Goal: Information Seeking & Learning: Learn about a topic

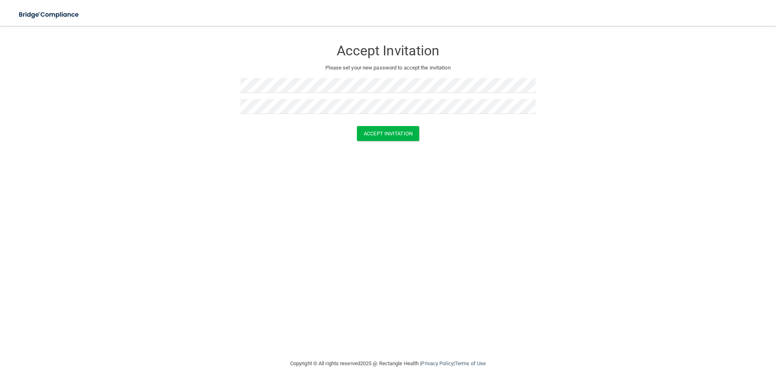
click at [279, 223] on div "Accept Invitation Please set your new password to accept the invitation Accept …" at bounding box center [388, 192] width 744 height 317
click at [398, 138] on button "Accept Invitation" at bounding box center [388, 133] width 62 height 15
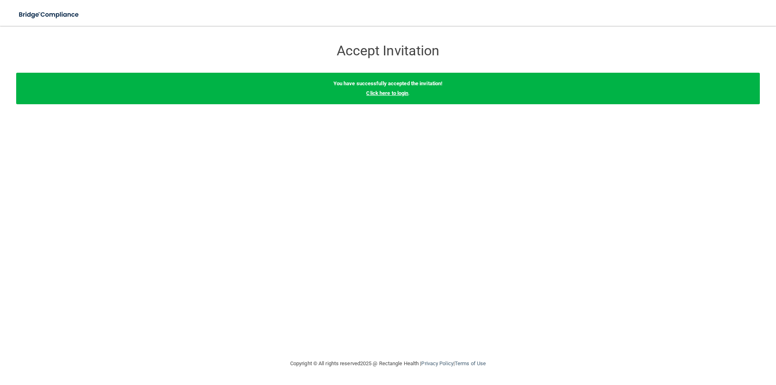
click at [393, 93] on link "Click here to login" at bounding box center [387, 93] width 42 height 6
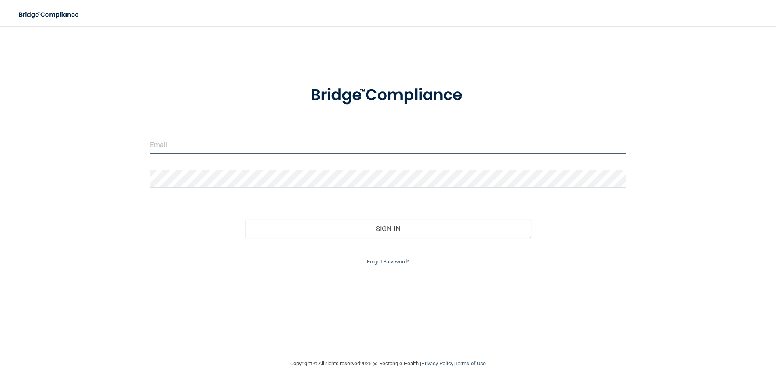
click at [184, 147] on input "email" at bounding box center [388, 145] width 476 height 18
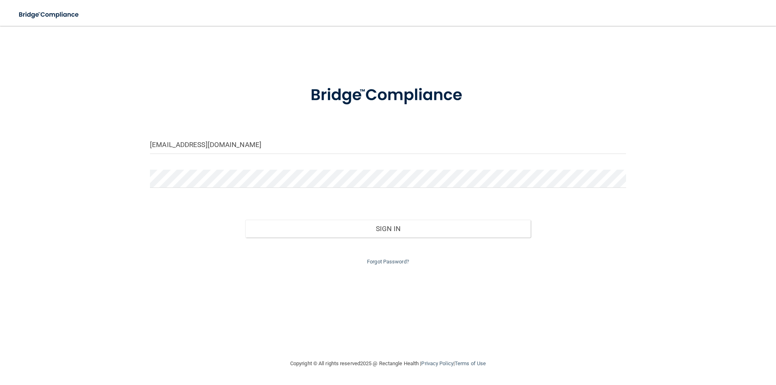
drag, startPoint x: 586, startPoint y: 232, endPoint x: 600, endPoint y: 230, distance: 13.8
click at [586, 232] on div "Sign In" at bounding box center [388, 221] width 488 height 34
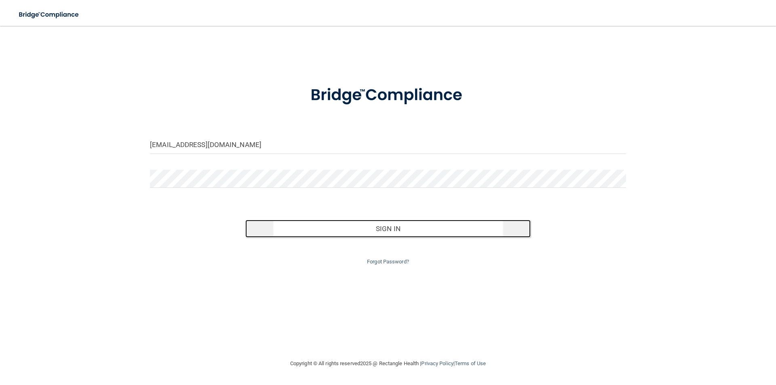
click at [475, 228] on button "Sign In" at bounding box center [388, 229] width 286 height 18
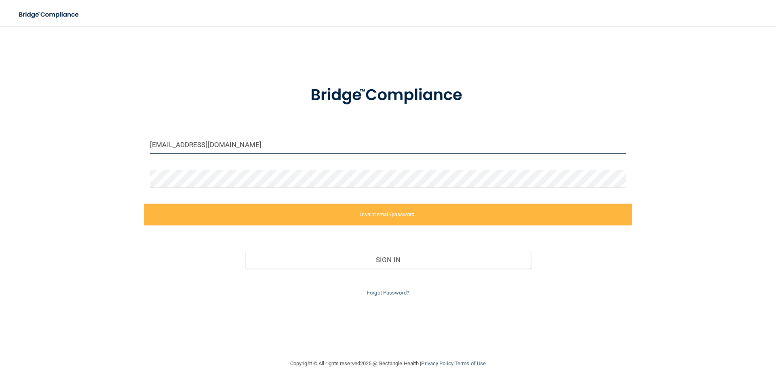
drag, startPoint x: 251, startPoint y: 143, endPoint x: 213, endPoint y: 144, distance: 38.4
click at [213, 144] on input "[EMAIL_ADDRESS][DOMAIN_NAME]" at bounding box center [388, 145] width 476 height 18
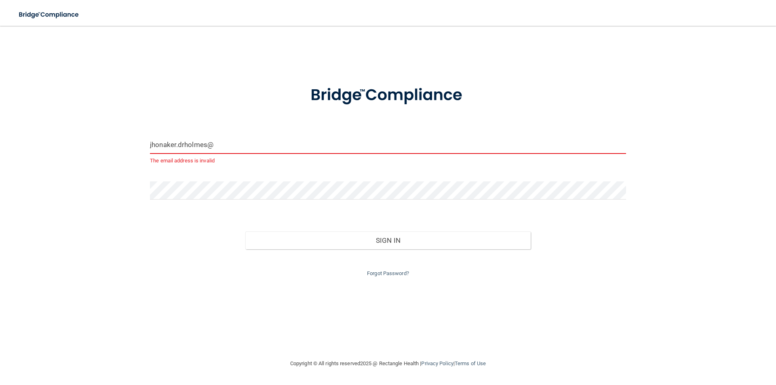
click at [228, 141] on input "jhonaker.drholmes@" at bounding box center [388, 145] width 476 height 18
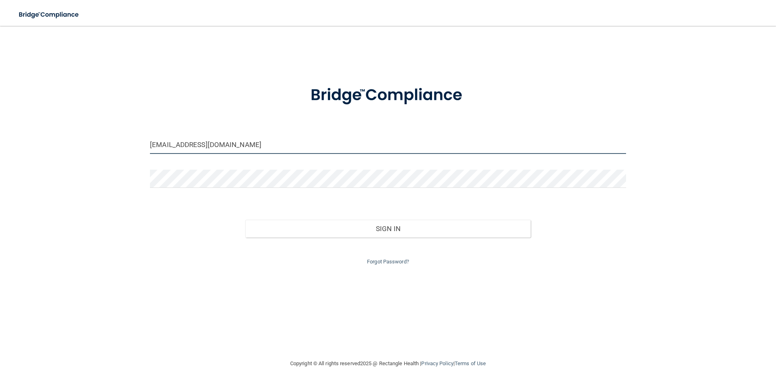
type input "[EMAIL_ADDRESS][DOMAIN_NAME]"
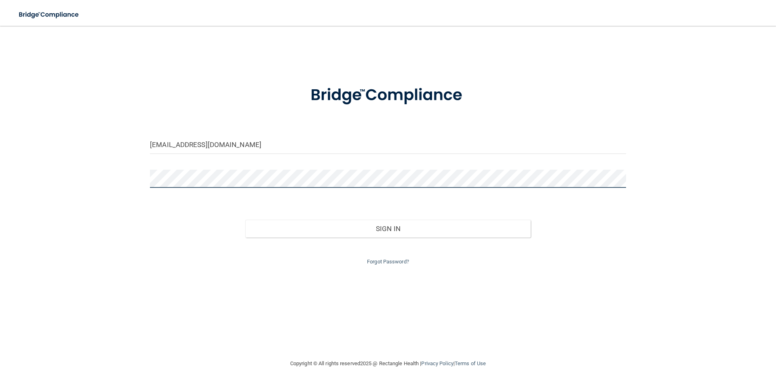
click at [112, 176] on div "jhonaker.drholmes@gmail.com Invalid email/password. You don't have permission t…" at bounding box center [388, 192] width 744 height 317
click at [245, 220] on button "Sign In" at bounding box center [388, 229] width 286 height 18
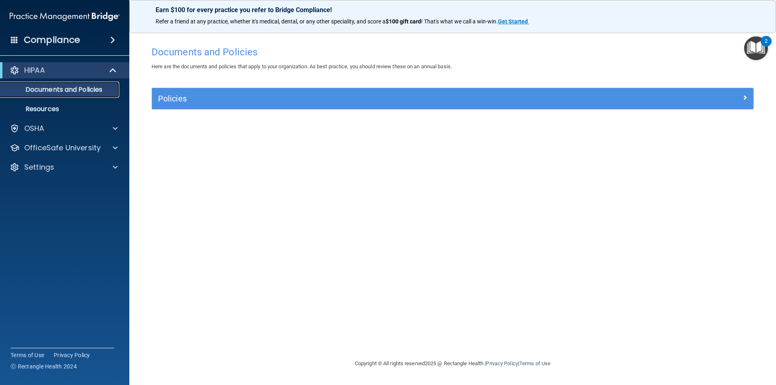
click at [78, 91] on p "Documents and Policies" at bounding box center [60, 90] width 110 height 8
click at [43, 70] on p "HIPAA" at bounding box center [34, 70] width 21 height 10
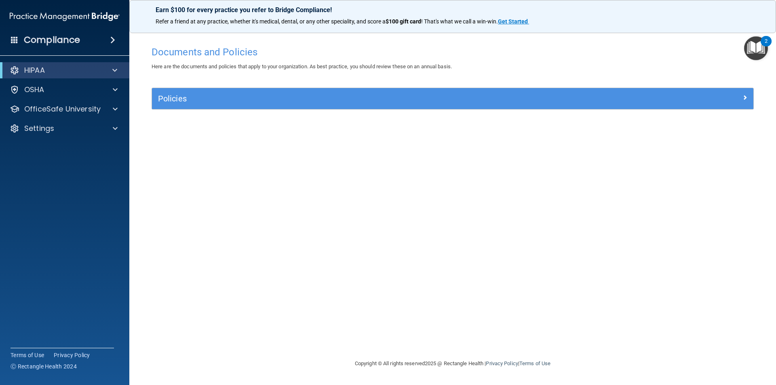
click at [112, 38] on span at bounding box center [112, 40] width 5 height 10
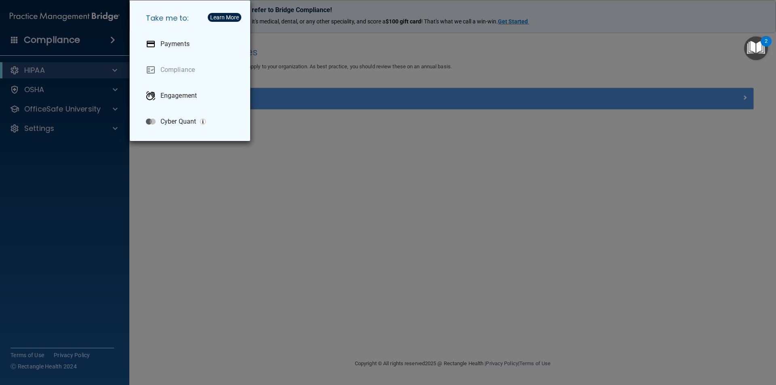
click at [51, 37] on div "Take me to: Payments Compliance Engagement Cyber Quant" at bounding box center [388, 192] width 776 height 385
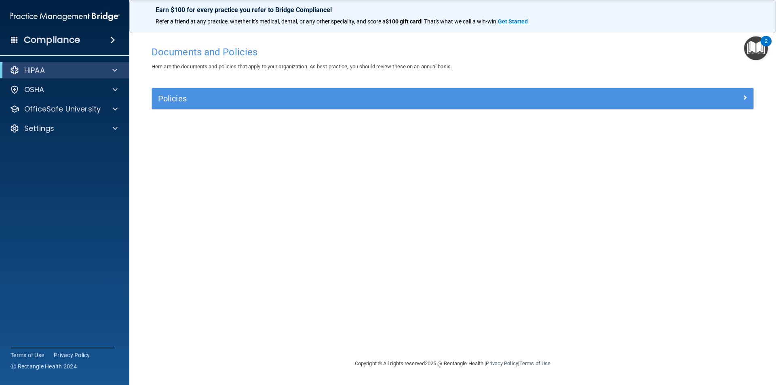
click at [64, 15] on img at bounding box center [65, 16] width 110 height 16
click at [30, 66] on p "HIPAA" at bounding box center [34, 70] width 21 height 10
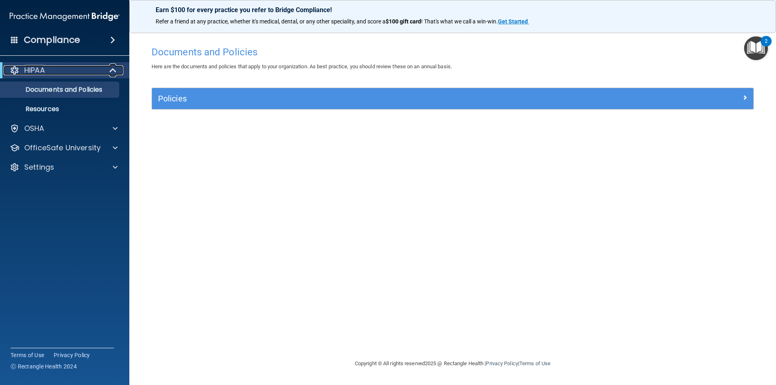
click at [30, 66] on p "HIPAA" at bounding box center [34, 70] width 21 height 10
click at [40, 105] on p "Resources" at bounding box center [60, 109] width 110 height 8
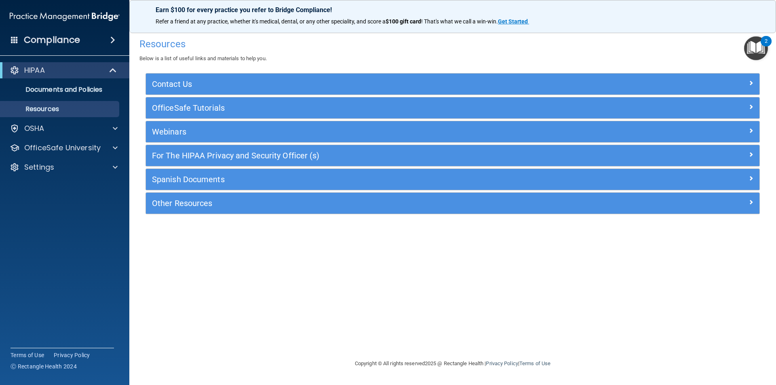
click at [114, 37] on span at bounding box center [112, 40] width 5 height 10
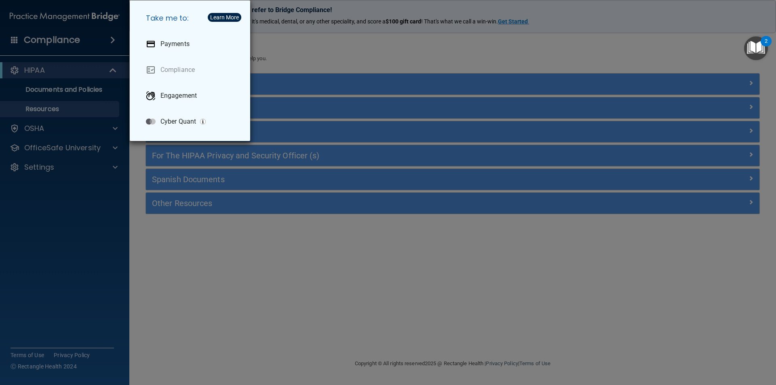
click at [114, 37] on div "Take me to: Payments Compliance Engagement Cyber Quant" at bounding box center [388, 192] width 776 height 385
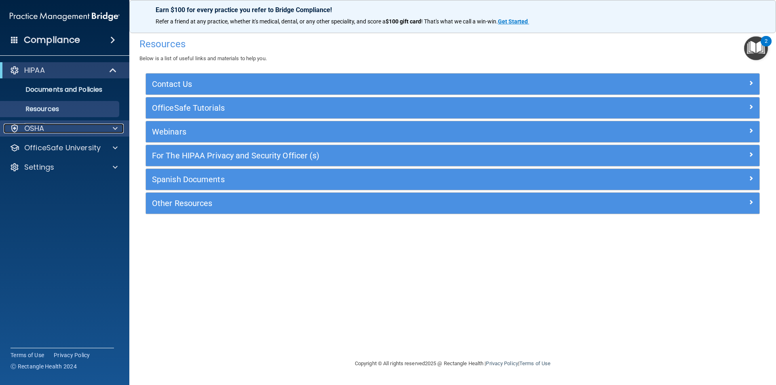
click at [116, 130] on span at bounding box center [115, 129] width 5 height 10
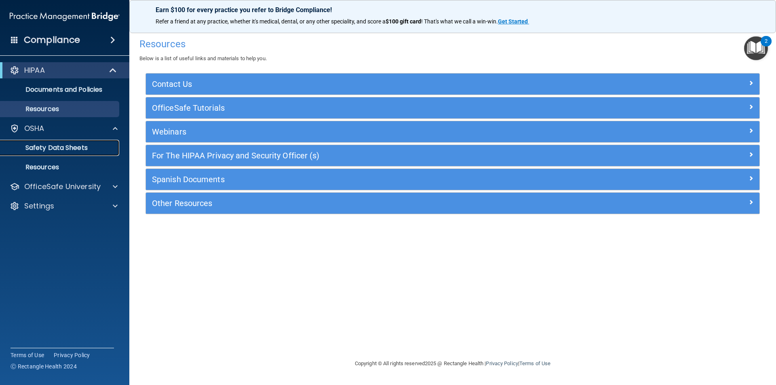
click at [84, 146] on p "Safety Data Sheets" at bounding box center [60, 148] width 110 height 8
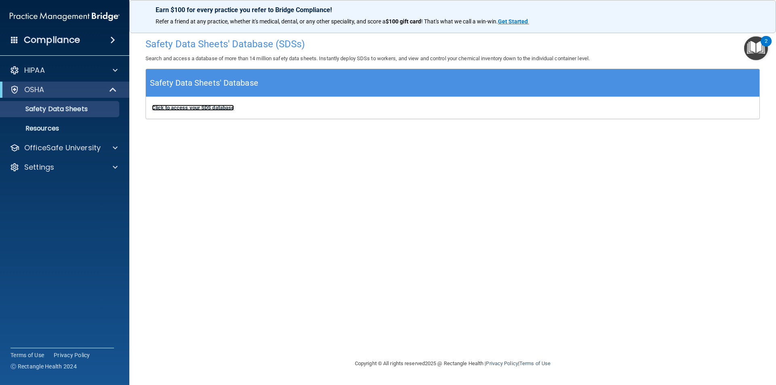
click at [218, 106] on b "Click to access your SDS database" at bounding box center [193, 108] width 82 height 6
click at [117, 72] on span at bounding box center [115, 70] width 5 height 10
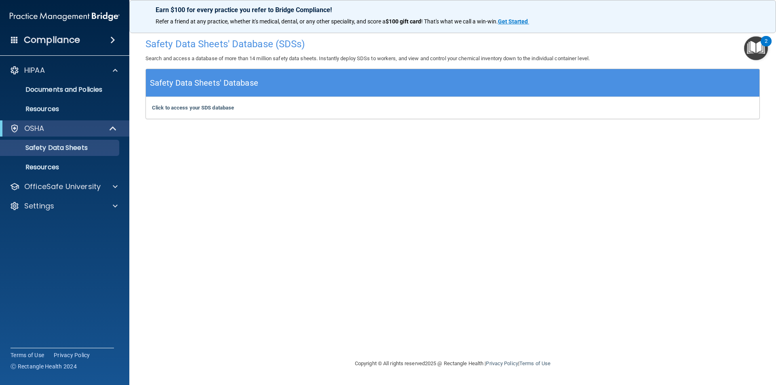
click at [755, 51] on img "Open Resource Center, 2 new notifications" at bounding box center [756, 48] width 24 height 24
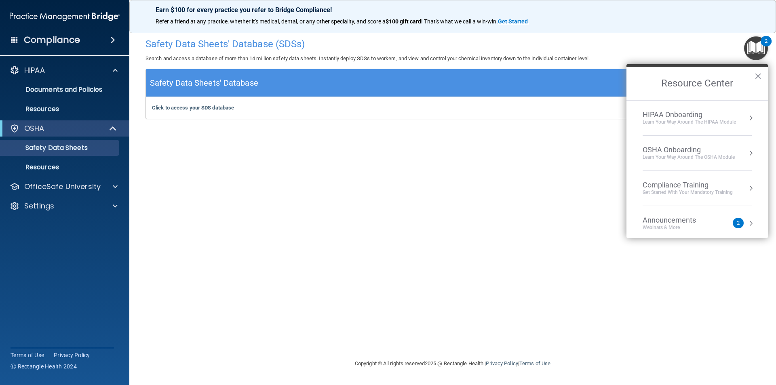
click at [693, 116] on div "HIPAA Onboarding" at bounding box center [689, 114] width 93 height 9
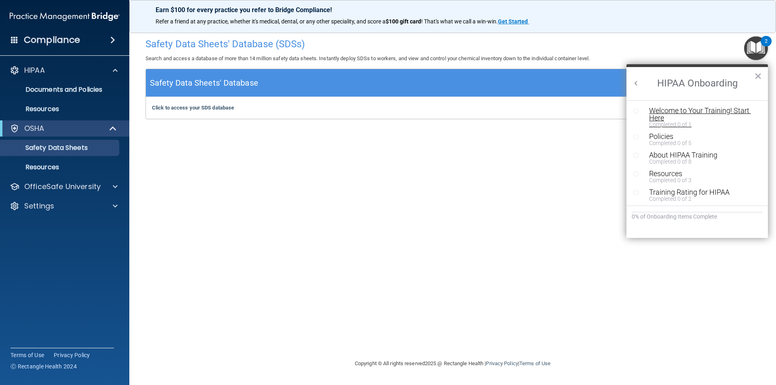
click at [700, 111] on div "Welcome to Your Training! Start Here" at bounding box center [700, 114] width 102 height 15
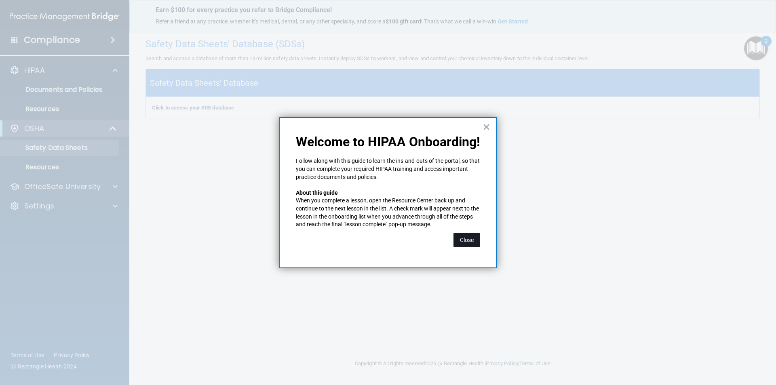
click at [463, 240] on button "Close" at bounding box center [466, 240] width 27 height 15
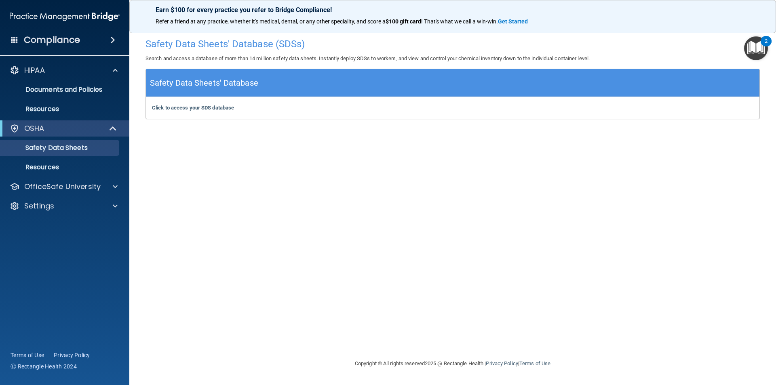
click at [754, 51] on img "Open Resource Center, 2 new notifications" at bounding box center [756, 48] width 24 height 24
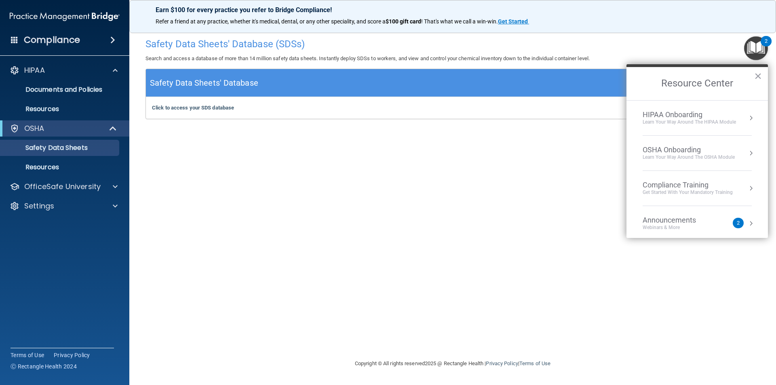
click at [747, 120] on button "Resource Center" at bounding box center [751, 118] width 8 height 8
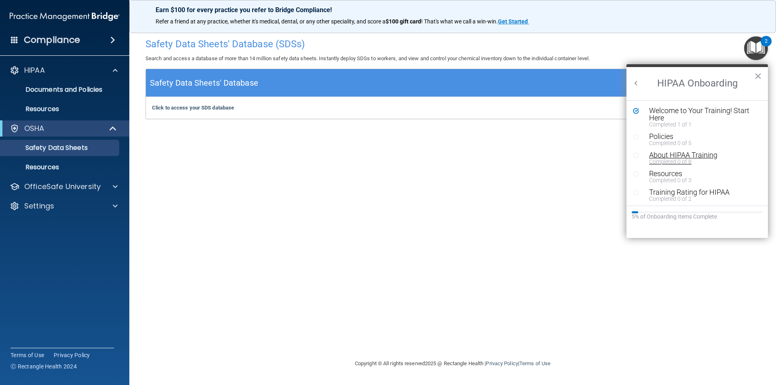
scroll to position [2, 0]
click at [670, 134] on div "Policies" at bounding box center [700, 134] width 102 height 7
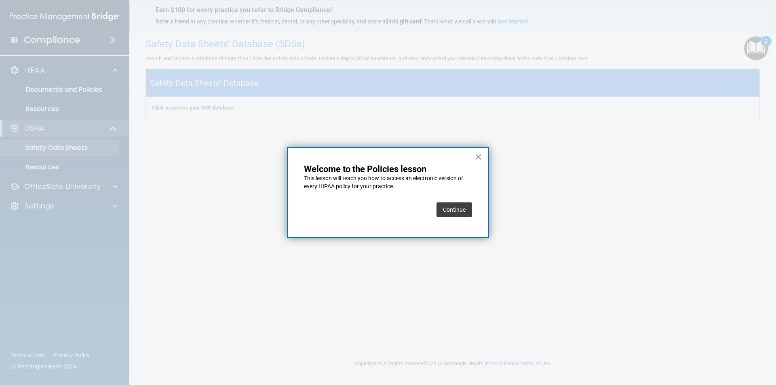
click at [453, 210] on button "Continue" at bounding box center [454, 209] width 36 height 15
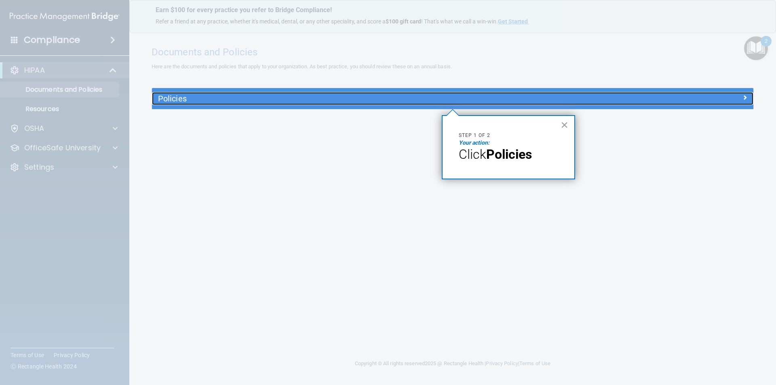
click at [213, 98] on h5 "Policies" at bounding box center [377, 98] width 439 height 9
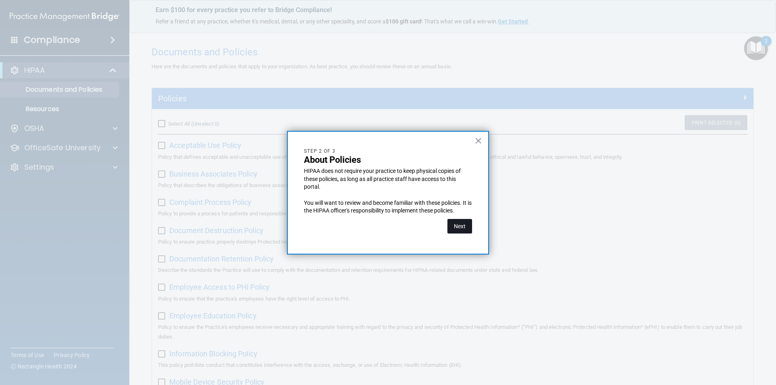
click at [456, 227] on button "Next" at bounding box center [459, 226] width 25 height 15
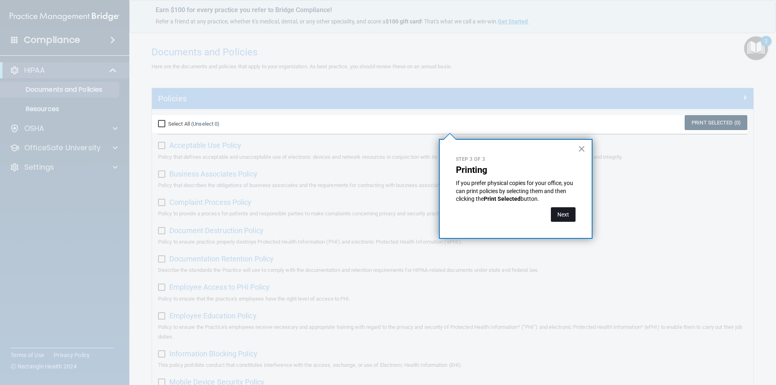
click at [565, 214] on button "Next" at bounding box center [563, 214] width 25 height 15
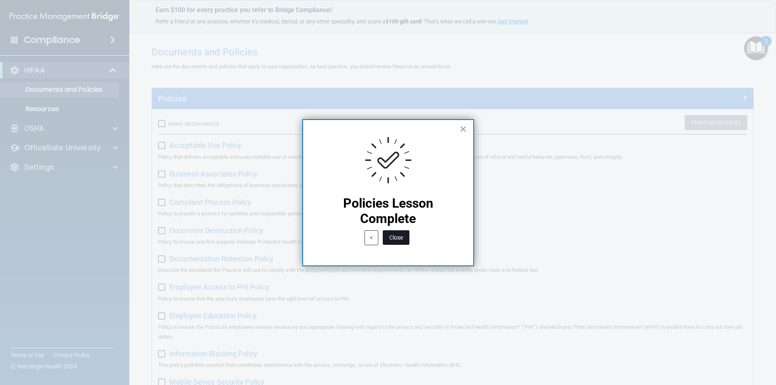
click at [399, 235] on button "Close" at bounding box center [396, 237] width 27 height 15
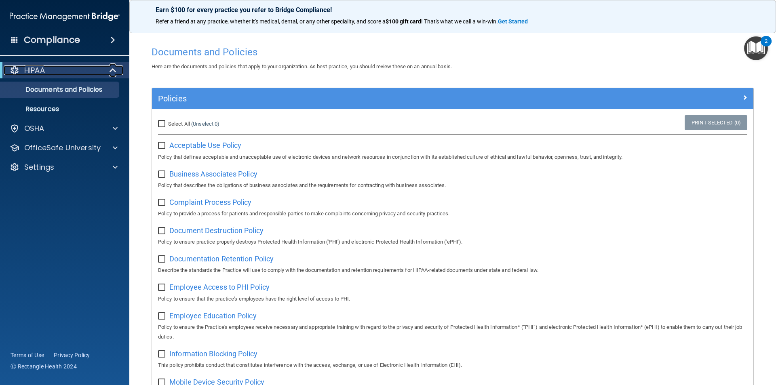
click at [33, 71] on p "HIPAA" at bounding box center [34, 70] width 21 height 10
click at [37, 67] on p "HIPAA" at bounding box center [34, 70] width 21 height 10
click at [71, 149] on p "OfficeSafe University" at bounding box center [62, 148] width 76 height 10
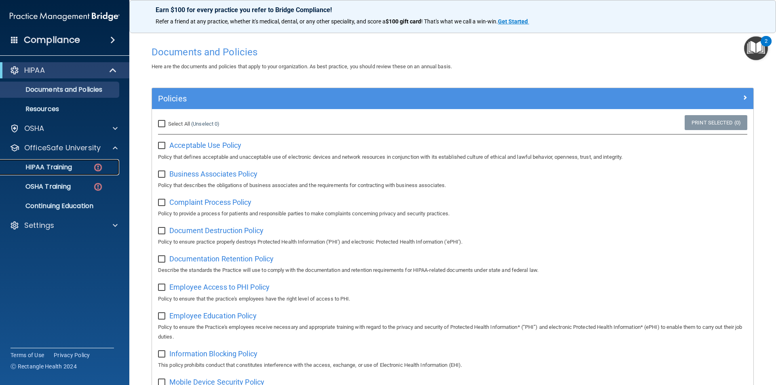
click at [67, 168] on p "HIPAA Training" at bounding box center [38, 167] width 67 height 8
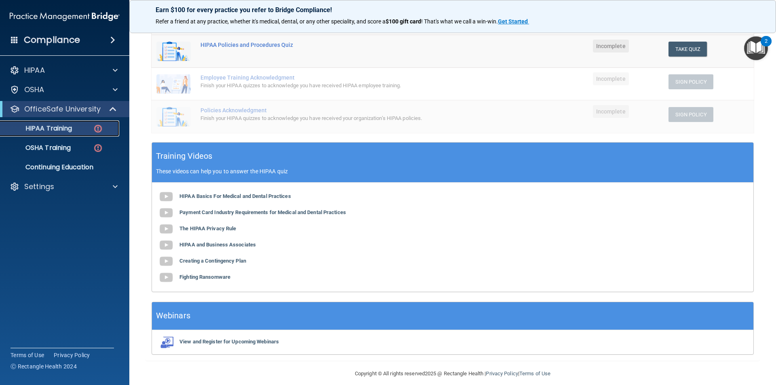
scroll to position [181, 0]
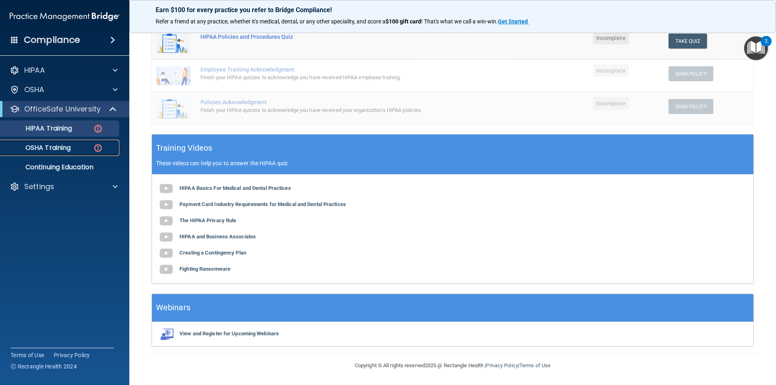
click at [62, 148] on p "OSHA Training" at bounding box center [37, 148] width 65 height 8
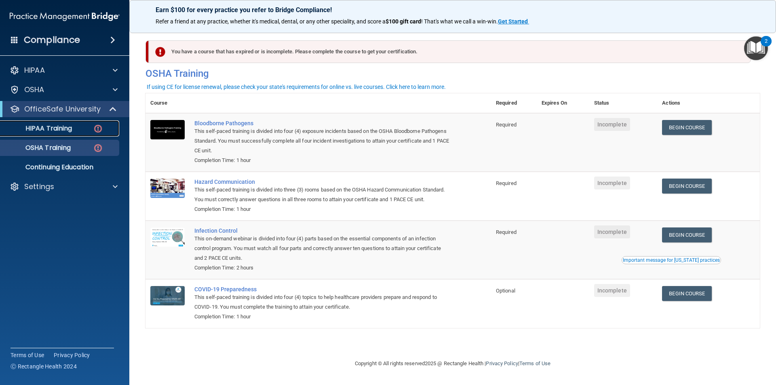
click at [69, 126] on p "HIPAA Training" at bounding box center [38, 128] width 67 height 8
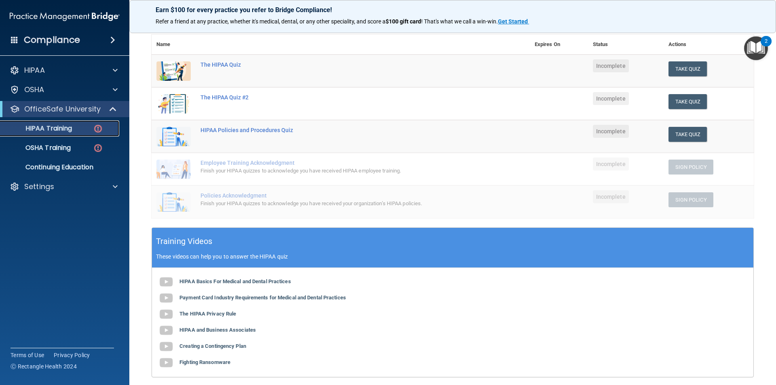
scroll to position [121, 0]
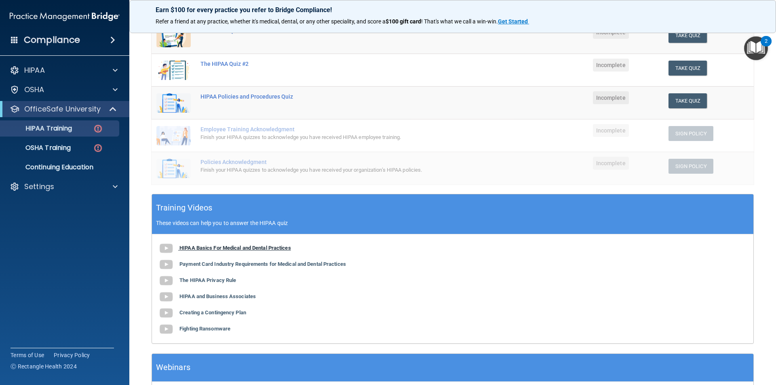
click at [252, 248] on b "HIPAA Basics For Medical and Dental Practices" at bounding box center [235, 248] width 112 height 6
click at [250, 263] on b "Payment Card Industry Requirements for Medical and Dental Practices" at bounding box center [262, 264] width 166 height 6
click at [224, 278] on b "The HIPAA Privacy Rule" at bounding box center [207, 280] width 57 height 6
click at [222, 294] on b "HIPAA and Business Associates" at bounding box center [217, 296] width 76 height 6
click at [211, 314] on b "Creating a Contingency Plan" at bounding box center [212, 313] width 67 height 6
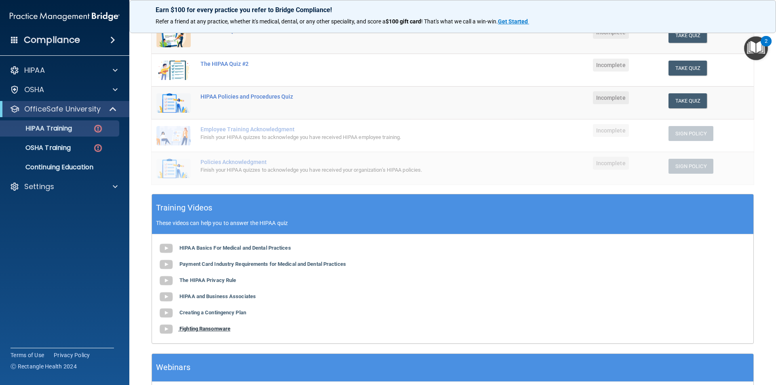
click at [215, 329] on b "Fighting Ransomware" at bounding box center [204, 329] width 51 height 6
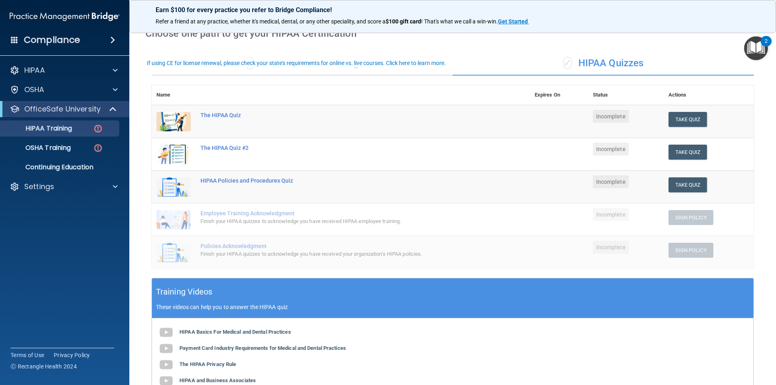
scroll to position [19, 0]
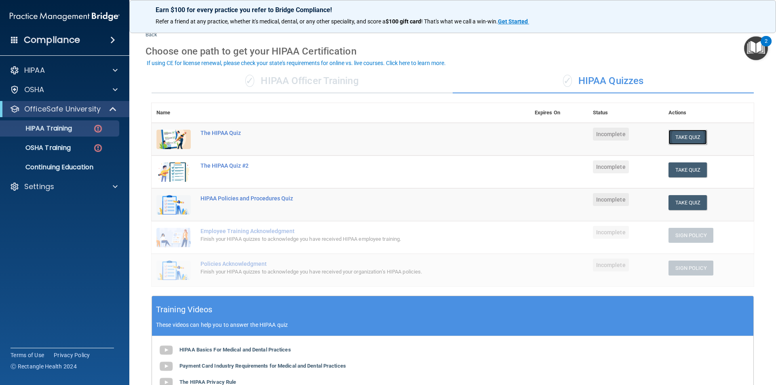
click at [693, 137] on button "Take Quiz" at bounding box center [687, 137] width 39 height 15
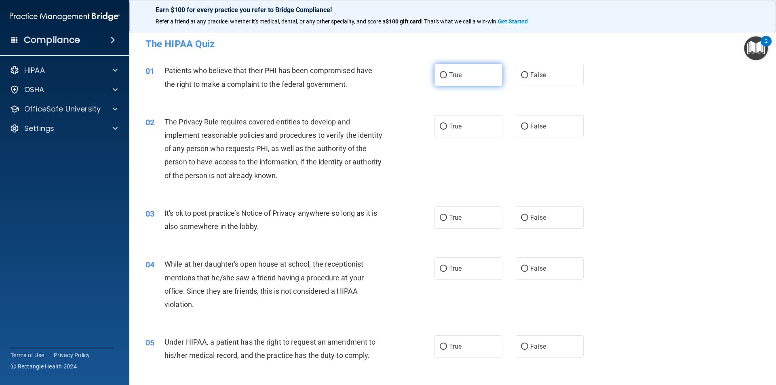
click at [442, 74] on input "True" at bounding box center [443, 75] width 7 height 6
radio input "true"
click at [440, 124] on input "True" at bounding box center [443, 127] width 7 height 6
radio input "true"
click at [440, 220] on input "True" at bounding box center [443, 218] width 7 height 6
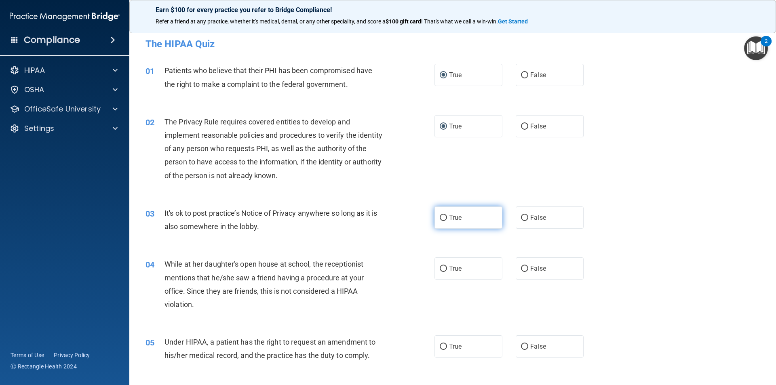
radio input "true"
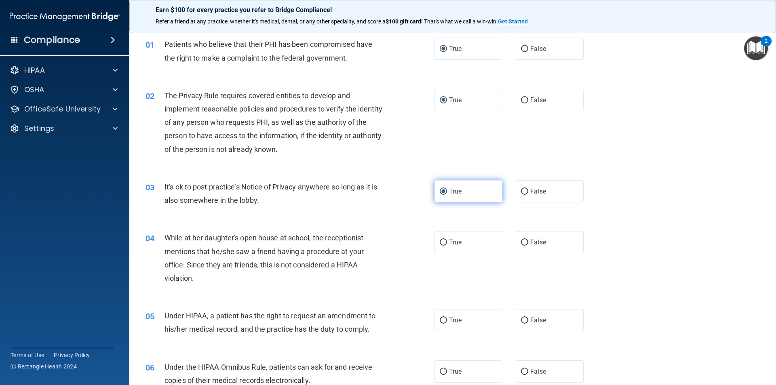
scroll to position [40, 0]
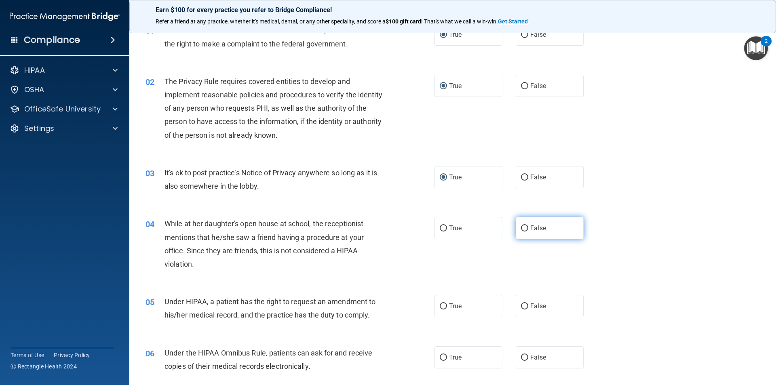
click at [523, 229] on input "False" at bounding box center [524, 228] width 7 height 6
radio input "true"
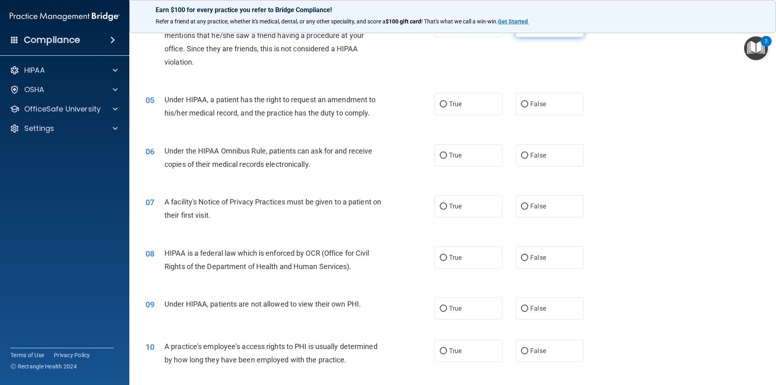
scroll to position [283, 0]
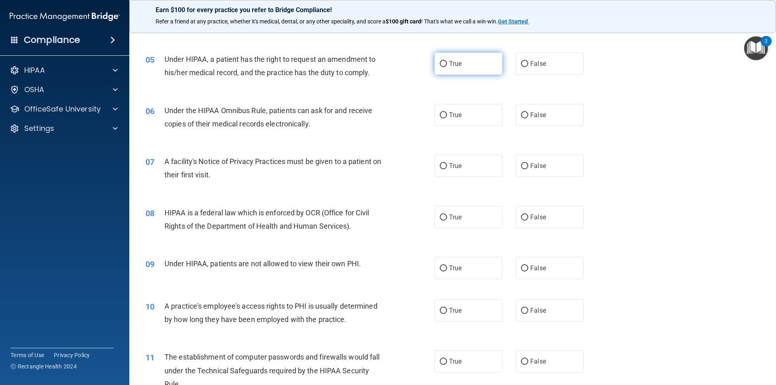
click at [440, 64] on input "True" at bounding box center [443, 64] width 7 height 6
radio input "true"
click at [440, 116] on input "True" at bounding box center [443, 115] width 7 height 6
radio input "true"
click at [440, 166] on input "True" at bounding box center [443, 166] width 7 height 6
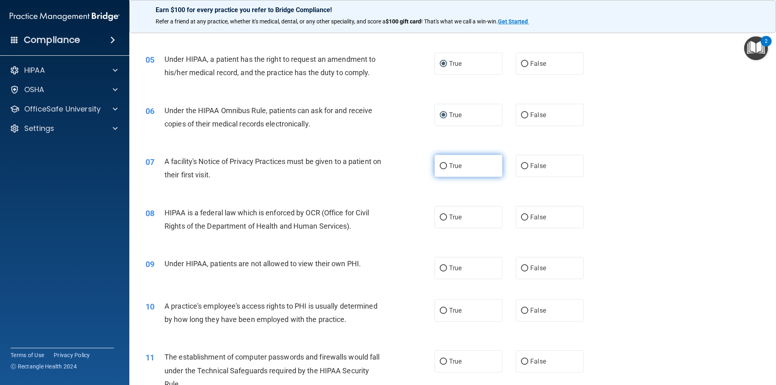
radio input "true"
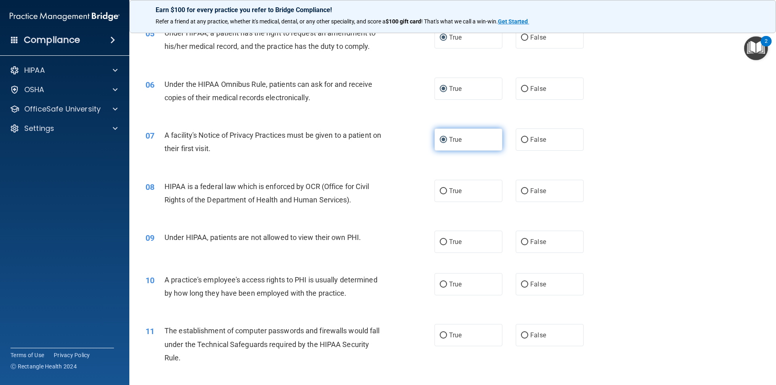
scroll to position [323, 0]
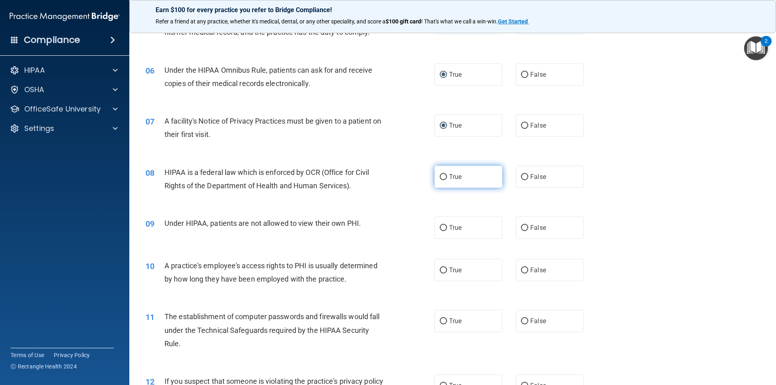
click at [441, 177] on input "True" at bounding box center [443, 177] width 7 height 6
radio input "true"
click at [522, 227] on input "False" at bounding box center [524, 228] width 7 height 6
radio input "true"
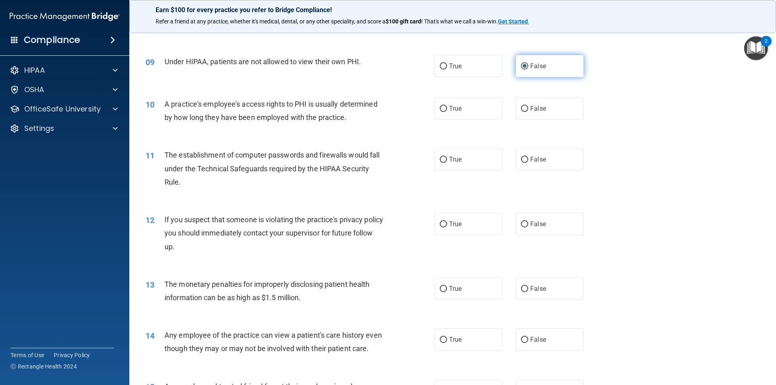
scroll to position [525, 0]
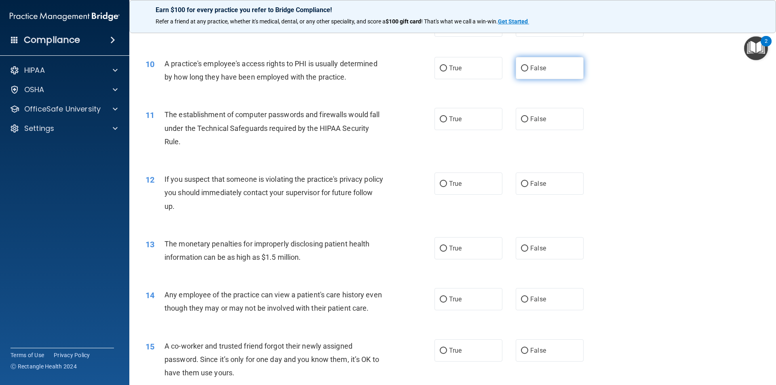
click at [521, 67] on input "False" at bounding box center [524, 68] width 7 height 6
radio input "true"
click at [442, 118] on input "True" at bounding box center [443, 119] width 7 height 6
radio input "true"
click at [441, 182] on input "True" at bounding box center [443, 184] width 7 height 6
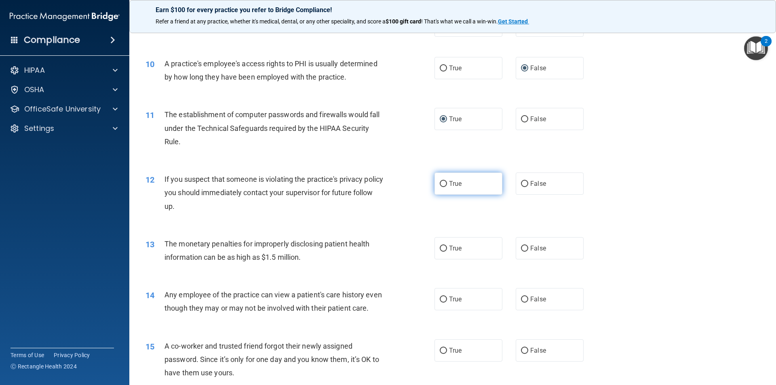
radio input "true"
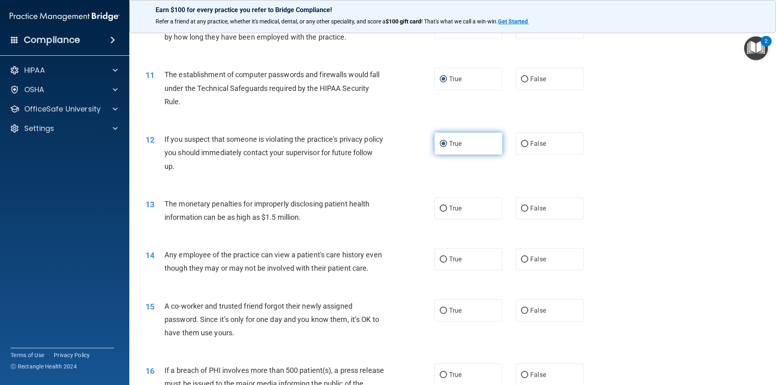
scroll to position [566, 0]
click at [440, 208] on input "True" at bounding box center [443, 208] width 7 height 6
radio input "true"
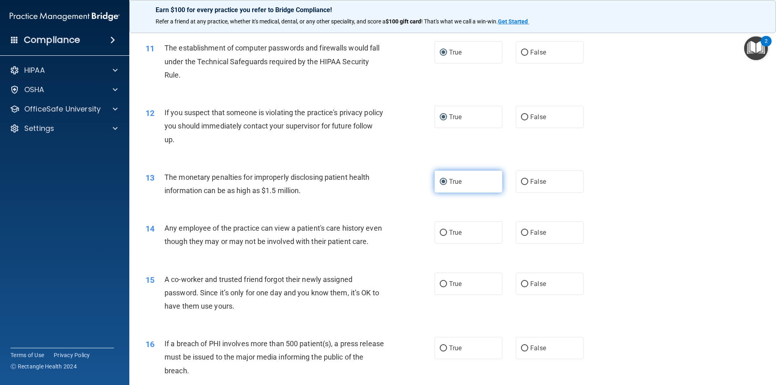
scroll to position [606, 0]
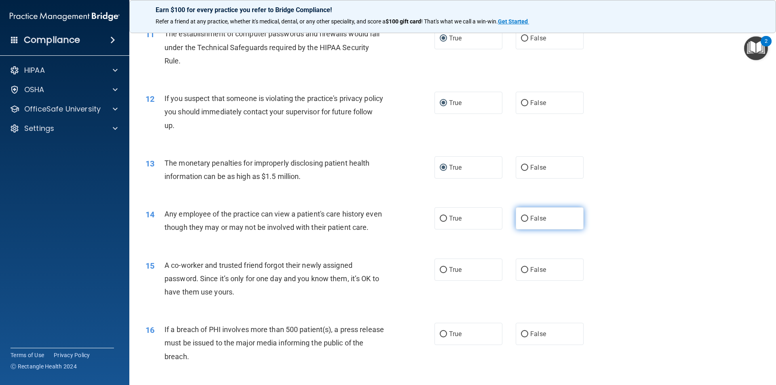
click at [521, 220] on input "False" at bounding box center [524, 219] width 7 height 6
radio input "true"
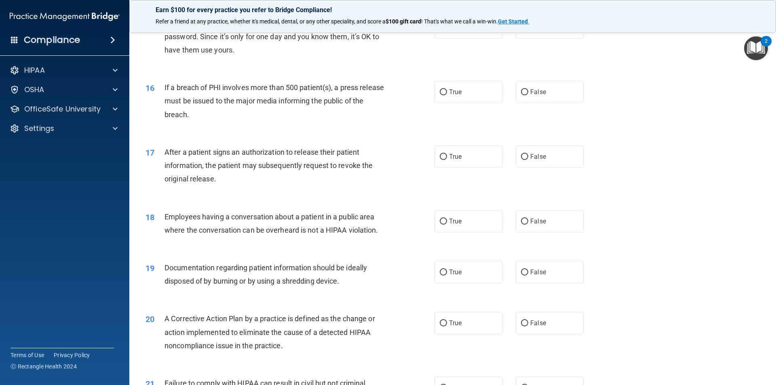
scroll to position [849, 0]
click at [521, 31] on input "False" at bounding box center [524, 28] width 7 height 6
radio input "true"
click at [443, 95] on input "True" at bounding box center [443, 92] width 7 height 6
radio input "true"
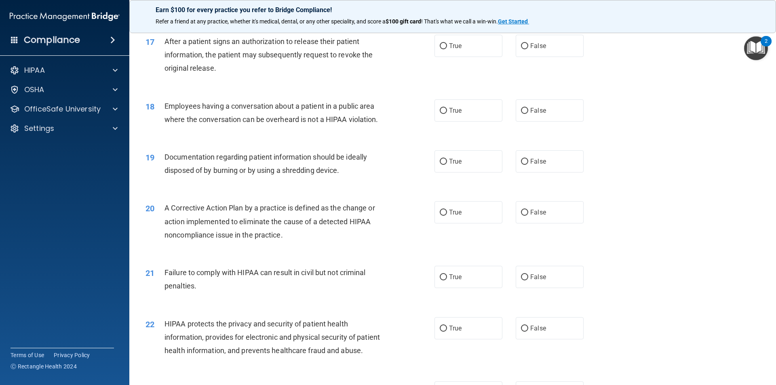
scroll to position [970, 0]
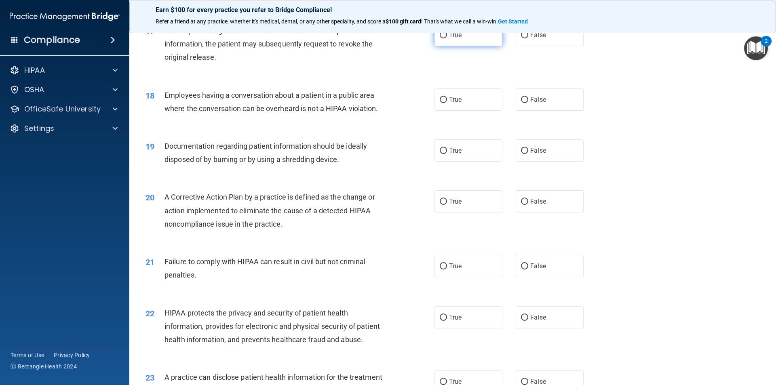
click at [440, 38] on input "True" at bounding box center [443, 35] width 7 height 6
radio input "true"
click at [522, 103] on input "False" at bounding box center [524, 100] width 7 height 6
radio input "true"
click at [441, 154] on input "True" at bounding box center [443, 151] width 7 height 6
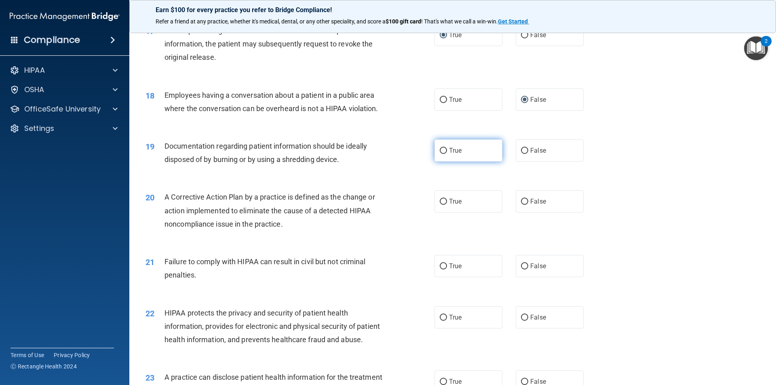
radio input "true"
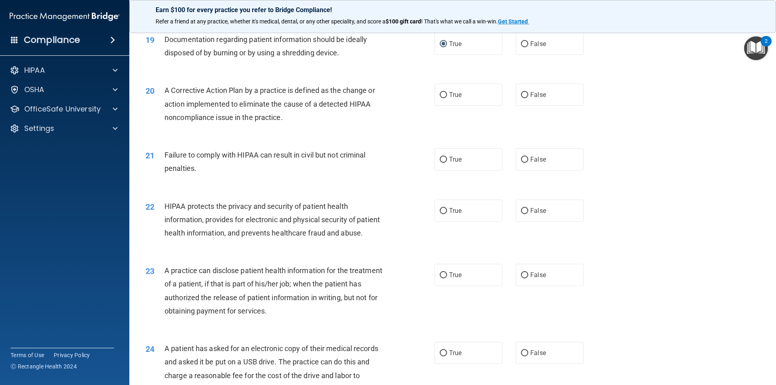
scroll to position [1132, 0]
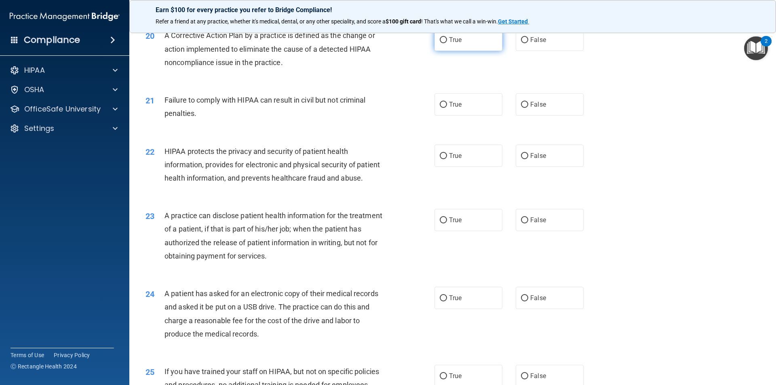
click at [443, 43] on input "True" at bounding box center [443, 40] width 7 height 6
radio input "true"
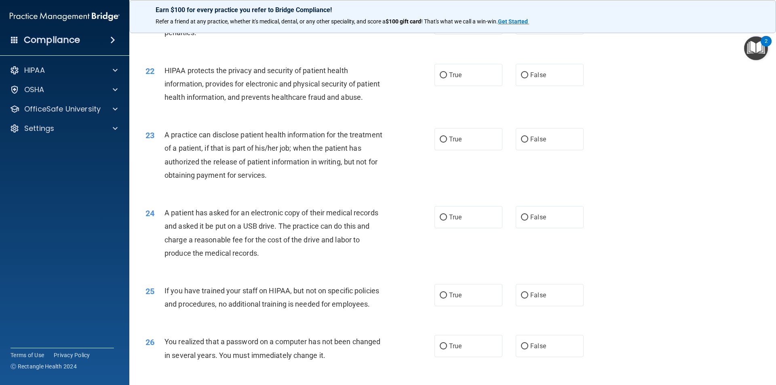
scroll to position [1172, 0]
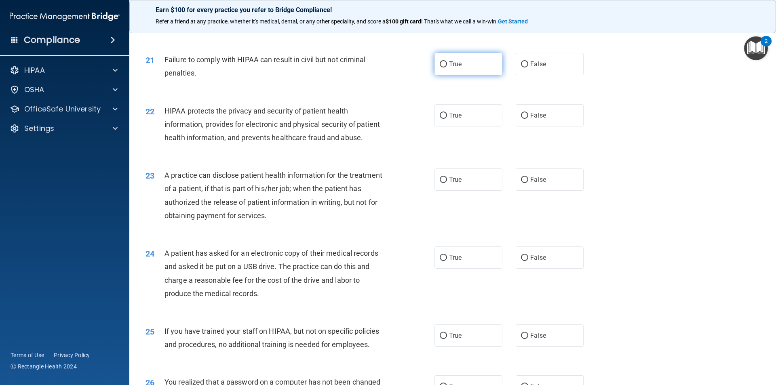
click at [442, 67] on input "True" at bounding box center [443, 64] width 7 height 6
radio input "true"
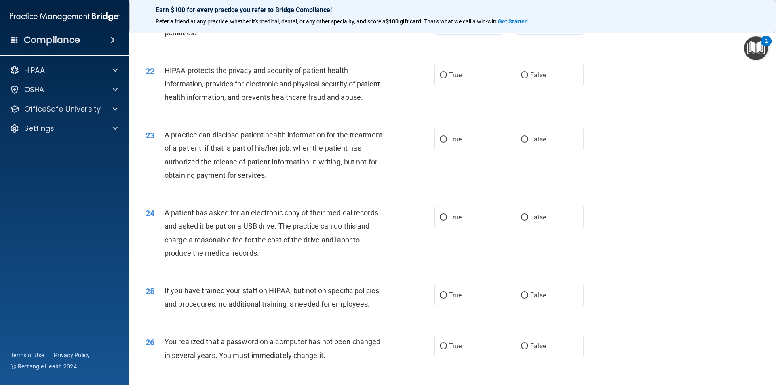
scroll to position [1253, 0]
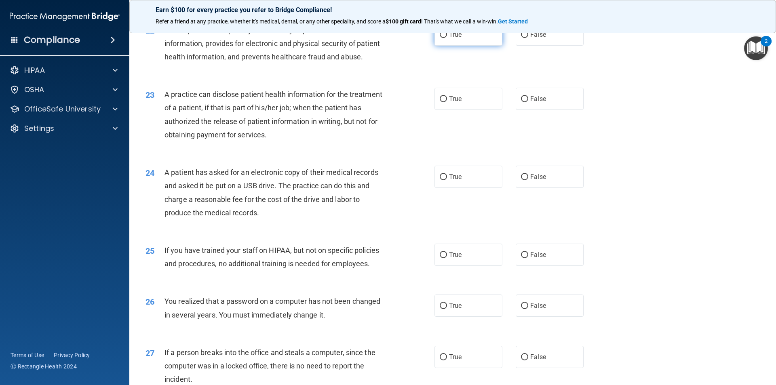
click at [441, 38] on input "True" at bounding box center [443, 35] width 7 height 6
radio input "true"
click at [443, 102] on input "True" at bounding box center [443, 99] width 7 height 6
radio input "true"
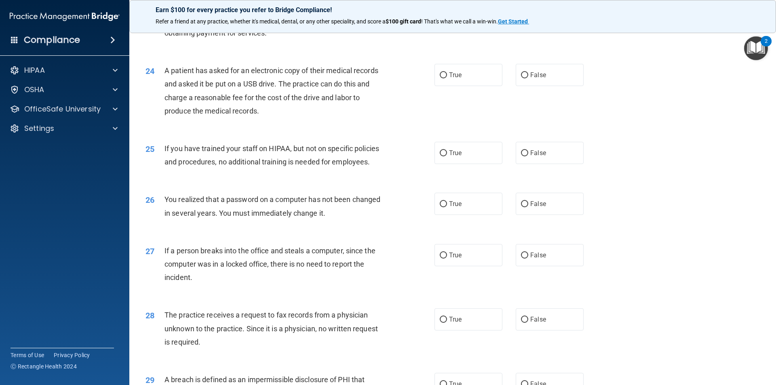
scroll to position [1374, 0]
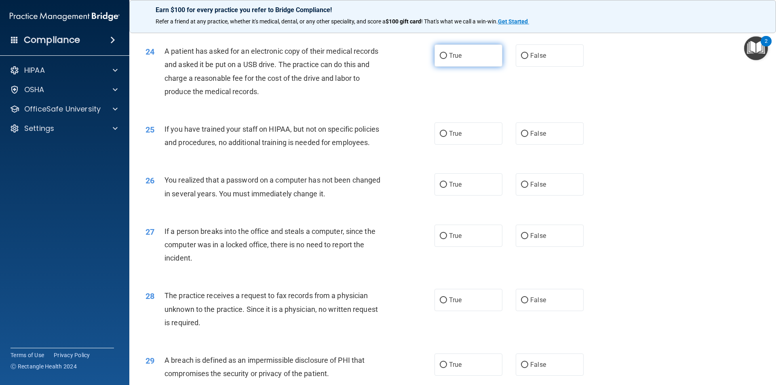
click at [440, 59] on input "True" at bounding box center [443, 56] width 7 height 6
radio input "true"
click at [521, 137] on input "False" at bounding box center [524, 134] width 7 height 6
radio input "true"
click at [441, 188] on input "True" at bounding box center [443, 185] width 7 height 6
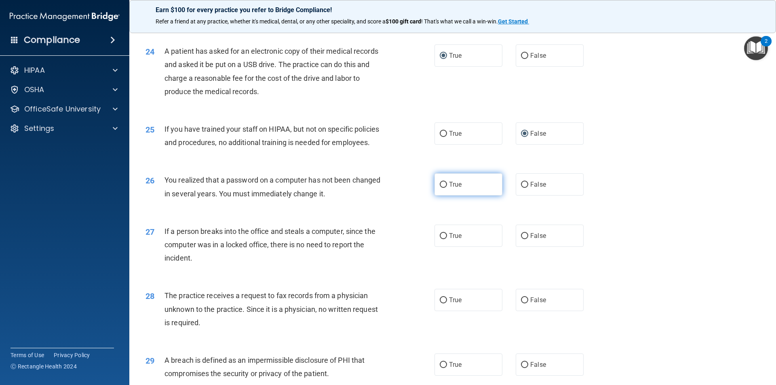
radio input "true"
click at [522, 239] on input "False" at bounding box center [524, 236] width 7 height 6
radio input "true"
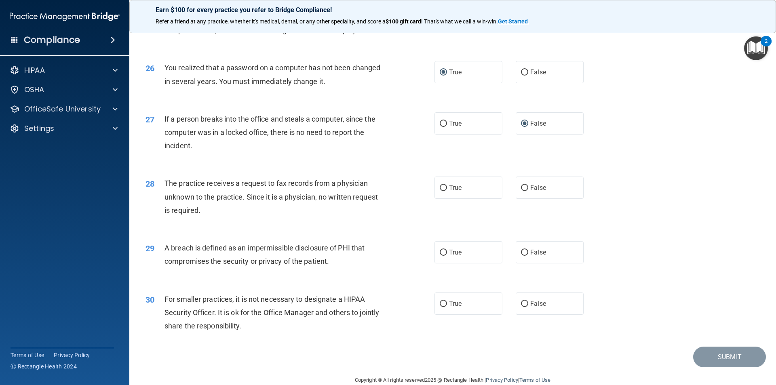
scroll to position [1528, 0]
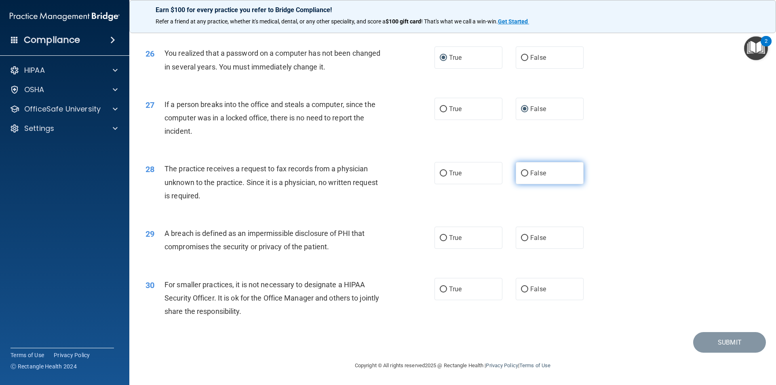
click at [521, 173] on input "False" at bounding box center [524, 174] width 7 height 6
radio input "true"
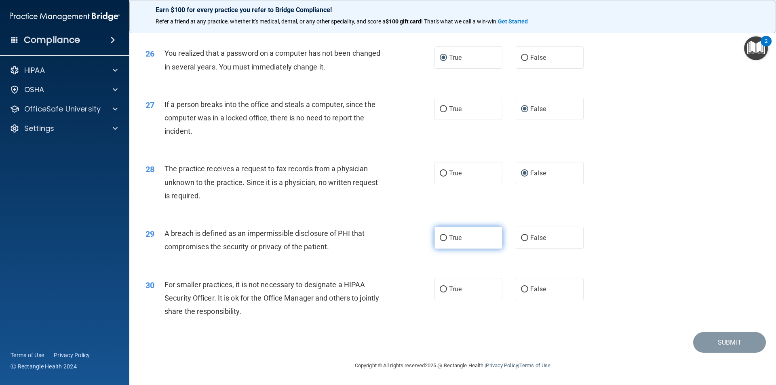
click at [441, 238] on input "True" at bounding box center [443, 238] width 7 height 6
radio input "true"
click at [521, 287] on input "False" at bounding box center [524, 290] width 7 height 6
radio input "true"
click at [725, 346] on button "Submit" at bounding box center [729, 342] width 73 height 21
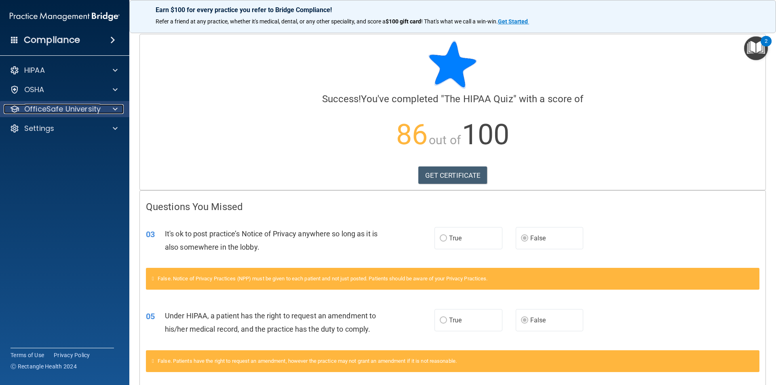
click at [114, 108] on span at bounding box center [115, 109] width 5 height 10
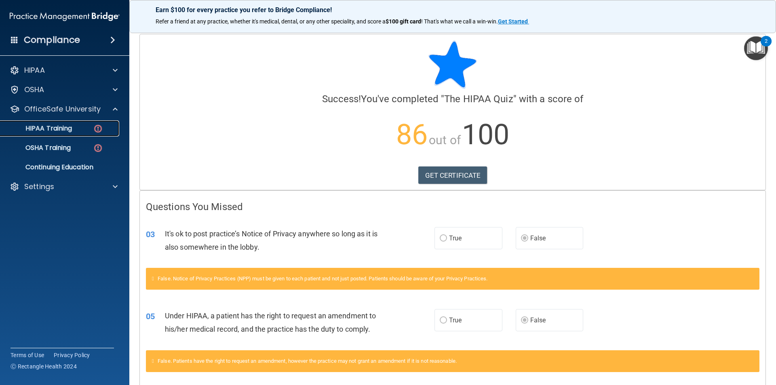
click at [54, 127] on p "HIPAA Training" at bounding box center [38, 128] width 67 height 8
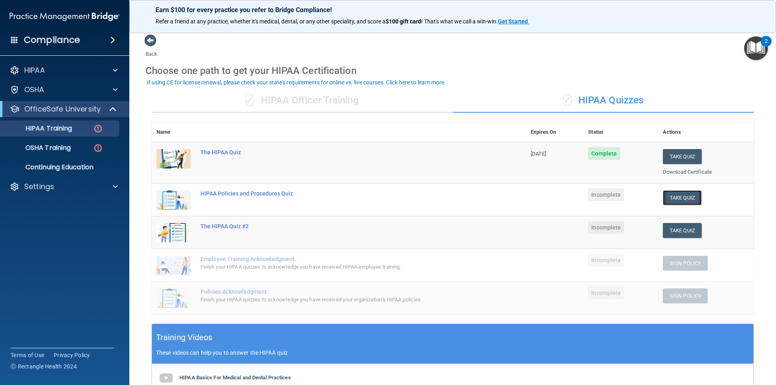
click at [671, 196] on button "Take Quiz" at bounding box center [682, 197] width 39 height 15
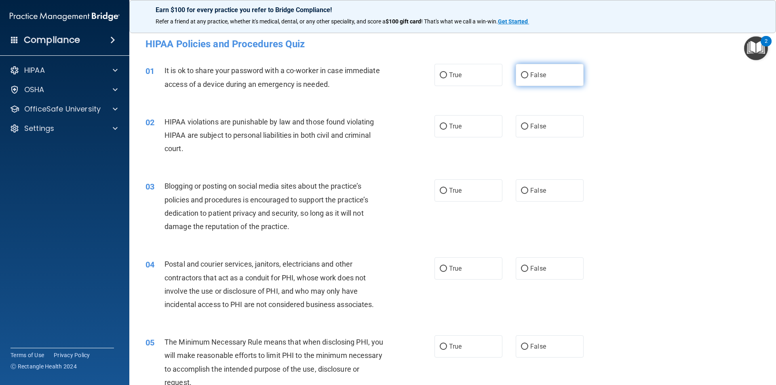
click at [521, 73] on input "False" at bounding box center [524, 75] width 7 height 6
radio input "true"
click at [440, 126] on input "True" at bounding box center [443, 127] width 7 height 6
radio input "true"
click at [523, 188] on input "False" at bounding box center [524, 191] width 7 height 6
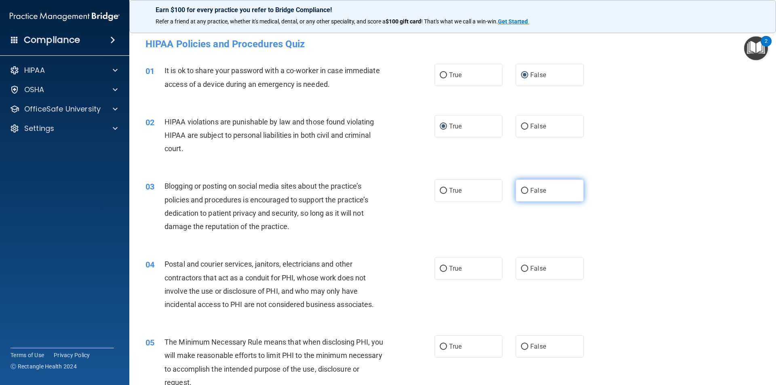
radio input "true"
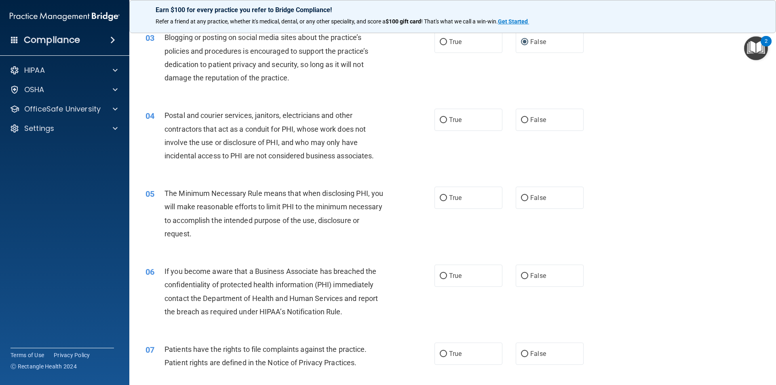
scroll to position [202, 0]
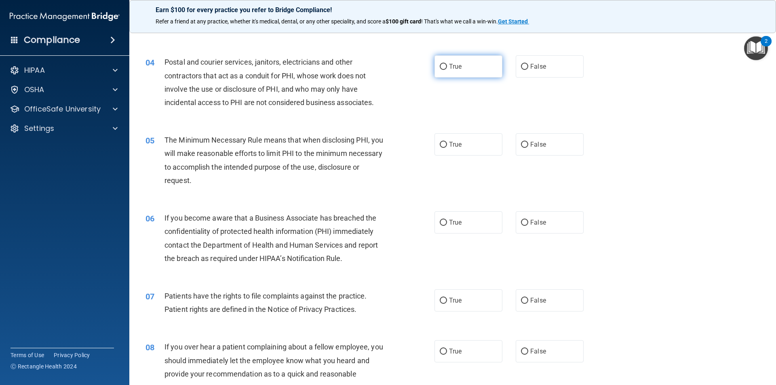
click at [440, 65] on input "True" at bounding box center [443, 67] width 7 height 6
radio input "true"
click at [441, 142] on input "True" at bounding box center [443, 145] width 7 height 6
radio input "true"
click at [442, 223] on input "True" at bounding box center [443, 223] width 7 height 6
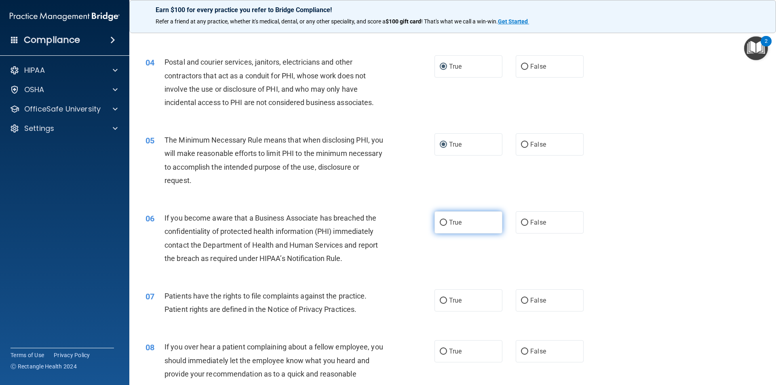
radio input "true"
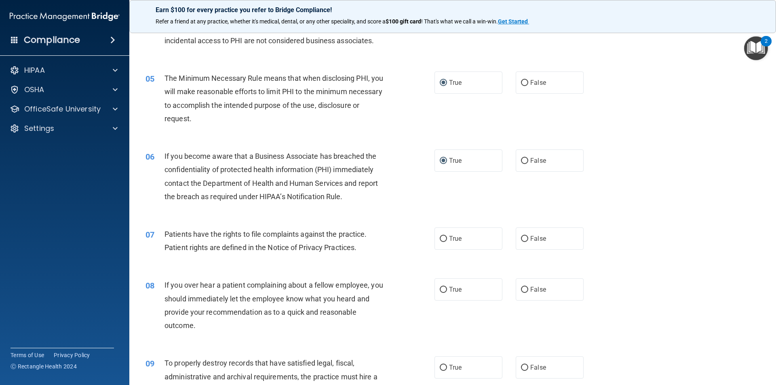
scroll to position [283, 0]
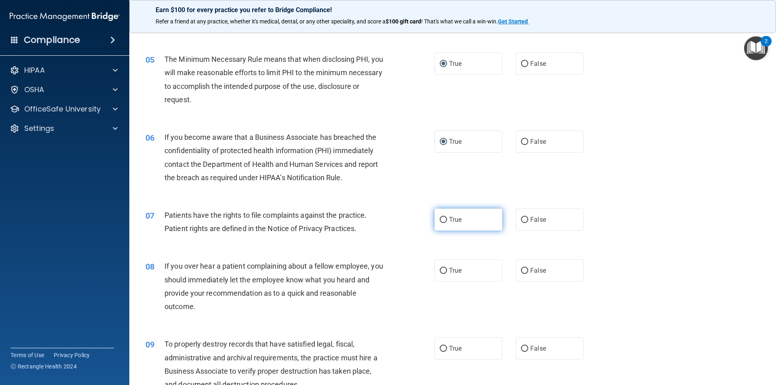
click at [440, 219] on input "True" at bounding box center [443, 220] width 7 height 6
radio input "true"
click at [440, 270] on input "True" at bounding box center [443, 271] width 7 height 6
radio input "true"
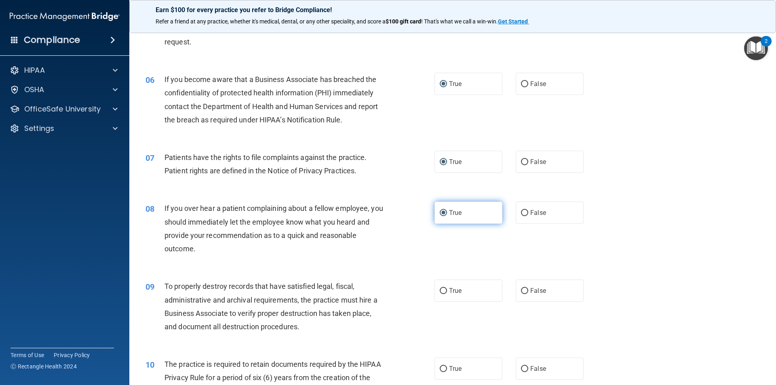
scroll to position [364, 0]
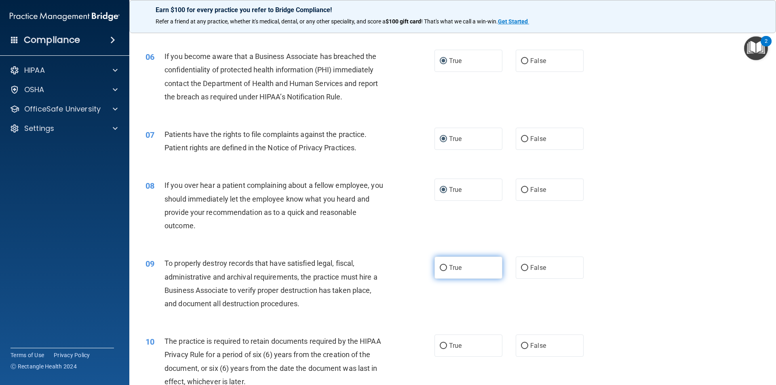
click at [442, 265] on input "True" at bounding box center [443, 268] width 7 height 6
radio input "true"
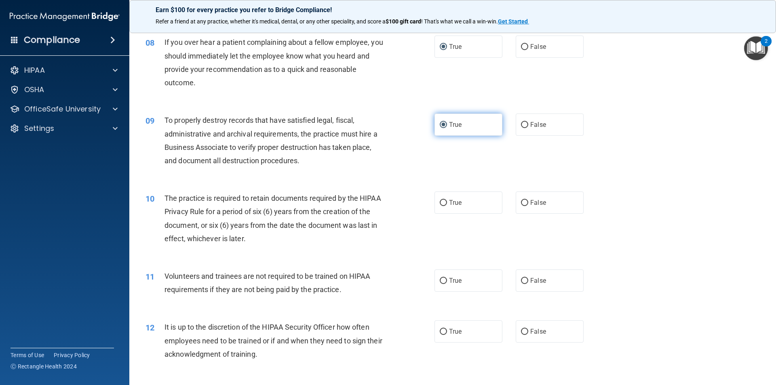
scroll to position [525, 0]
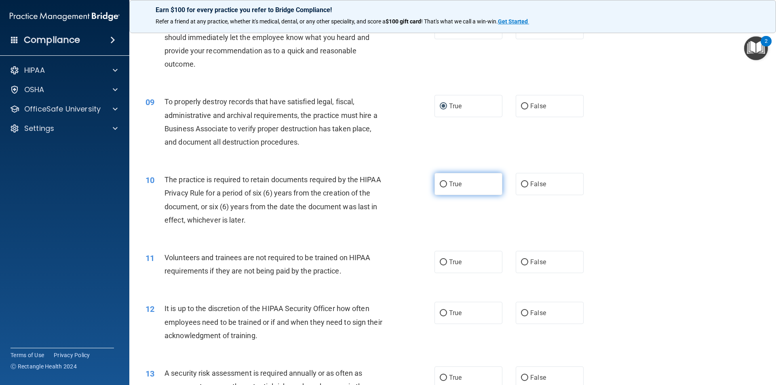
click at [441, 182] on input "True" at bounding box center [443, 184] width 7 height 6
radio input "true"
click at [521, 260] on input "False" at bounding box center [524, 262] width 7 height 6
radio input "true"
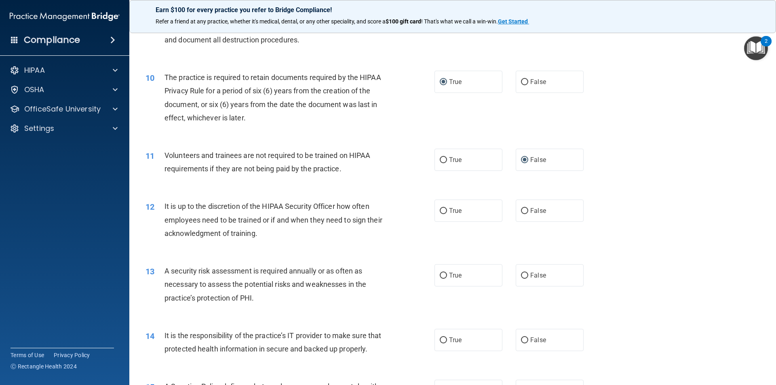
scroll to position [647, 0]
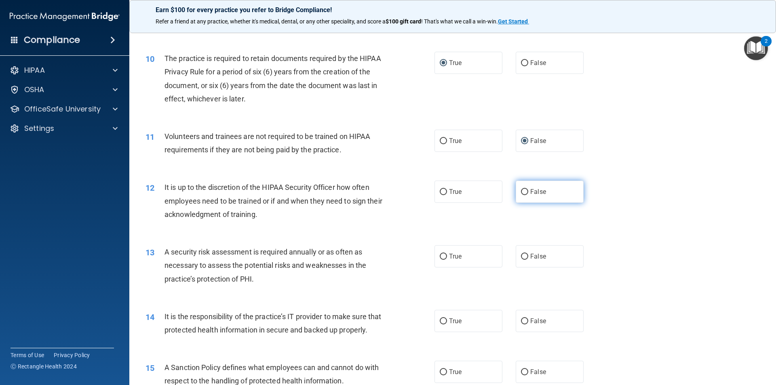
click at [522, 194] on input "False" at bounding box center [524, 192] width 7 height 6
radio input "true"
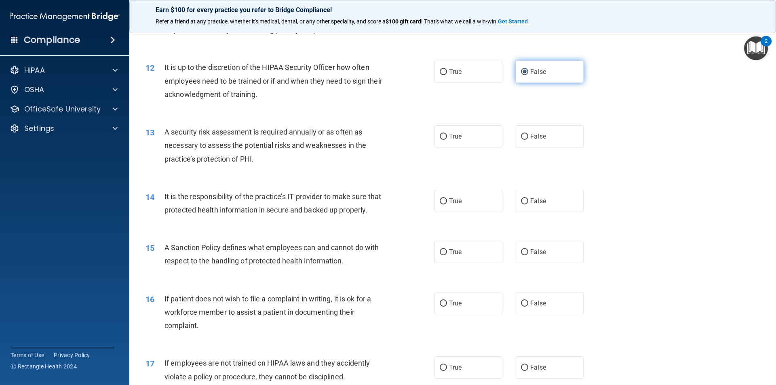
scroll to position [768, 0]
click at [440, 134] on input "True" at bounding box center [443, 136] width 7 height 6
radio input "true"
click at [440, 200] on input "True" at bounding box center [443, 200] width 7 height 6
radio input "true"
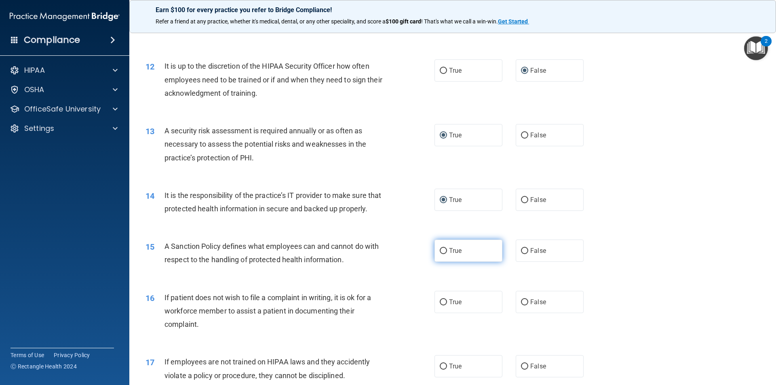
click at [440, 254] on input "True" at bounding box center [443, 251] width 7 height 6
radio input "true"
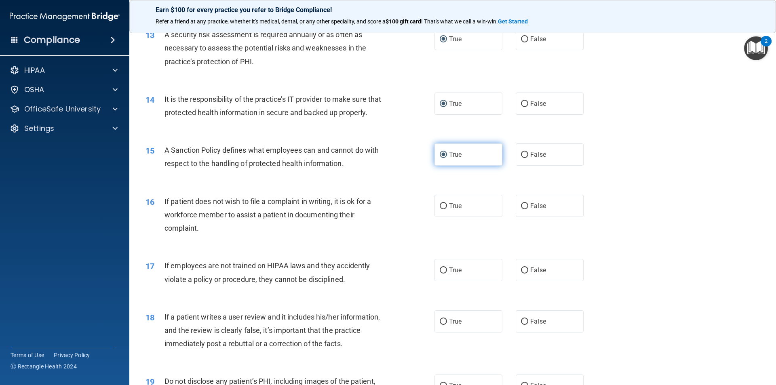
scroll to position [929, 0]
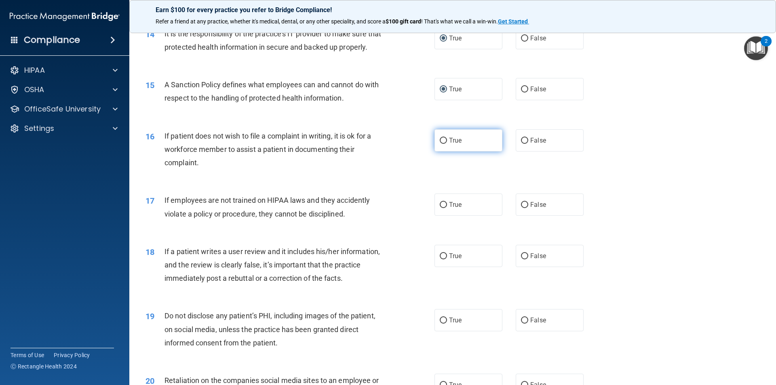
click at [442, 144] on input "True" at bounding box center [443, 141] width 7 height 6
radio input "true"
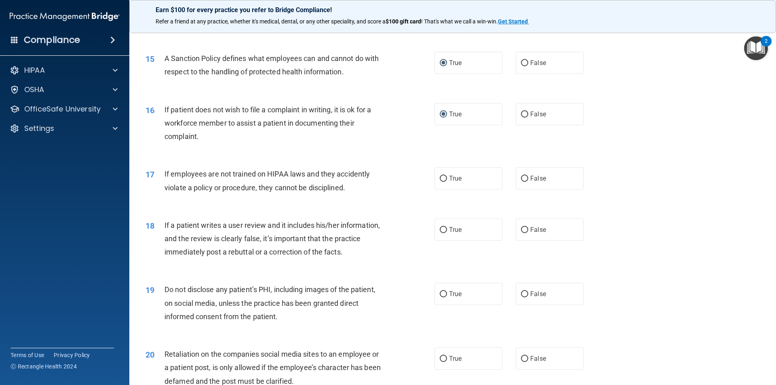
scroll to position [970, 0]
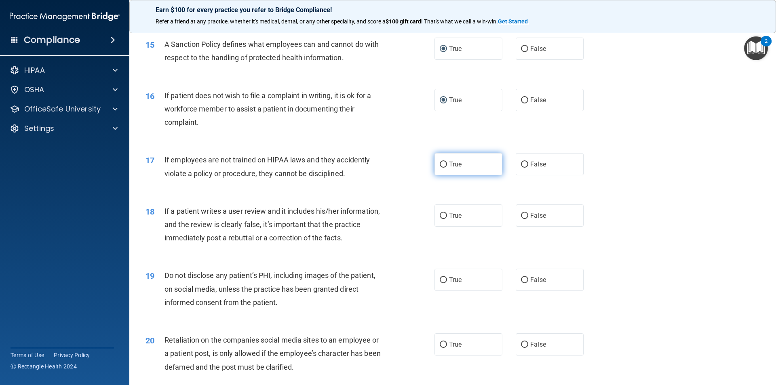
click at [441, 168] on input "True" at bounding box center [443, 165] width 7 height 6
radio input "true"
click at [440, 219] on input "True" at bounding box center [443, 216] width 7 height 6
radio input "true"
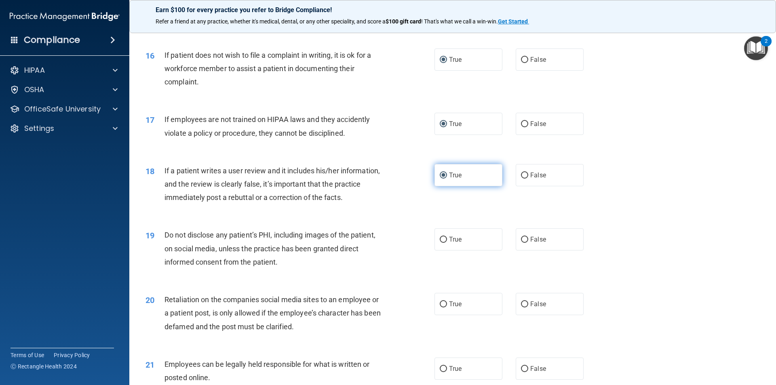
scroll to position [1051, 0]
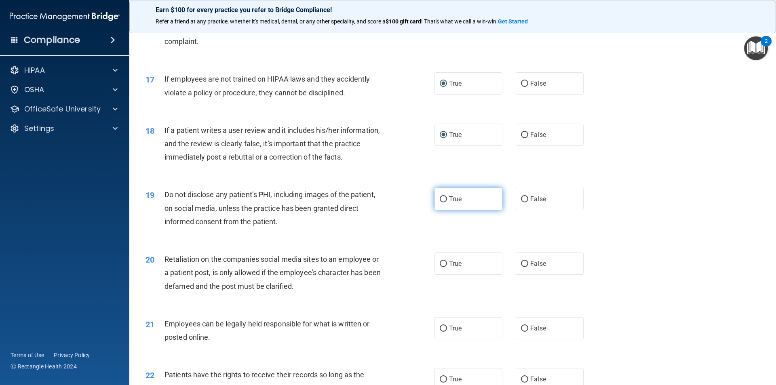
click at [441, 202] on input "True" at bounding box center [443, 199] width 7 height 6
radio input "true"
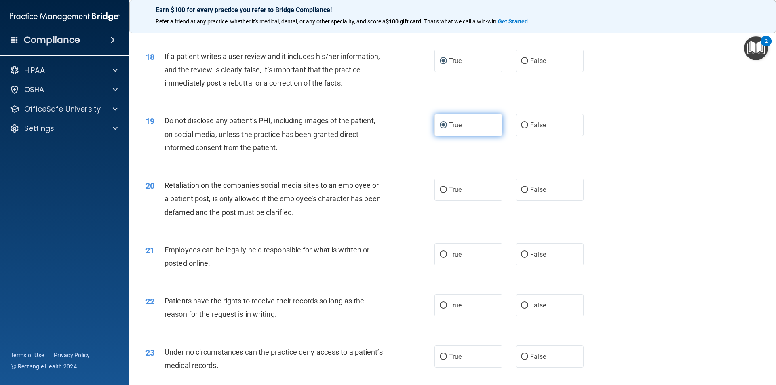
scroll to position [1132, 0]
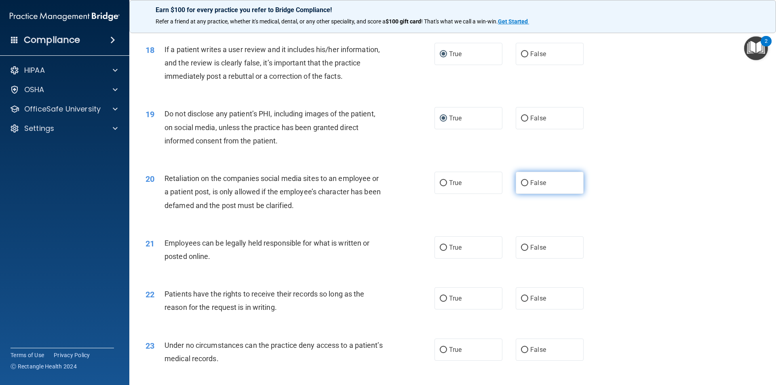
click at [516, 194] on label "False" at bounding box center [550, 183] width 68 height 22
click at [521, 186] on input "False" at bounding box center [524, 183] width 7 height 6
radio input "true"
click at [441, 251] on input "True" at bounding box center [443, 248] width 7 height 6
radio input "true"
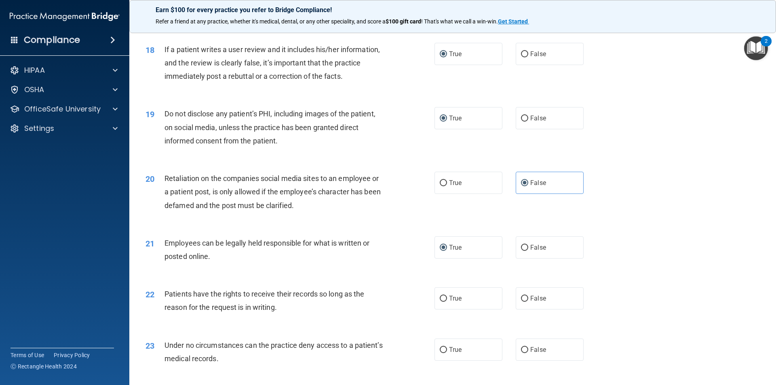
scroll to position [1172, 0]
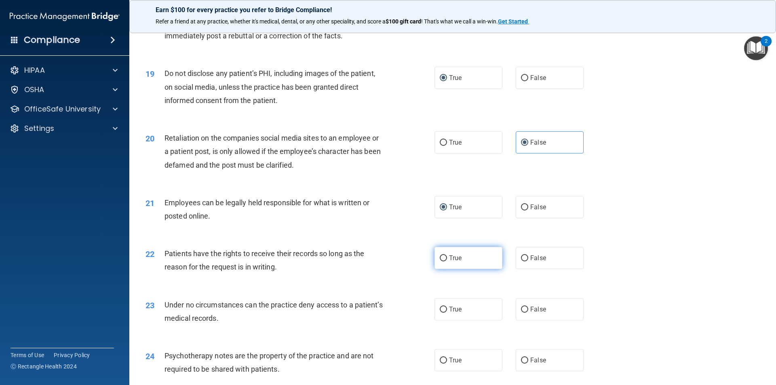
click at [441, 261] on input "True" at bounding box center [443, 258] width 7 height 6
radio input "true"
click at [521, 313] on input "False" at bounding box center [524, 310] width 7 height 6
radio input "true"
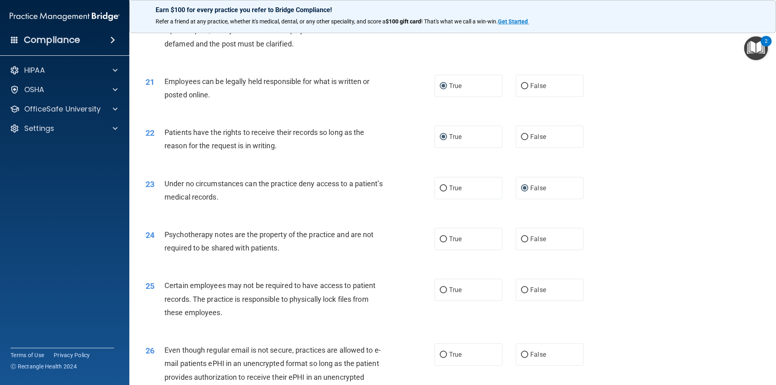
scroll to position [1334, 0]
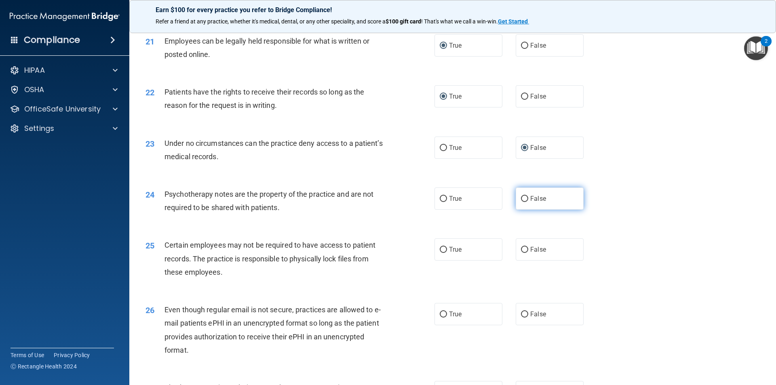
click at [522, 202] on input "False" at bounding box center [524, 199] width 7 height 6
radio input "true"
click at [440, 253] on input "True" at bounding box center [443, 250] width 7 height 6
radio input "true"
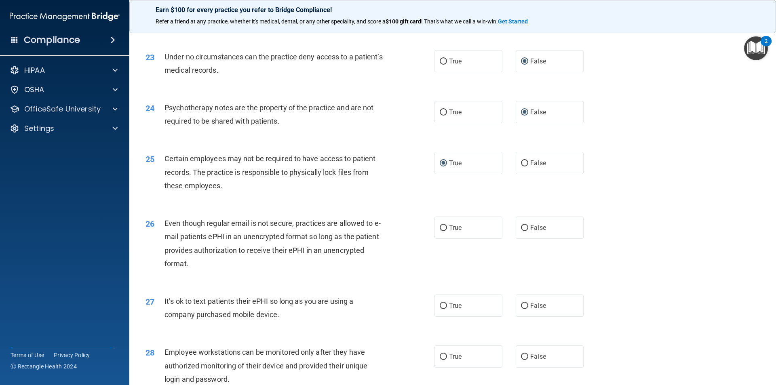
scroll to position [1455, 0]
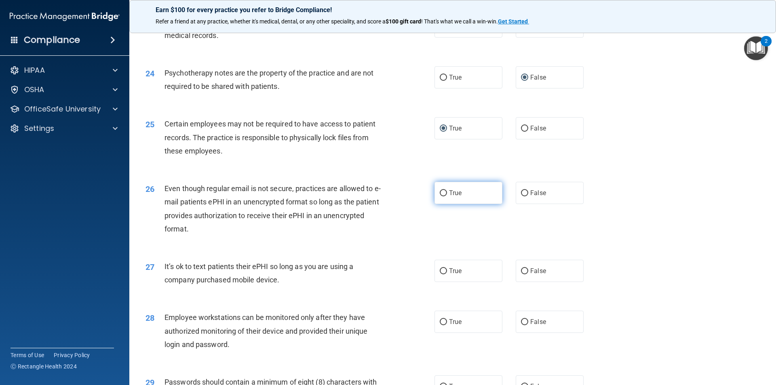
click at [441, 196] on input "True" at bounding box center [443, 193] width 7 height 6
radio input "true"
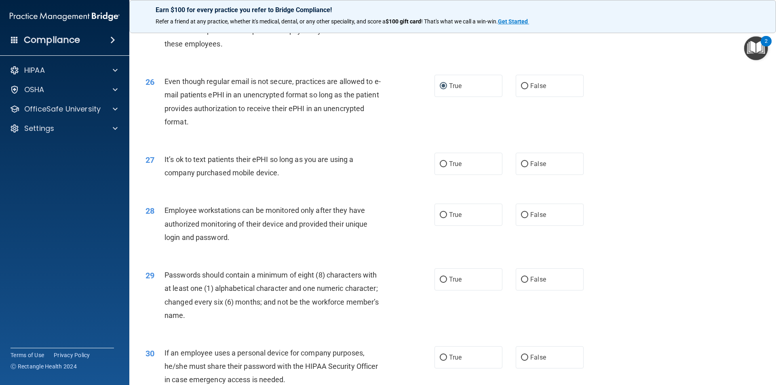
scroll to position [1576, 0]
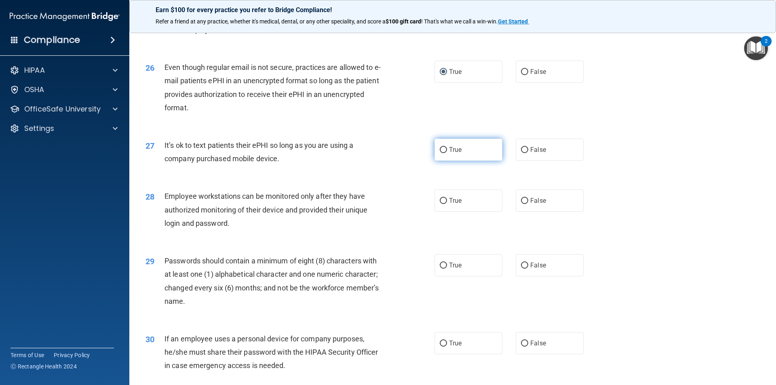
click at [440, 153] on input "True" at bounding box center [443, 150] width 7 height 6
radio input "true"
click at [440, 204] on input "True" at bounding box center [443, 201] width 7 height 6
radio input "true"
click at [442, 269] on input "True" at bounding box center [443, 266] width 7 height 6
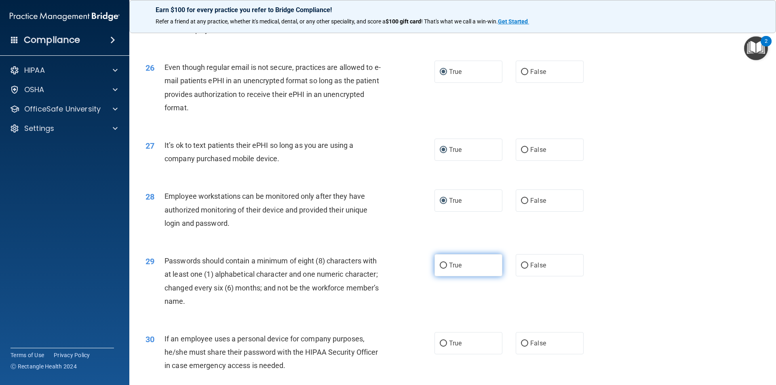
radio input "true"
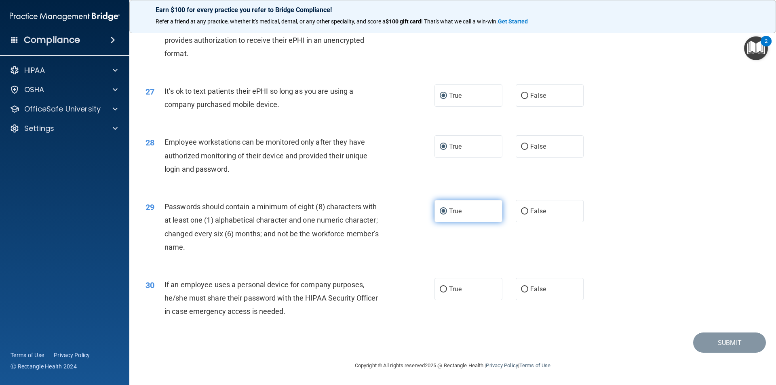
scroll to position [1644, 0]
click at [522, 290] on input "False" at bounding box center [524, 290] width 7 height 6
radio input "true"
click at [721, 348] on button "Submit" at bounding box center [729, 343] width 73 height 21
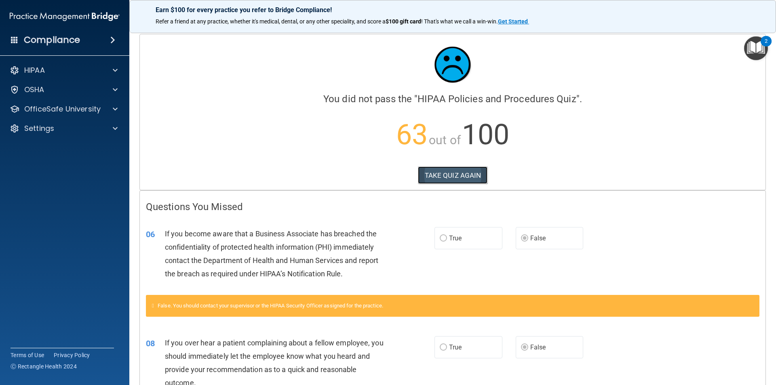
click at [447, 173] on button "TAKE QUIZ AGAIN" at bounding box center [453, 175] width 70 height 18
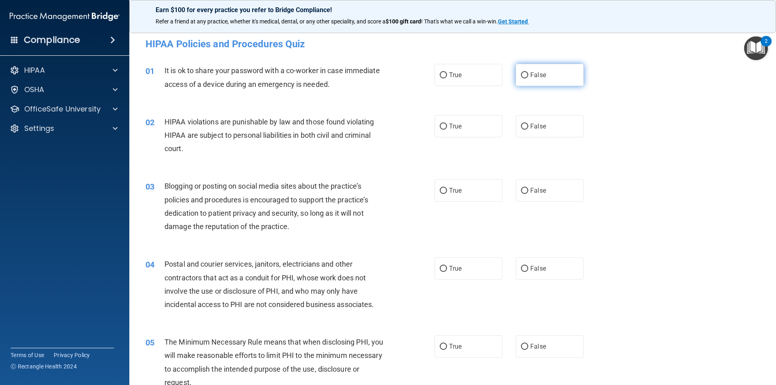
click at [523, 76] on input "False" at bounding box center [524, 75] width 7 height 6
radio input "true"
click at [440, 124] on input "True" at bounding box center [443, 127] width 7 height 6
radio input "true"
click at [522, 189] on input "False" at bounding box center [524, 191] width 7 height 6
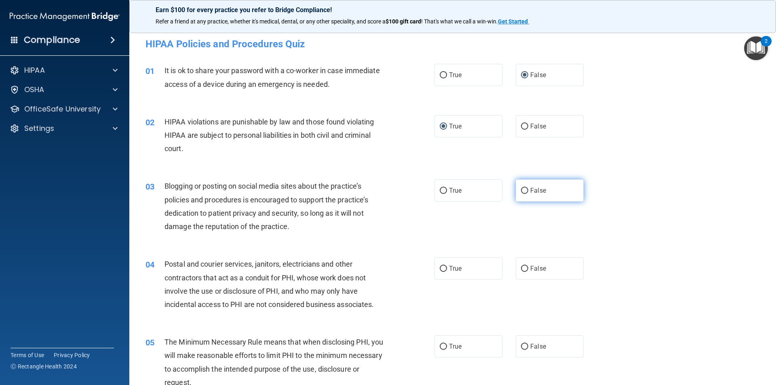
radio input "true"
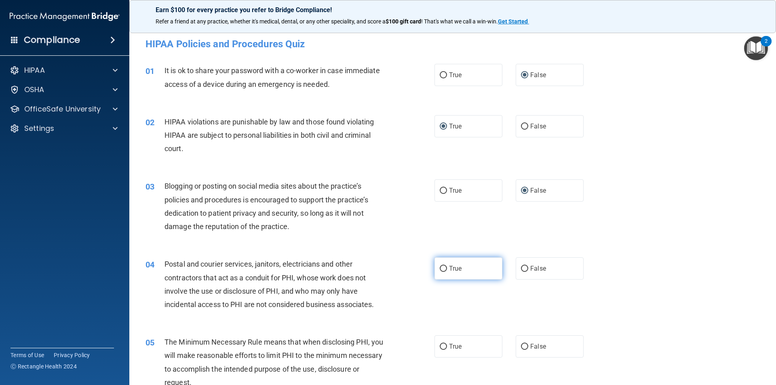
click at [440, 270] on input "True" at bounding box center [443, 269] width 7 height 6
radio input "true"
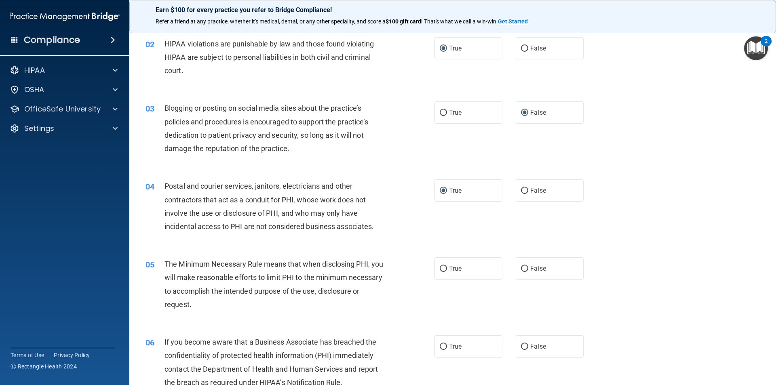
scroll to position [81, 0]
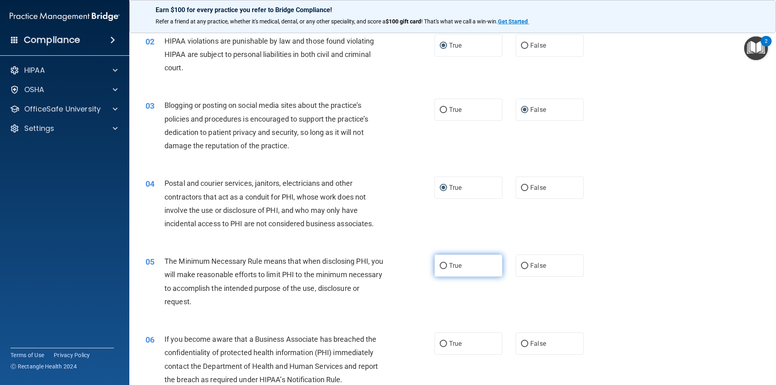
click at [441, 264] on input "True" at bounding box center [443, 266] width 7 height 6
radio input "true"
click at [442, 344] on input "True" at bounding box center [443, 344] width 7 height 6
radio input "true"
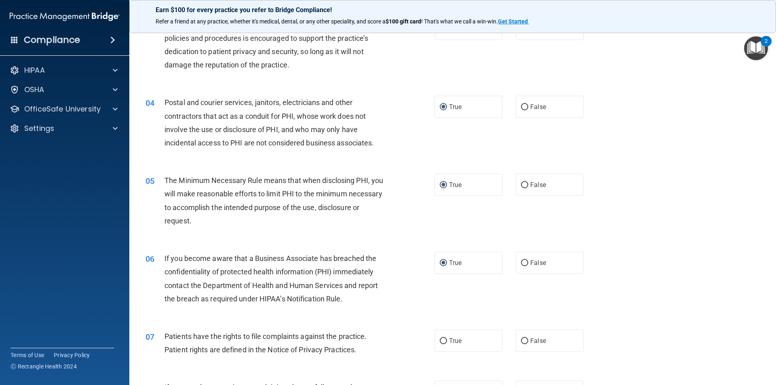
scroll to position [202, 0]
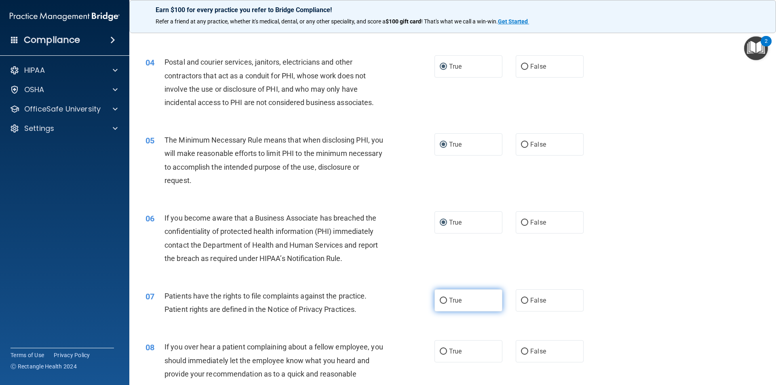
click at [440, 300] on input "True" at bounding box center [443, 301] width 7 height 6
radio input "true"
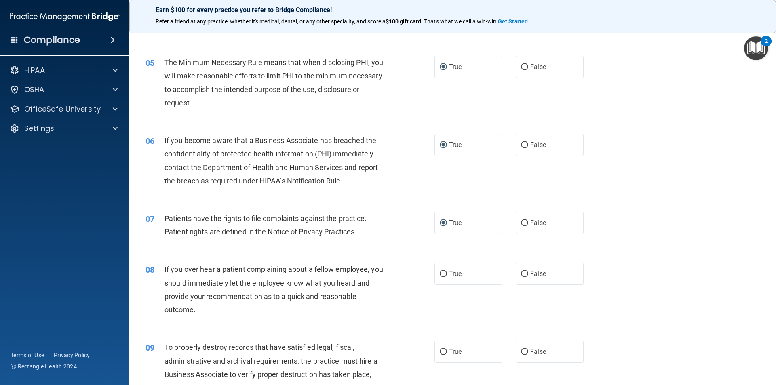
scroll to position [283, 0]
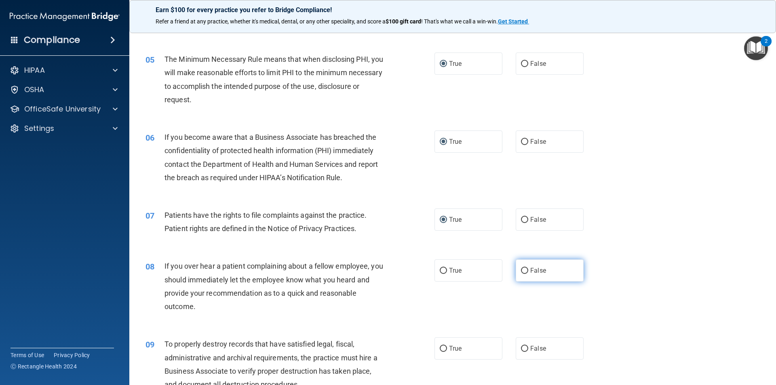
click at [521, 272] on input "False" at bounding box center [524, 271] width 7 height 6
radio input "true"
click at [521, 142] on input "False" at bounding box center [524, 142] width 7 height 6
radio input "true"
radio input "false"
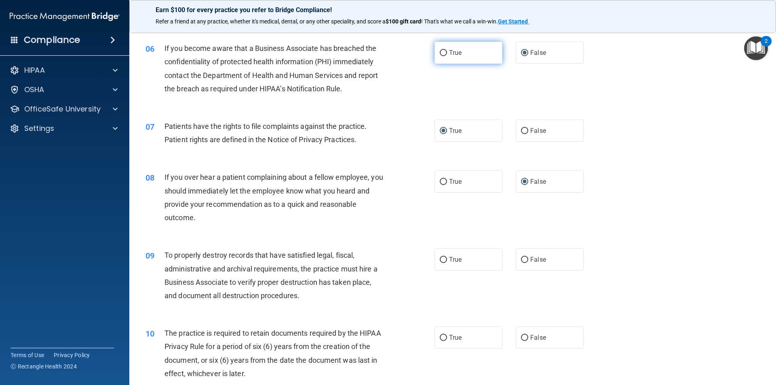
scroll to position [404, 0]
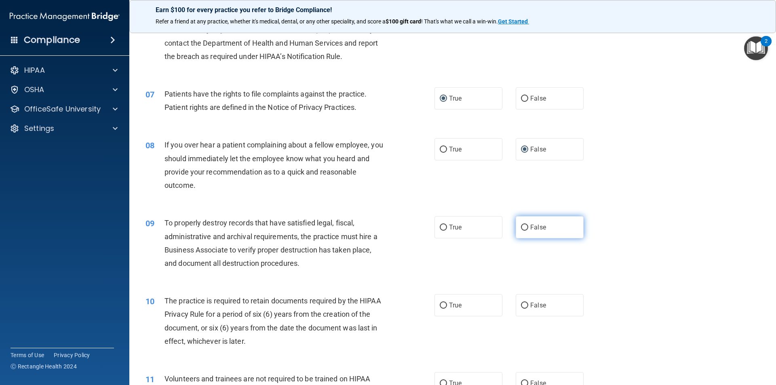
click at [522, 228] on input "False" at bounding box center [524, 228] width 7 height 6
radio input "true"
click at [442, 303] on input "True" at bounding box center [443, 306] width 7 height 6
radio input "true"
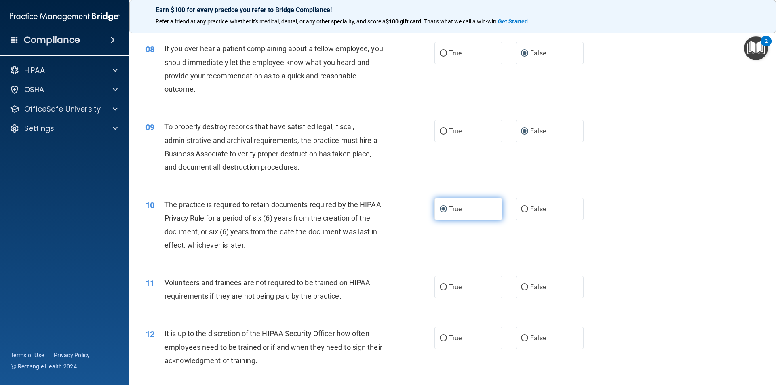
scroll to position [606, 0]
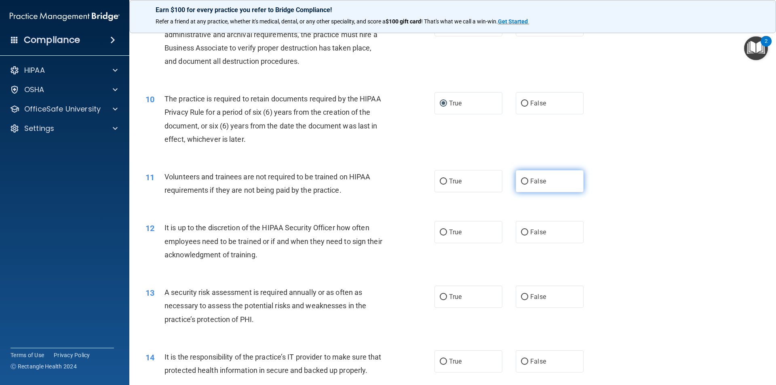
click at [522, 182] on input "False" at bounding box center [524, 182] width 7 height 6
radio input "true"
click at [521, 233] on input "False" at bounding box center [524, 233] width 7 height 6
radio input "true"
click at [440, 297] on input "True" at bounding box center [443, 297] width 7 height 6
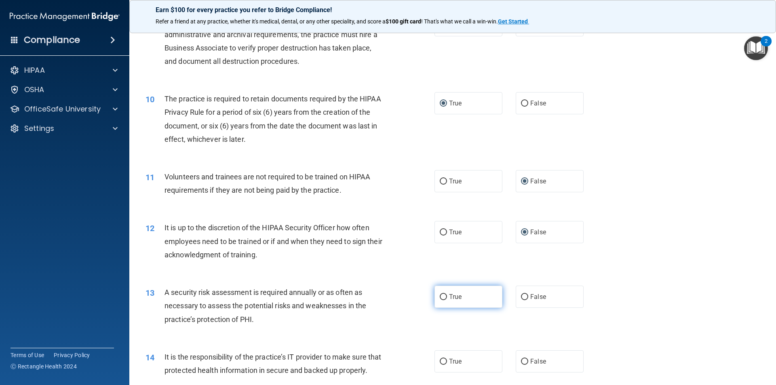
radio input "true"
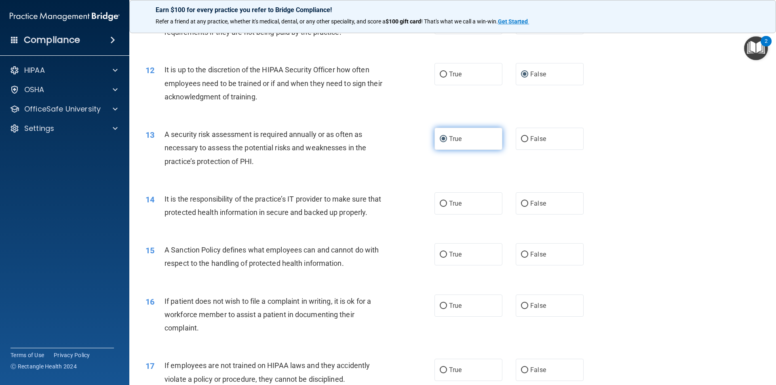
scroll to position [768, 0]
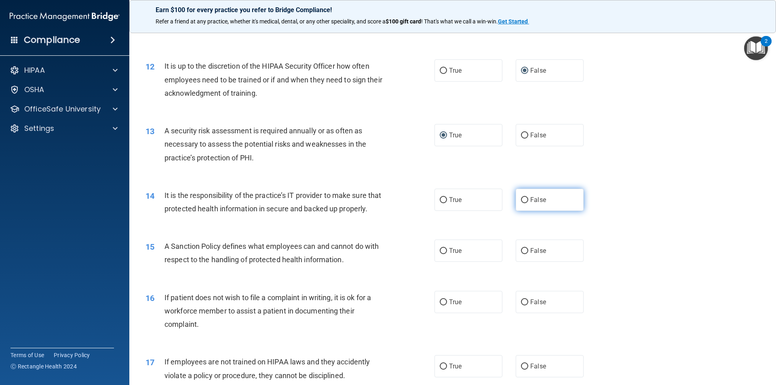
click at [521, 198] on input "False" at bounding box center [524, 200] width 7 height 6
radio input "true"
click at [521, 254] on input "False" at bounding box center [524, 251] width 7 height 6
radio input "true"
click at [443, 306] on input "True" at bounding box center [443, 302] width 7 height 6
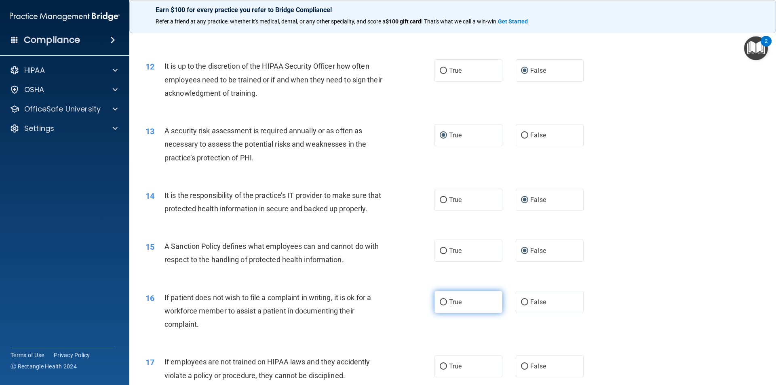
radio input "true"
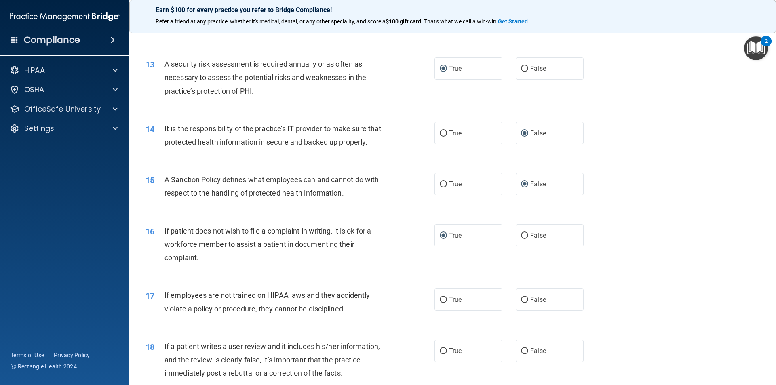
scroll to position [849, 0]
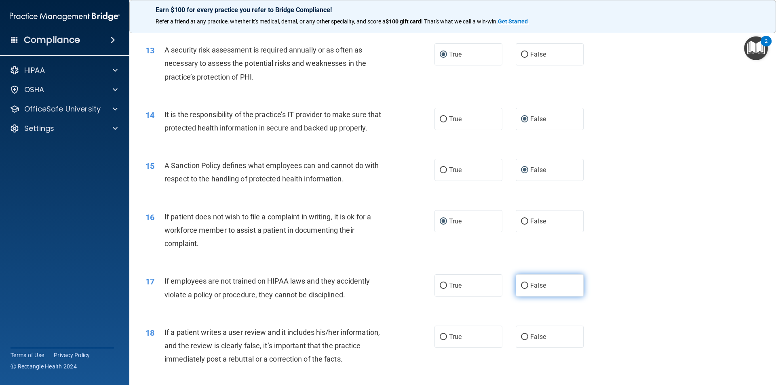
click at [524, 289] on input "False" at bounding box center [524, 286] width 7 height 6
radio input "true"
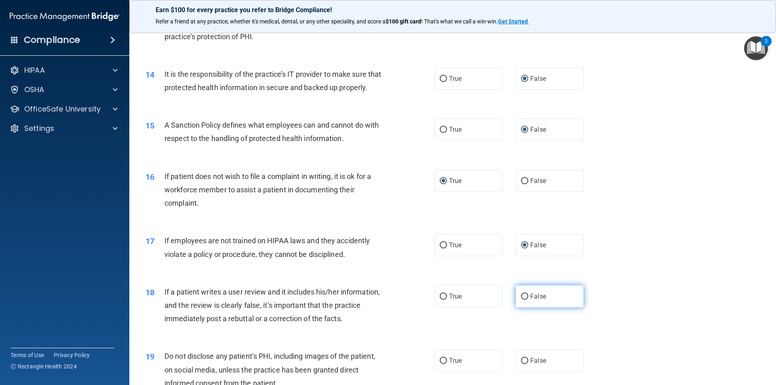
click at [523, 300] on input "False" at bounding box center [524, 297] width 7 height 6
radio input "true"
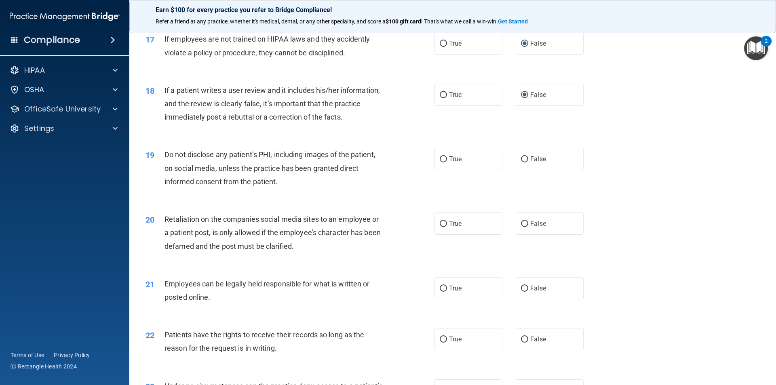
scroll to position [1091, 0]
click at [442, 162] on input "True" at bounding box center [443, 159] width 7 height 6
radio input "true"
click at [521, 227] on input "False" at bounding box center [524, 224] width 7 height 6
radio input "true"
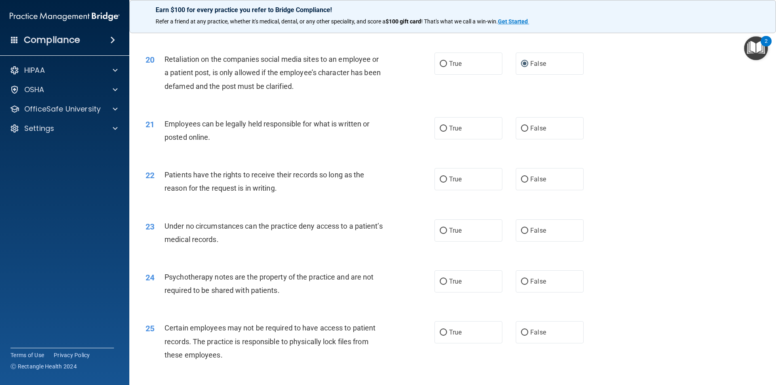
scroll to position [1253, 0]
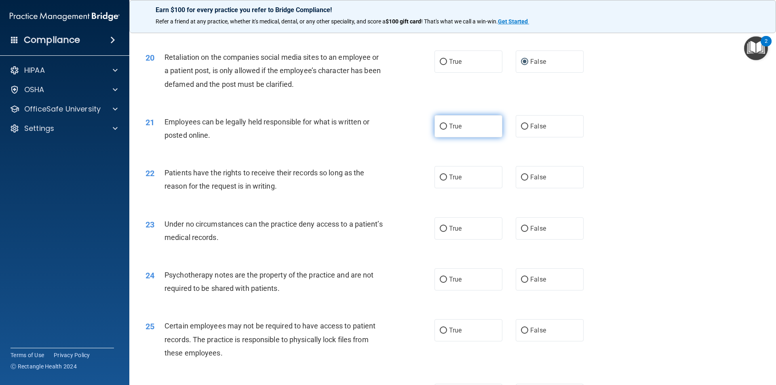
click at [440, 130] on input "True" at bounding box center [443, 127] width 7 height 6
radio input "true"
click at [521, 181] on input "False" at bounding box center [524, 178] width 7 height 6
radio input "true"
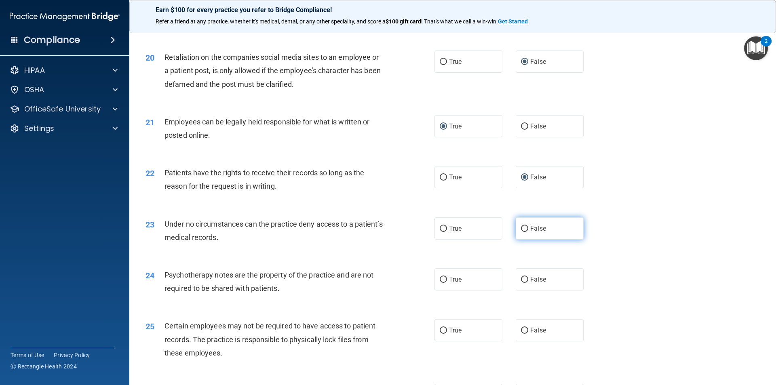
click at [521, 232] on input "False" at bounding box center [524, 229] width 7 height 6
radio input "true"
click at [445, 291] on label "True" at bounding box center [468, 279] width 68 height 22
click at [445, 283] on input "True" at bounding box center [443, 280] width 7 height 6
radio input "true"
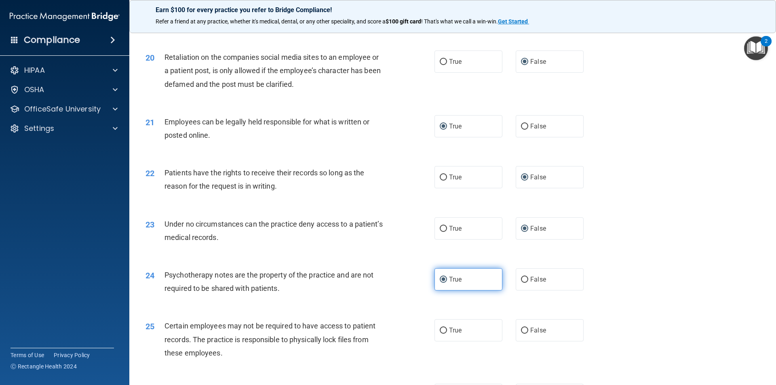
scroll to position [1293, 0]
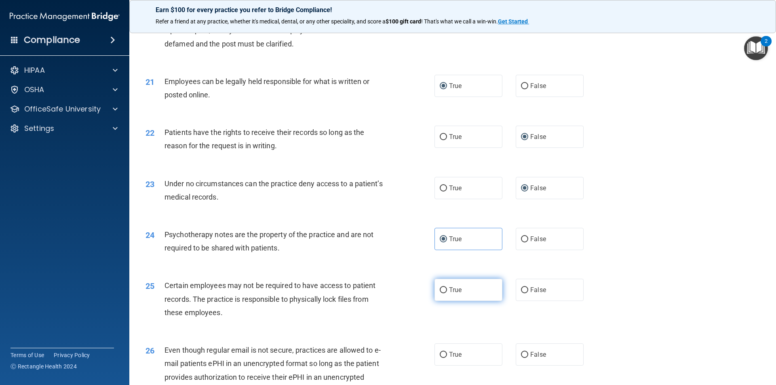
click at [443, 293] on input "True" at bounding box center [443, 290] width 7 height 6
radio input "true"
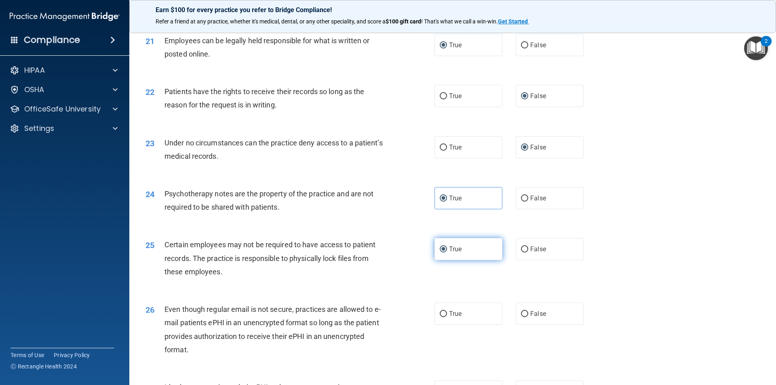
scroll to position [1374, 0]
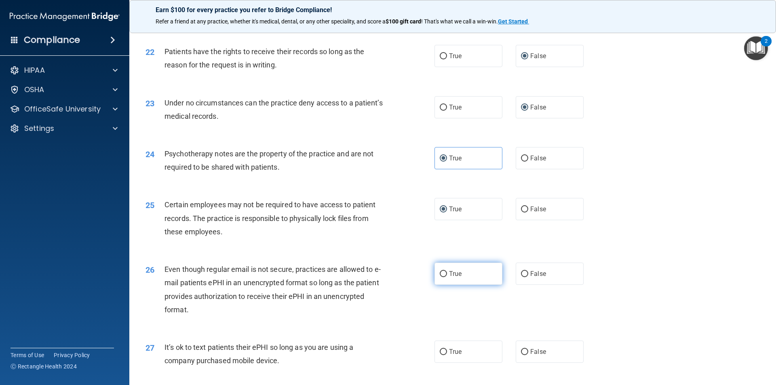
click at [441, 277] on input "True" at bounding box center [443, 274] width 7 height 6
radio input "true"
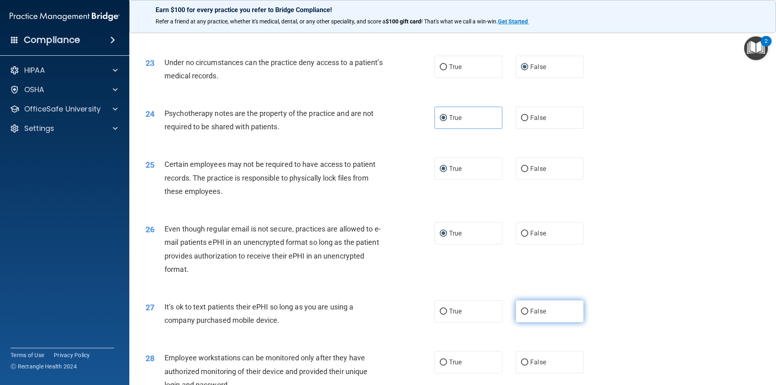
click at [521, 315] on input "False" at bounding box center [524, 312] width 7 height 6
radio input "true"
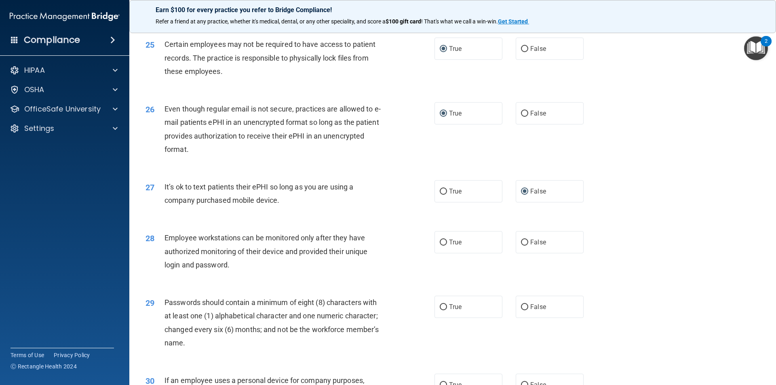
scroll to position [1536, 0]
click at [525, 252] on label "False" at bounding box center [550, 241] width 68 height 22
click at [525, 244] on input "False" at bounding box center [524, 241] width 7 height 6
radio input "true"
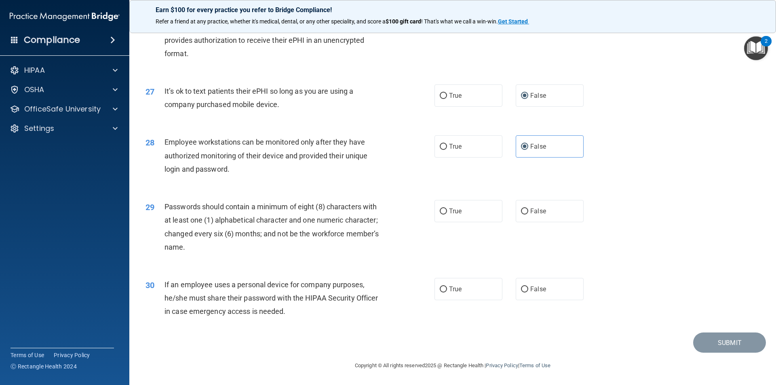
scroll to position [1644, 0]
click at [440, 209] on input "True" at bounding box center [443, 212] width 7 height 6
radio input "true"
click at [521, 289] on input "False" at bounding box center [524, 290] width 7 height 6
radio input "true"
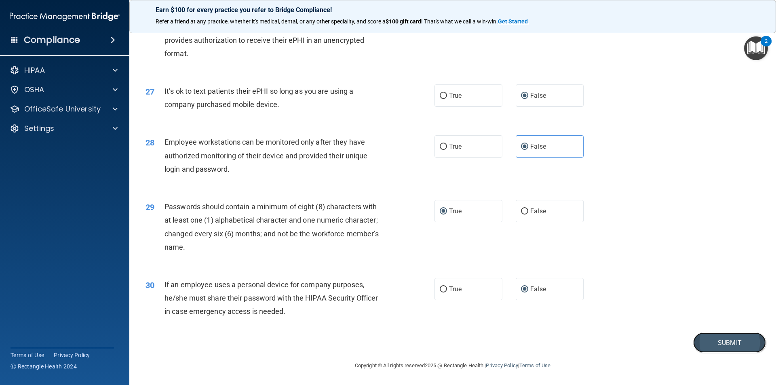
click at [730, 345] on button "Submit" at bounding box center [729, 343] width 73 height 21
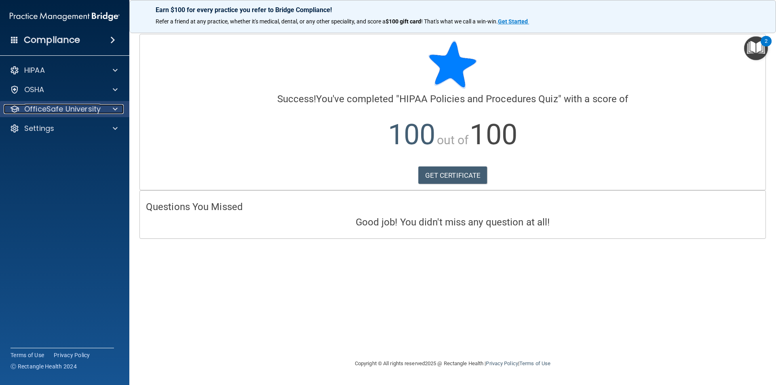
click at [116, 111] on span at bounding box center [115, 109] width 5 height 10
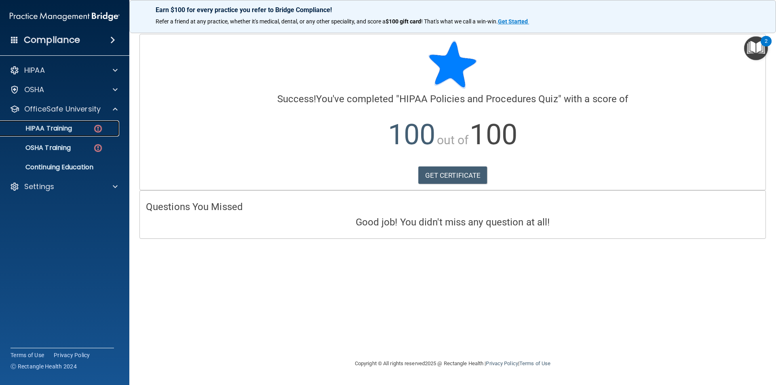
click at [67, 125] on p "HIPAA Training" at bounding box center [38, 128] width 67 height 8
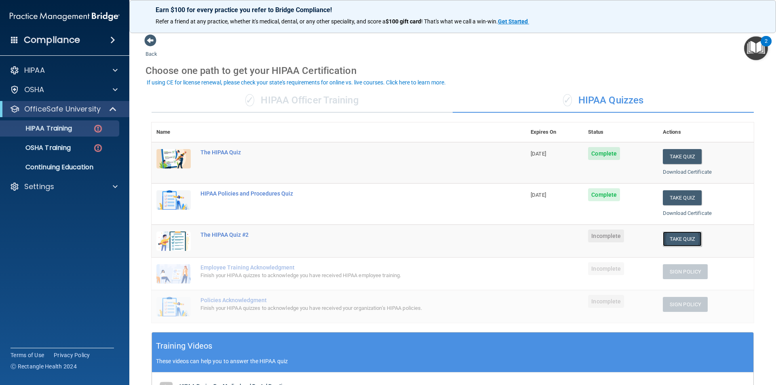
click at [677, 240] on button "Take Quiz" at bounding box center [682, 239] width 39 height 15
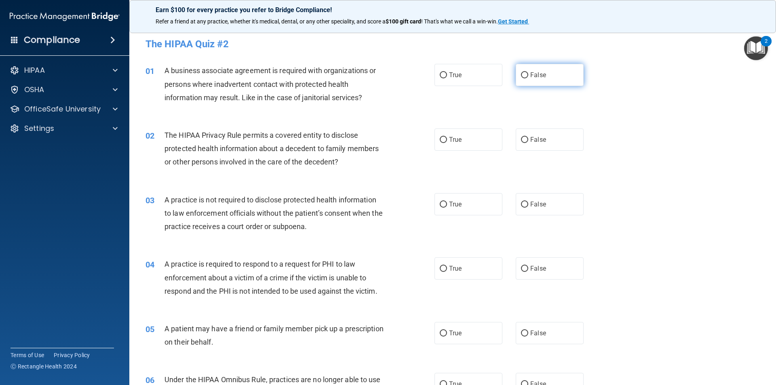
click at [521, 74] on input "False" at bounding box center [524, 75] width 7 height 6
radio input "true"
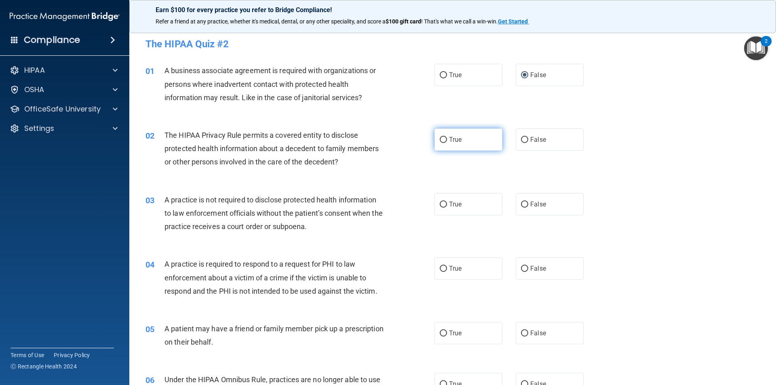
click at [443, 138] on input "True" at bounding box center [443, 140] width 7 height 6
radio input "true"
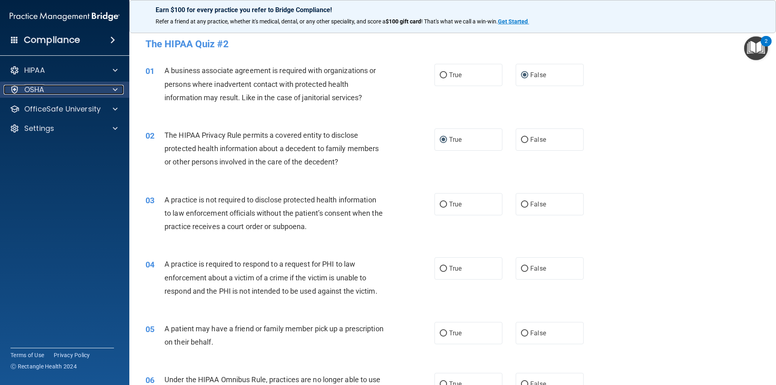
click at [114, 89] on span at bounding box center [115, 90] width 5 height 10
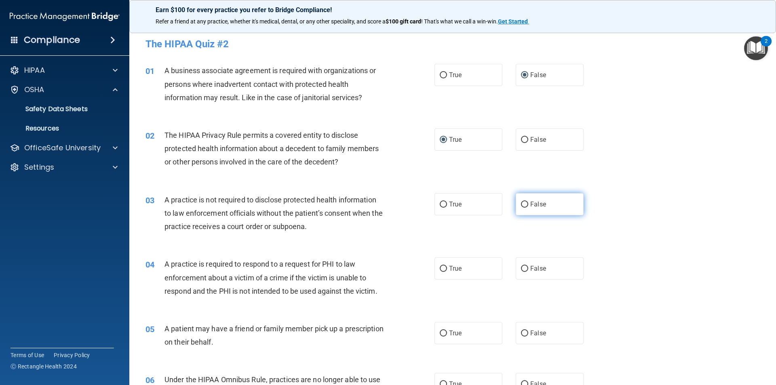
click at [524, 204] on input "False" at bounding box center [524, 205] width 7 height 6
radio input "true"
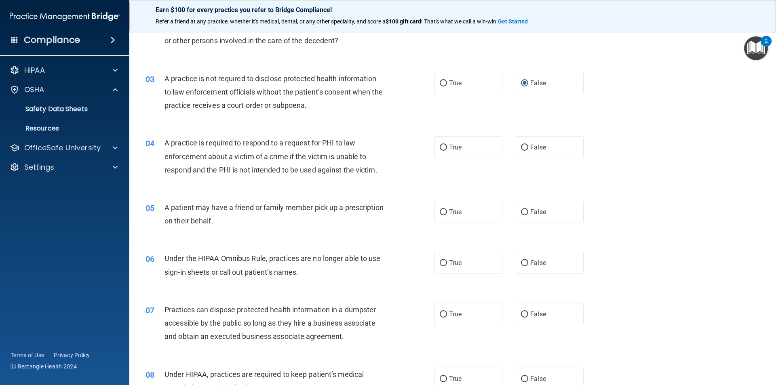
scroll to position [162, 0]
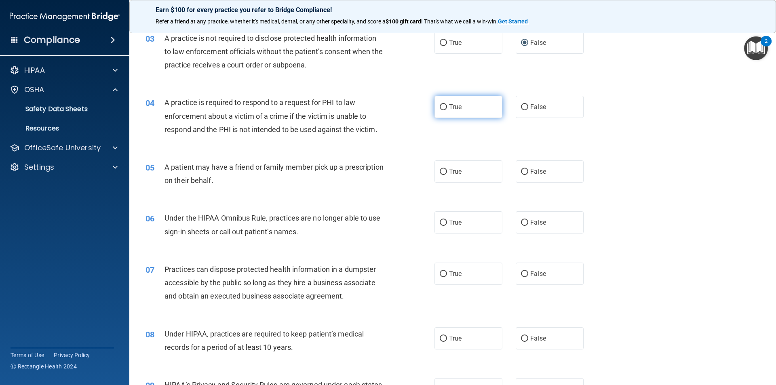
click at [442, 105] on input "True" at bounding box center [443, 107] width 7 height 6
radio input "true"
click at [442, 172] on input "True" at bounding box center [443, 172] width 7 height 6
radio input "true"
click at [521, 221] on input "False" at bounding box center [524, 223] width 7 height 6
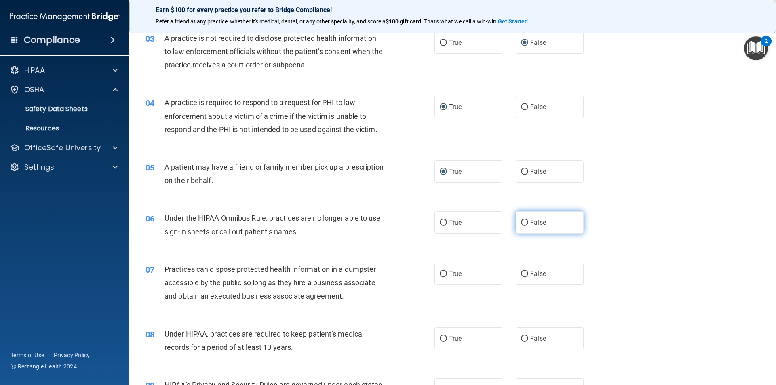
radio input "true"
click at [521, 273] on input "False" at bounding box center [524, 274] width 7 height 6
radio input "true"
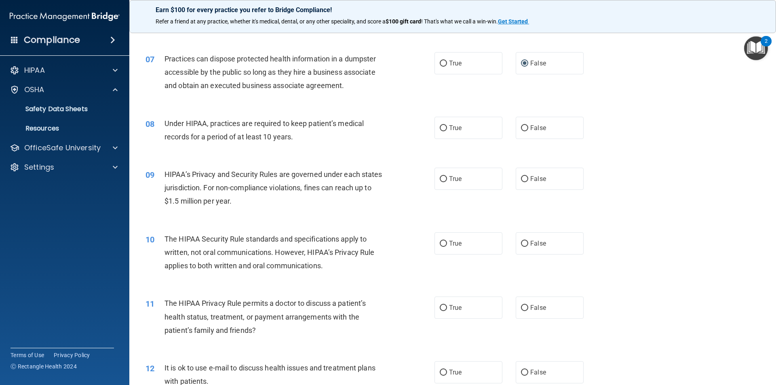
scroll to position [323, 0]
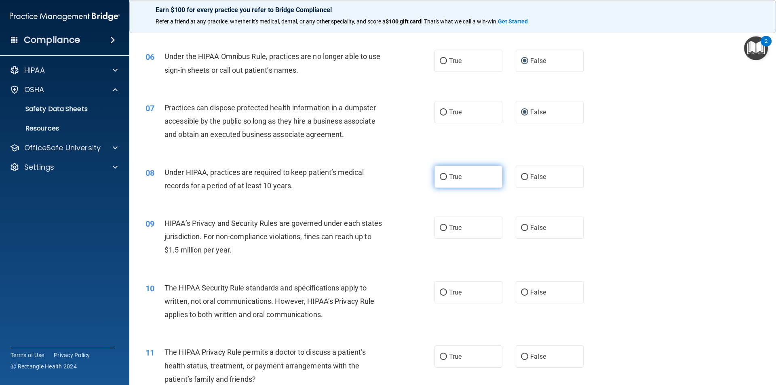
click at [440, 177] on input "True" at bounding box center [443, 177] width 7 height 6
radio input "true"
click at [440, 225] on input "True" at bounding box center [443, 228] width 7 height 6
radio input "true"
click at [440, 293] on input "True" at bounding box center [443, 293] width 7 height 6
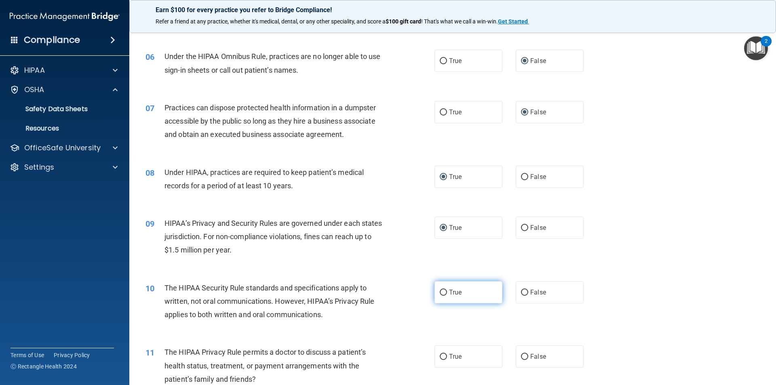
radio input "true"
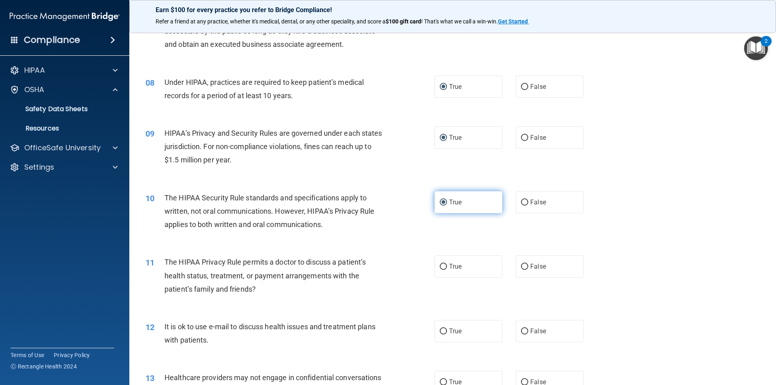
scroll to position [445, 0]
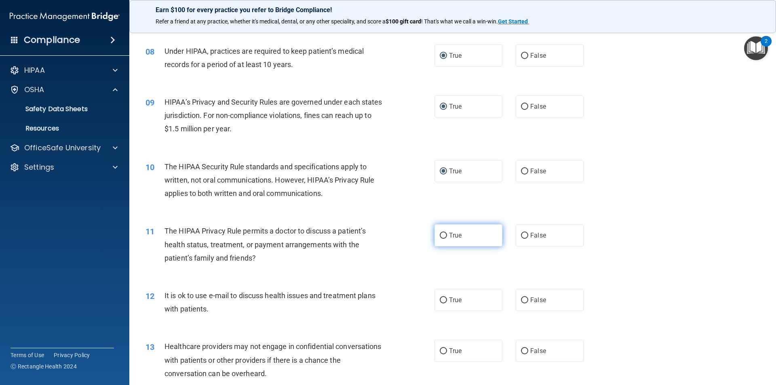
click at [444, 235] on input "True" at bounding box center [443, 236] width 7 height 6
radio input "true"
click at [441, 299] on input "True" at bounding box center [443, 300] width 7 height 6
radio input "true"
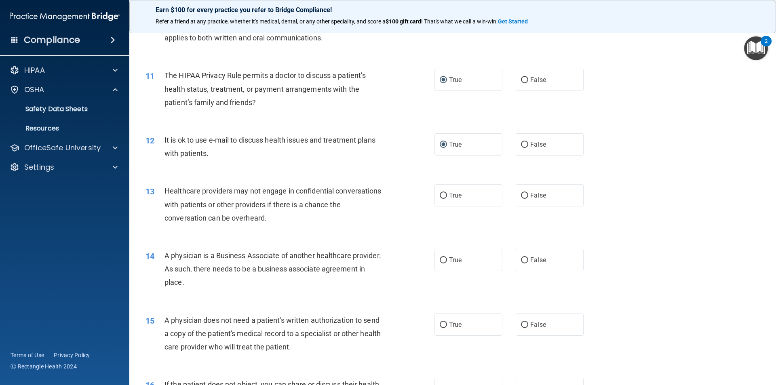
scroll to position [607, 0]
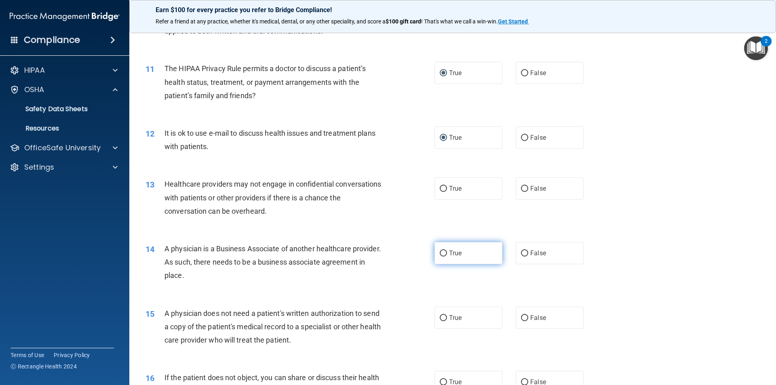
click at [443, 251] on input "True" at bounding box center [443, 254] width 7 height 6
radio input "true"
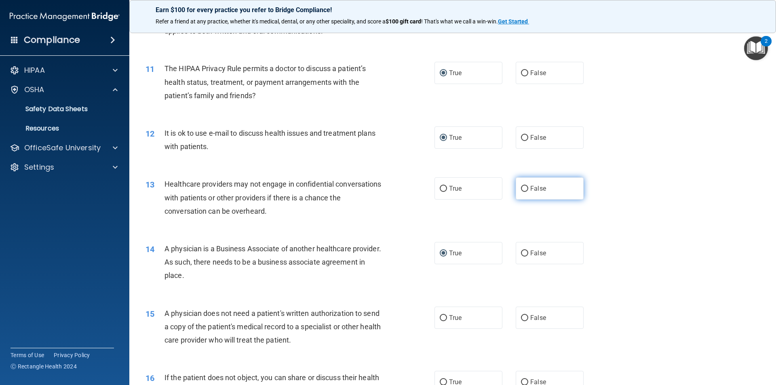
click at [521, 187] on input "False" at bounding box center [524, 189] width 7 height 6
radio input "true"
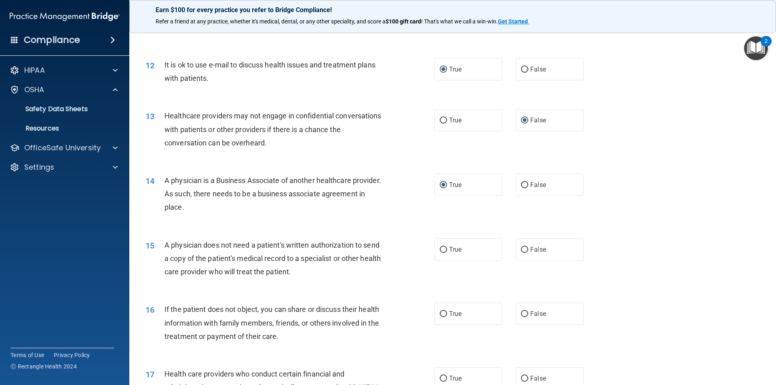
scroll to position [688, 0]
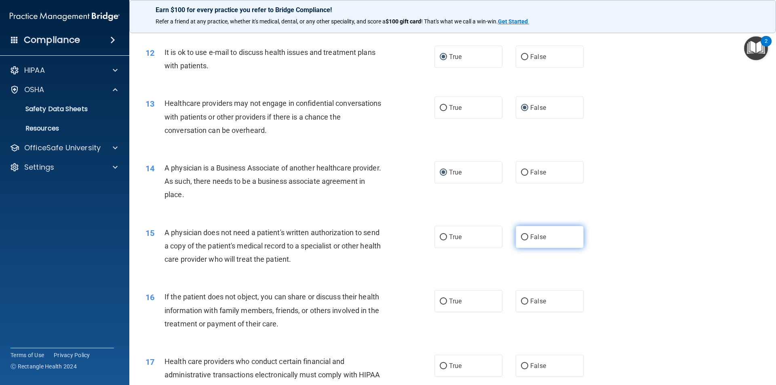
click at [521, 236] on input "False" at bounding box center [524, 237] width 7 height 6
radio input "true"
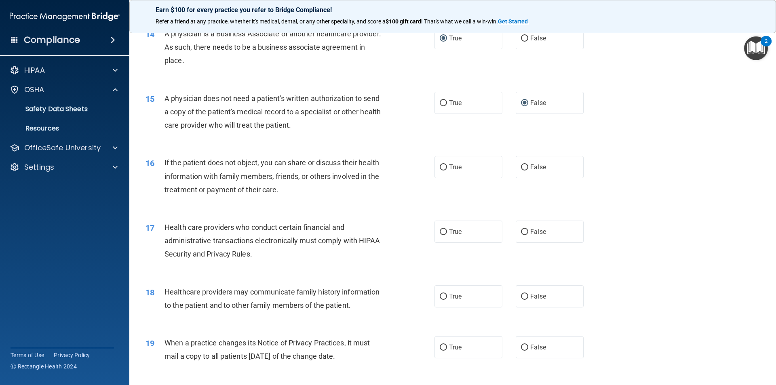
scroll to position [849, 0]
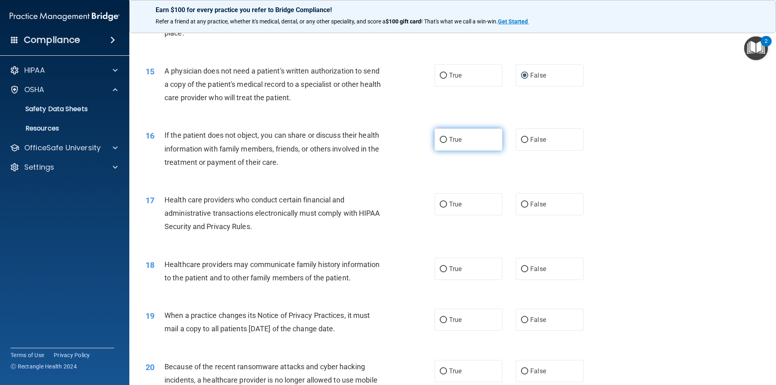
click at [440, 137] on input "True" at bounding box center [443, 140] width 7 height 6
radio input "true"
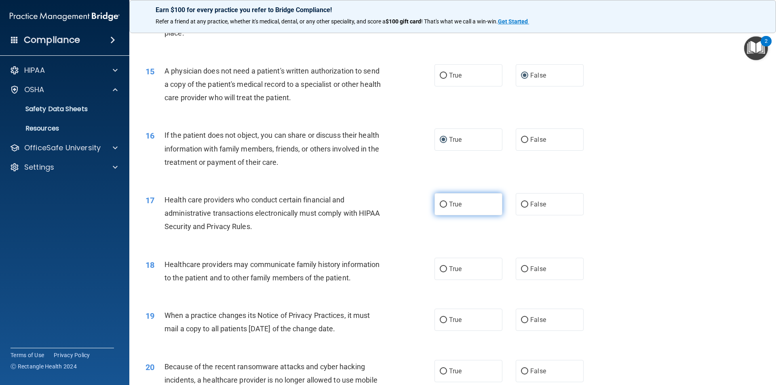
click at [440, 206] on input "True" at bounding box center [443, 205] width 7 height 6
radio input "true"
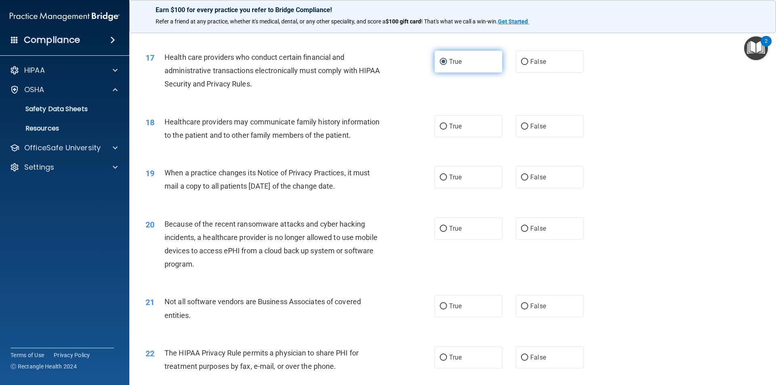
scroll to position [1011, 0]
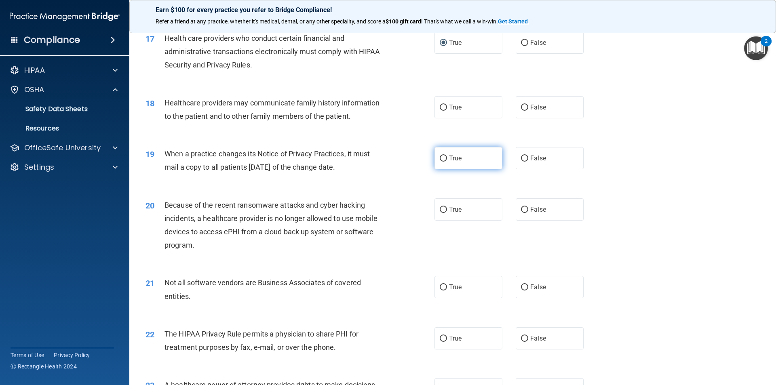
click at [440, 157] on input "True" at bounding box center [443, 159] width 7 height 6
radio input "true"
click at [521, 105] on input "False" at bounding box center [524, 108] width 7 height 6
radio input "true"
click at [443, 209] on input "True" at bounding box center [443, 210] width 7 height 6
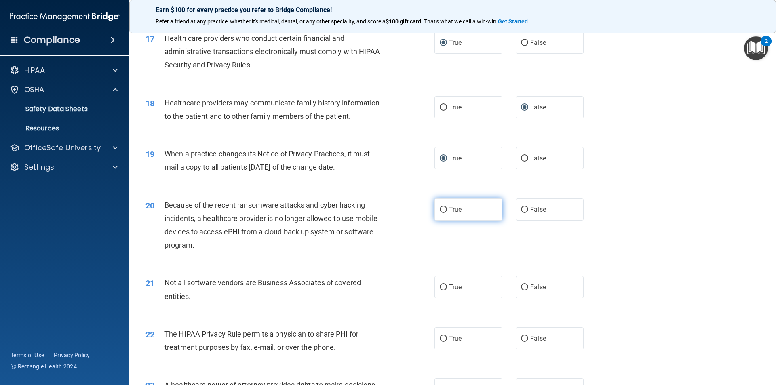
radio input "true"
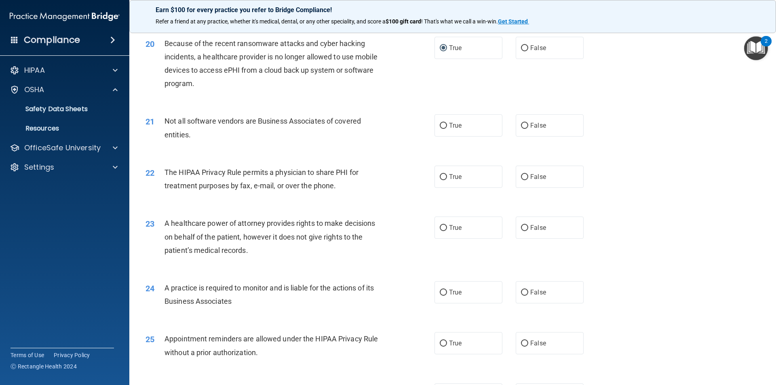
scroll to position [1213, 0]
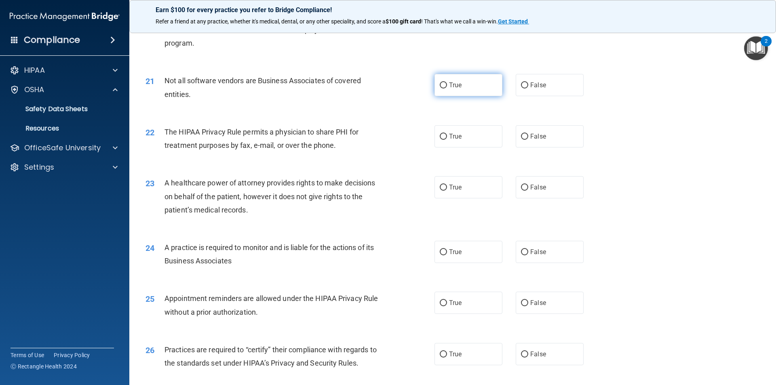
click at [442, 83] on input "True" at bounding box center [443, 85] width 7 height 6
radio input "true"
click at [521, 136] on input "False" at bounding box center [524, 137] width 7 height 6
radio input "true"
click at [521, 186] on input "False" at bounding box center [524, 188] width 7 height 6
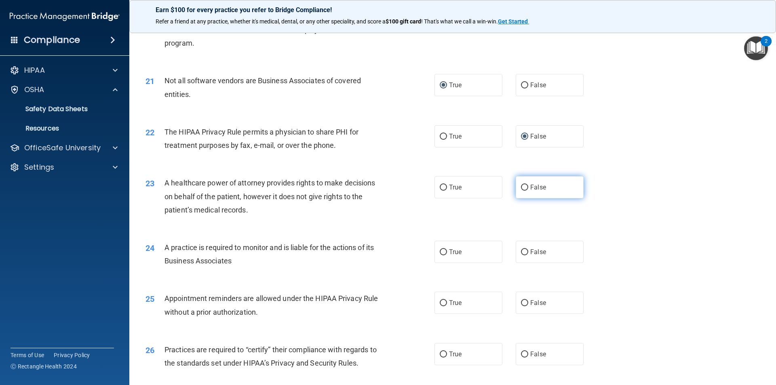
radio input "true"
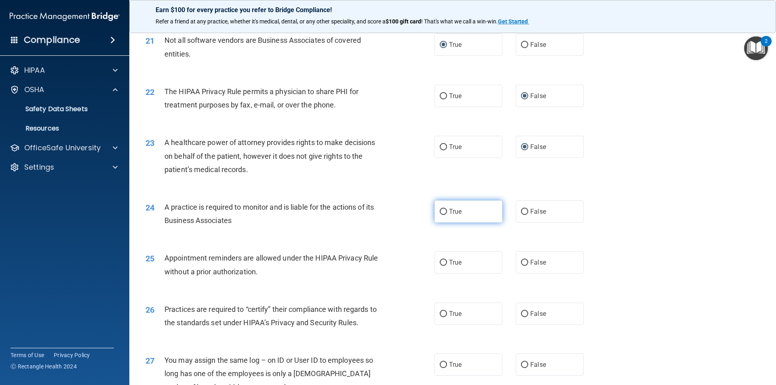
click at [441, 209] on input "True" at bounding box center [443, 212] width 7 height 6
radio input "true"
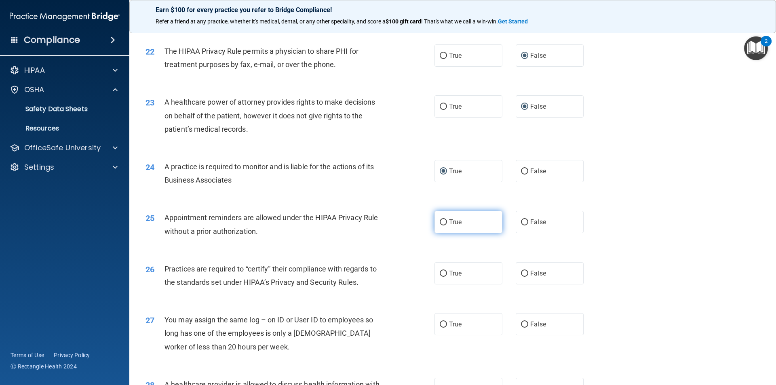
click at [440, 221] on input "True" at bounding box center [443, 222] width 7 height 6
radio input "true"
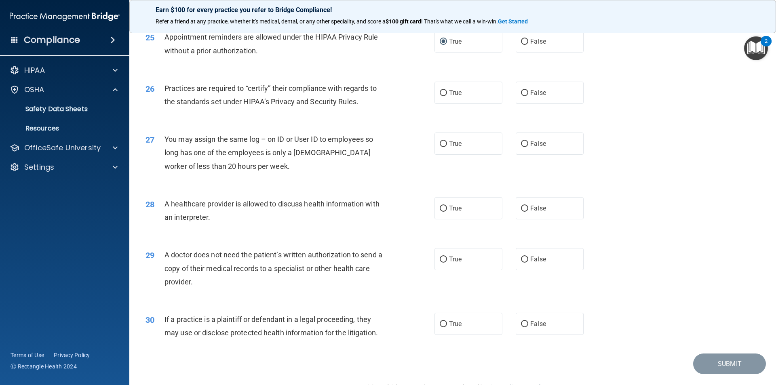
scroll to position [1456, 0]
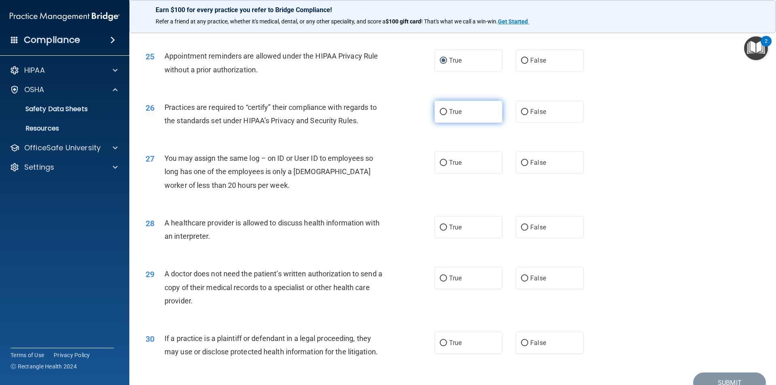
click at [443, 109] on input "True" at bounding box center [443, 112] width 7 height 6
radio input "true"
click at [523, 162] on input "False" at bounding box center [524, 163] width 7 height 6
radio input "true"
click at [440, 229] on input "True" at bounding box center [443, 228] width 7 height 6
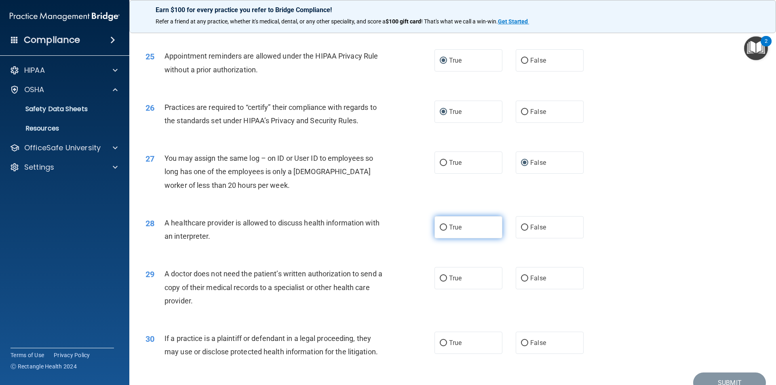
radio input "true"
click at [440, 340] on input "True" at bounding box center [443, 343] width 7 height 6
radio input "true"
click at [522, 279] on input "False" at bounding box center [524, 279] width 7 height 6
radio input "true"
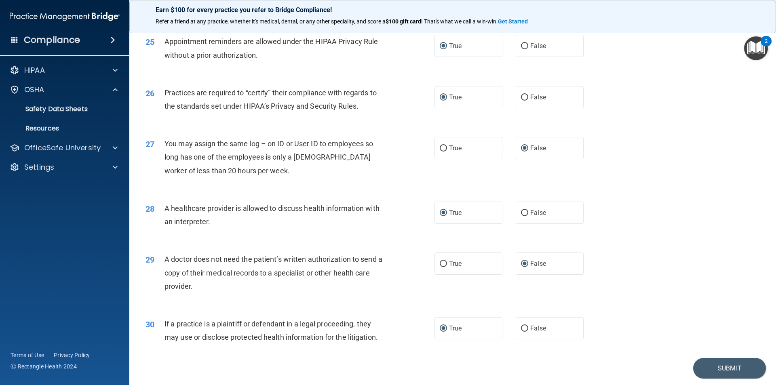
scroll to position [1496, 0]
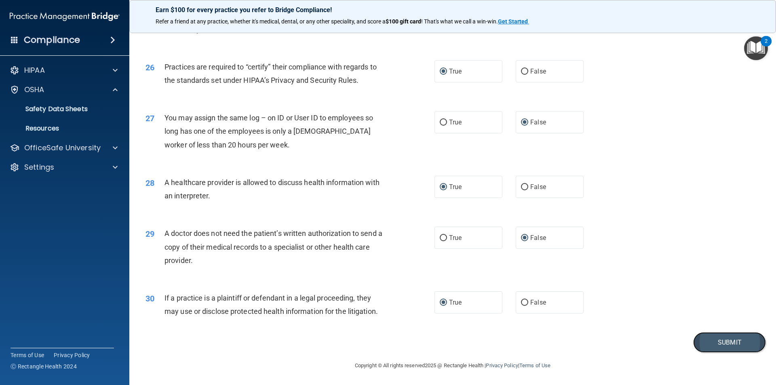
click at [723, 341] on button "Submit" at bounding box center [729, 342] width 73 height 21
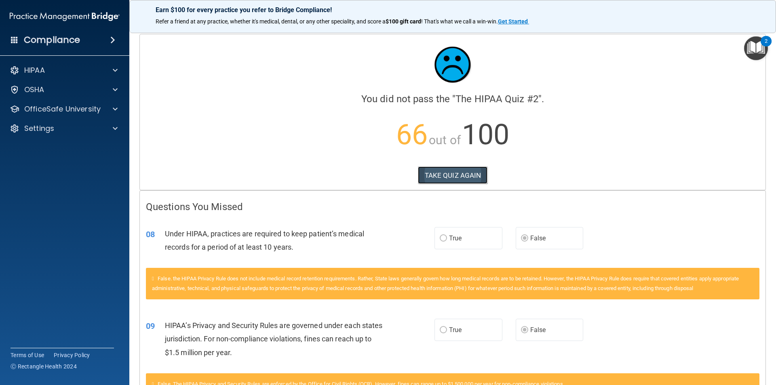
click at [458, 176] on button "TAKE QUIZ AGAIN" at bounding box center [453, 175] width 70 height 18
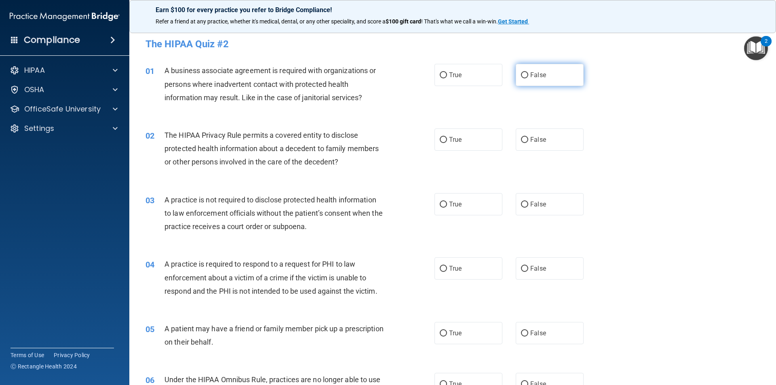
click at [521, 75] on input "False" at bounding box center [524, 75] width 7 height 6
radio input "true"
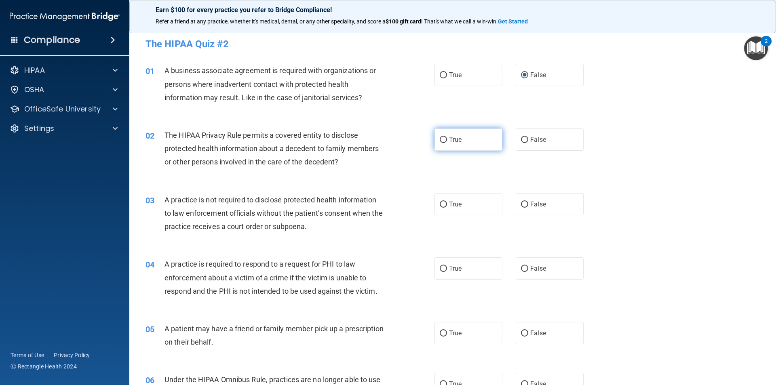
click at [441, 137] on input "True" at bounding box center [443, 140] width 7 height 6
radio input "true"
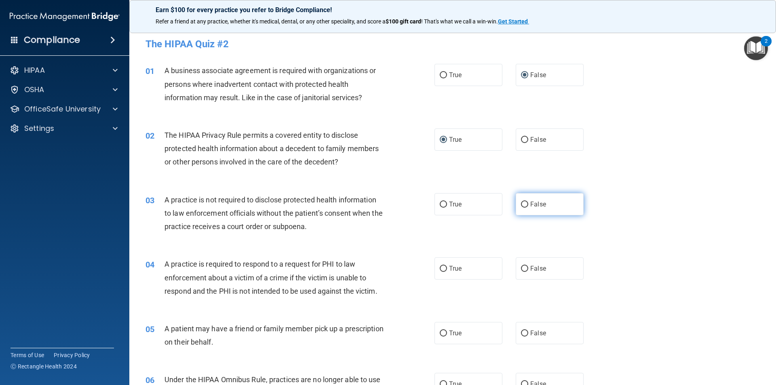
click at [523, 204] on input "False" at bounding box center [524, 205] width 7 height 6
radio input "true"
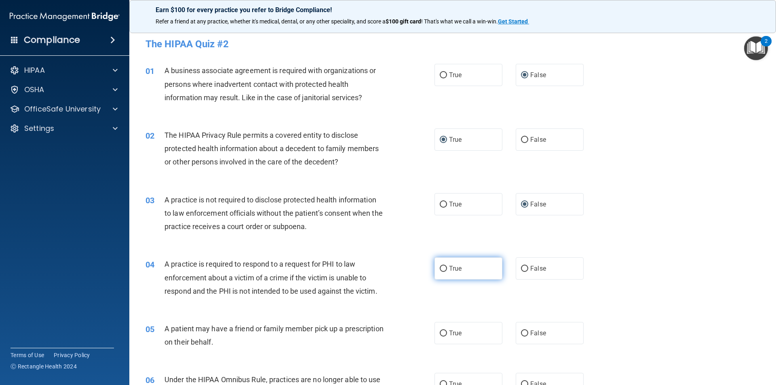
click at [440, 271] on input "True" at bounding box center [443, 269] width 7 height 6
radio input "true"
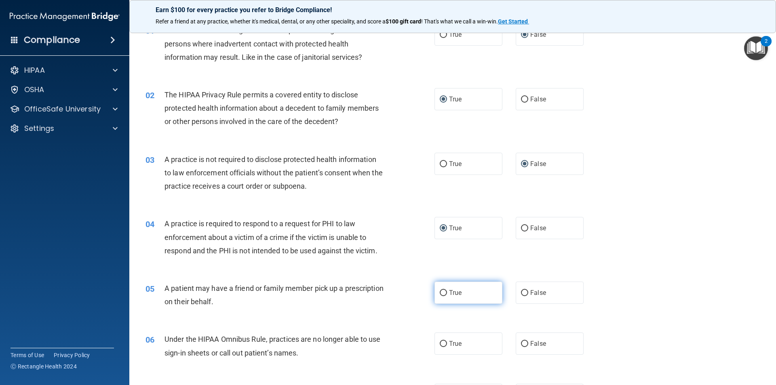
click at [440, 291] on input "True" at bounding box center [443, 293] width 7 height 6
radio input "true"
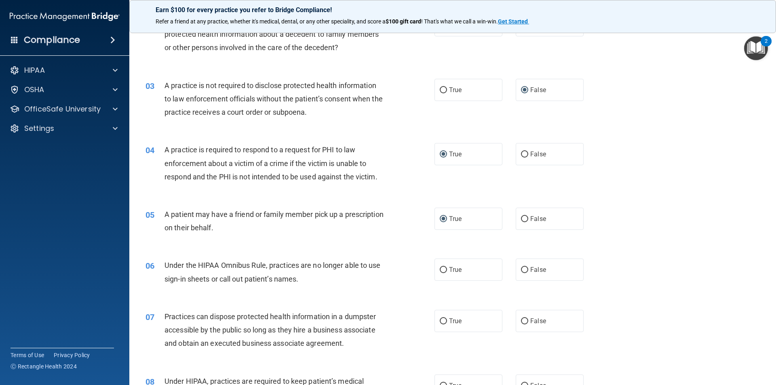
scroll to position [121, 0]
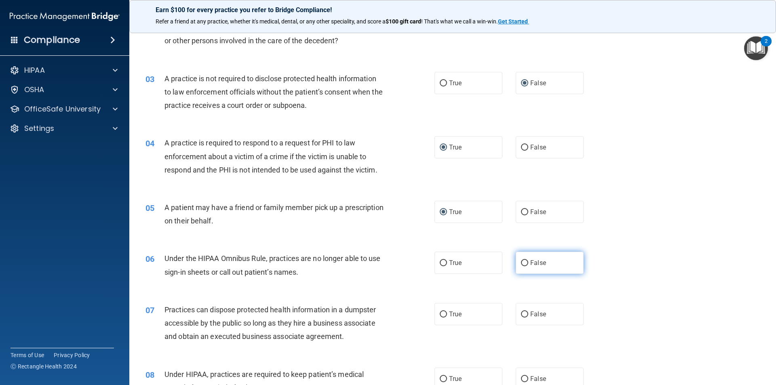
click at [521, 261] on input "False" at bounding box center [524, 263] width 7 height 6
radio input "true"
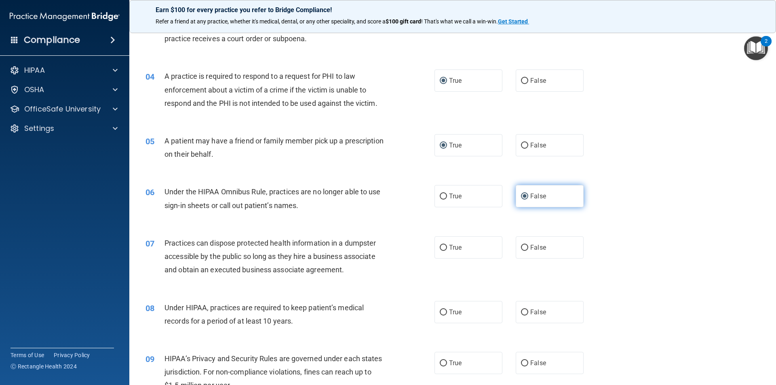
scroll to position [202, 0]
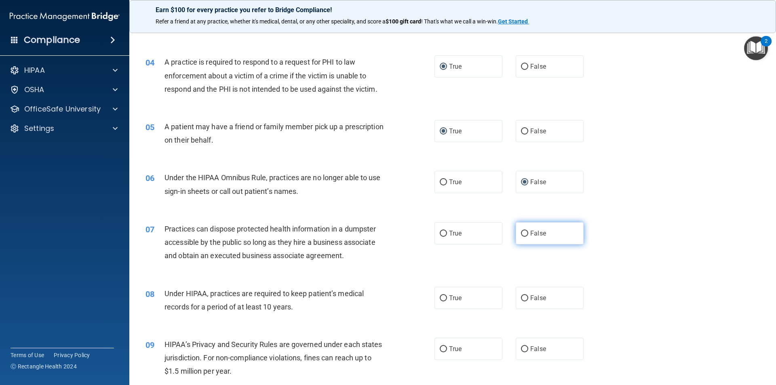
click at [521, 232] on input "False" at bounding box center [524, 234] width 7 height 6
radio input "true"
click at [522, 296] on input "False" at bounding box center [524, 298] width 7 height 6
radio input "true"
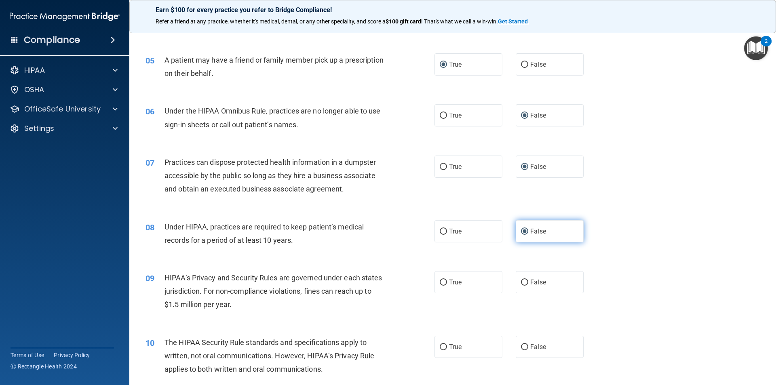
scroll to position [283, 0]
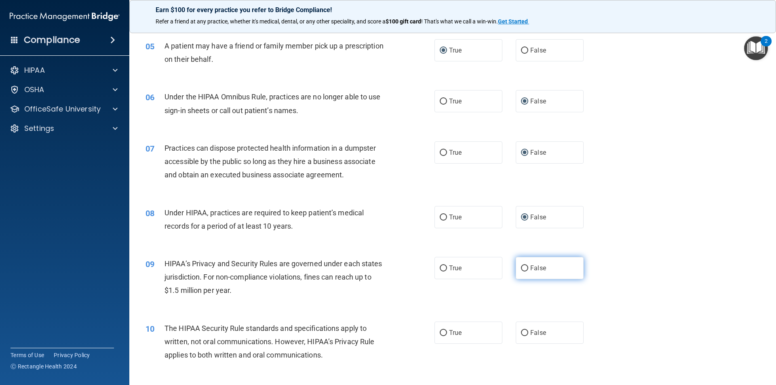
click at [521, 269] on input "False" at bounding box center [524, 269] width 7 height 6
radio input "true"
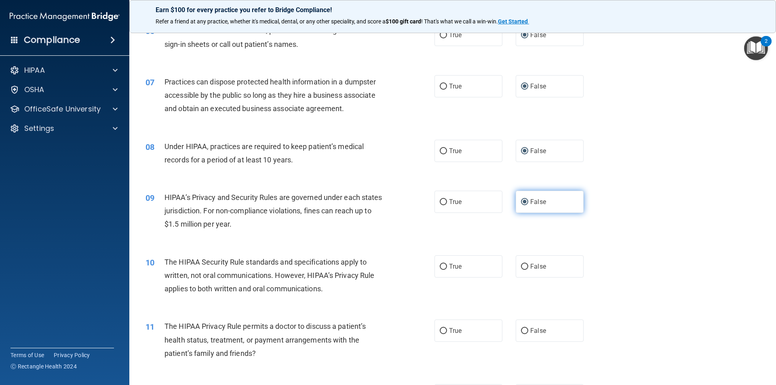
scroll to position [364, 0]
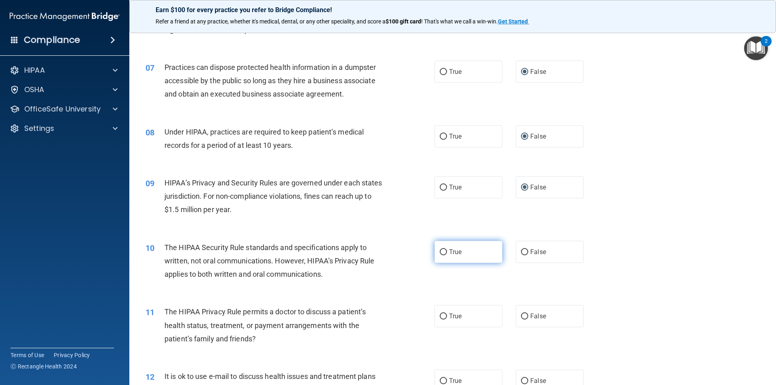
click at [442, 251] on input "True" at bounding box center [443, 252] width 7 height 6
radio input "true"
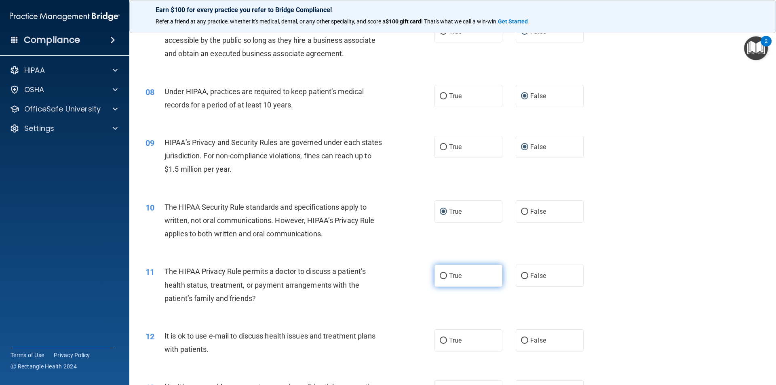
click at [442, 274] on input "True" at bounding box center [443, 276] width 7 height 6
radio input "true"
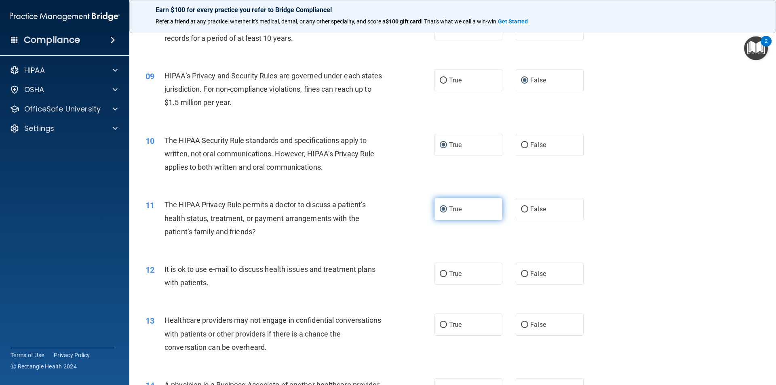
scroll to position [485, 0]
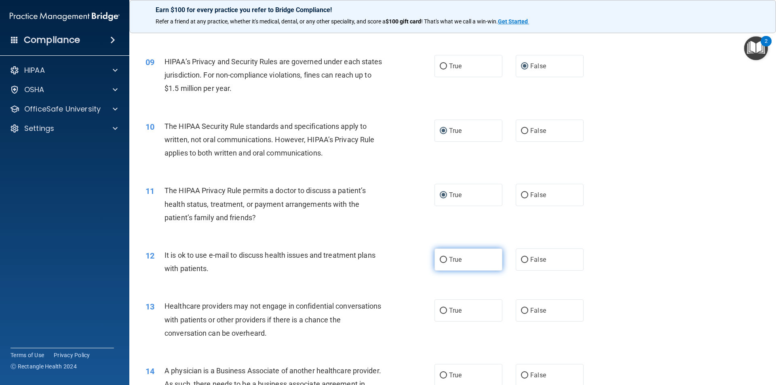
click at [440, 259] on input "True" at bounding box center [443, 260] width 7 height 6
radio input "true"
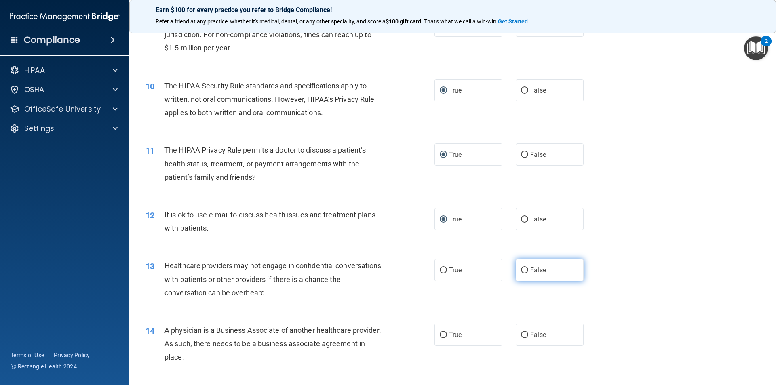
click at [521, 269] on input "False" at bounding box center [524, 271] width 7 height 6
radio input "true"
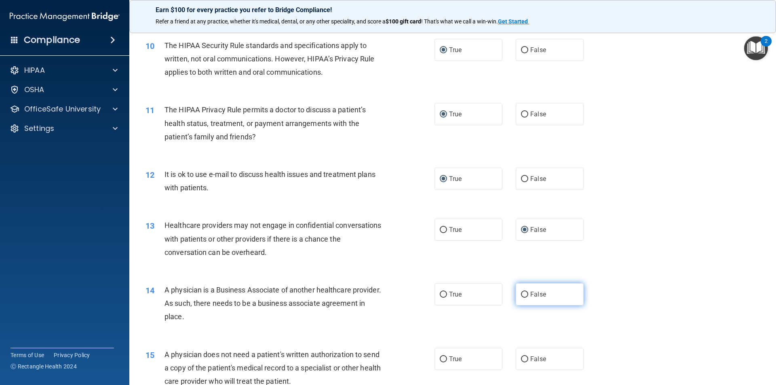
click at [521, 294] on input "False" at bounding box center [524, 295] width 7 height 6
radio input "true"
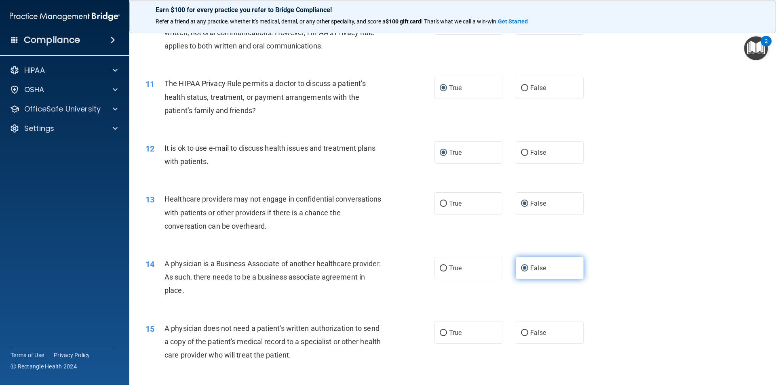
scroll to position [606, 0]
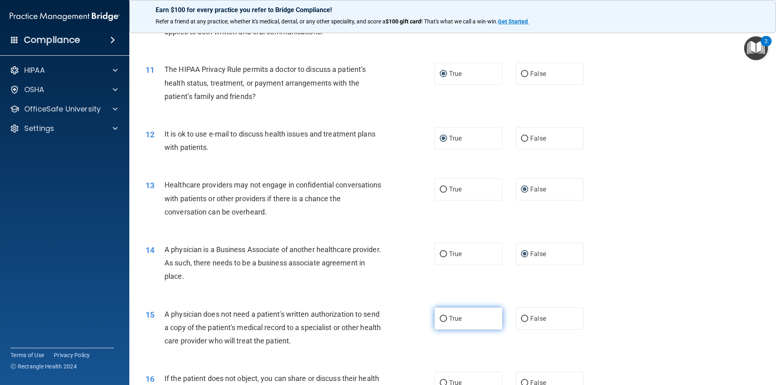
click at [440, 319] on input "True" at bounding box center [443, 319] width 7 height 6
radio input "true"
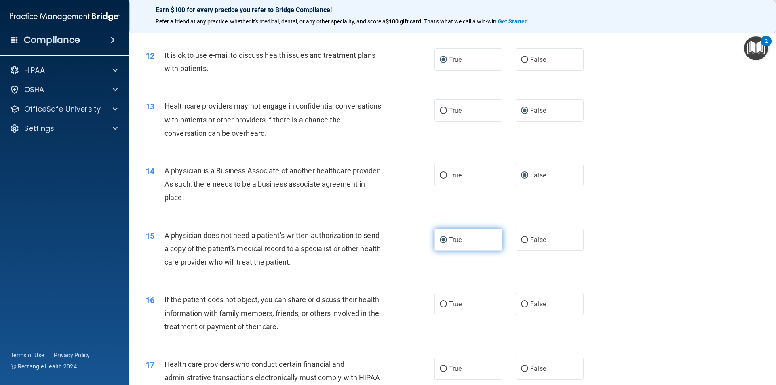
scroll to position [687, 0]
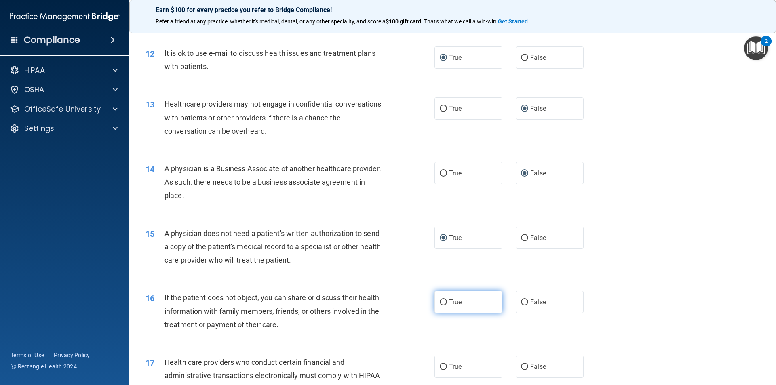
click at [441, 301] on input "True" at bounding box center [443, 302] width 7 height 6
radio input "true"
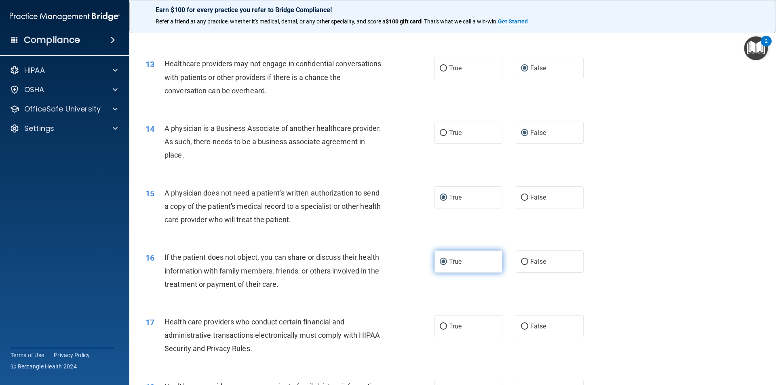
scroll to position [768, 0]
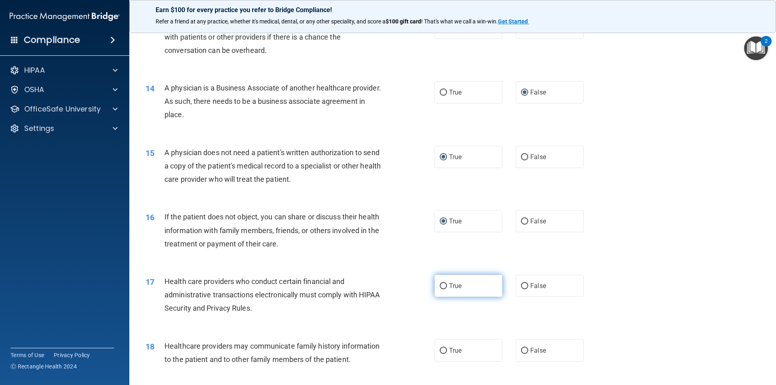
click at [440, 285] on input "True" at bounding box center [443, 286] width 7 height 6
radio input "true"
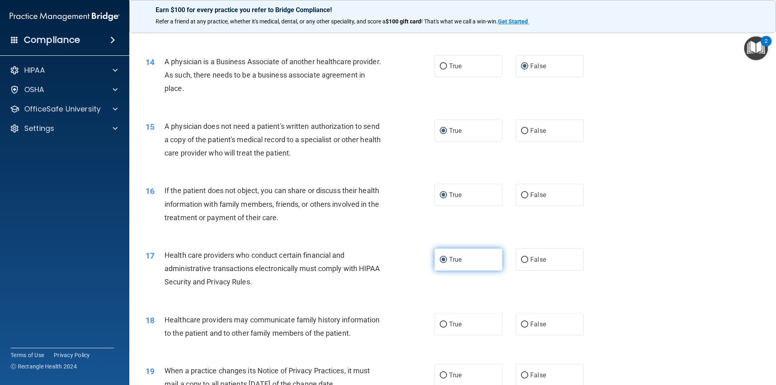
scroll to position [808, 0]
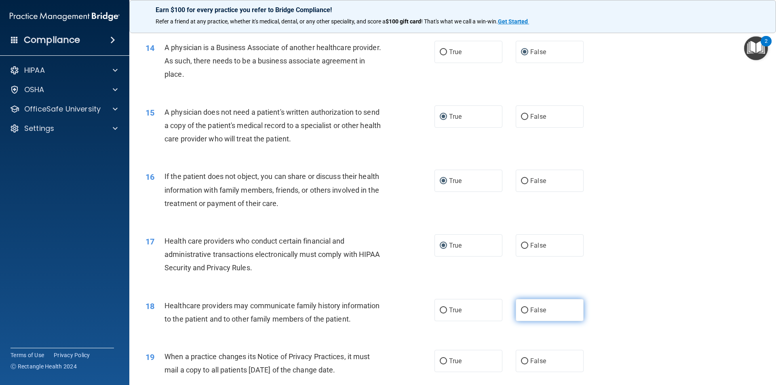
click at [521, 308] on input "False" at bounding box center [524, 311] width 7 height 6
radio input "true"
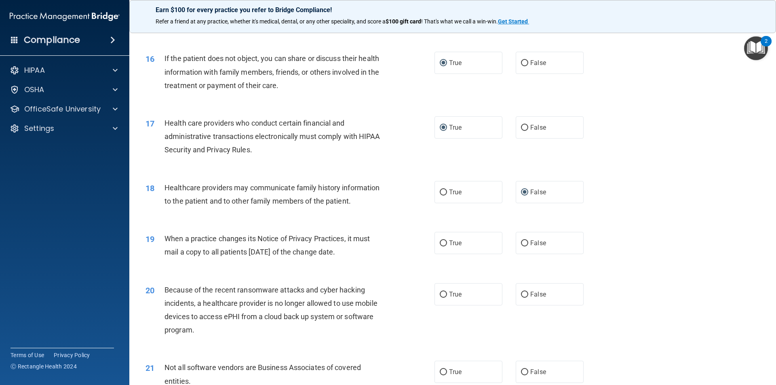
scroll to position [929, 0]
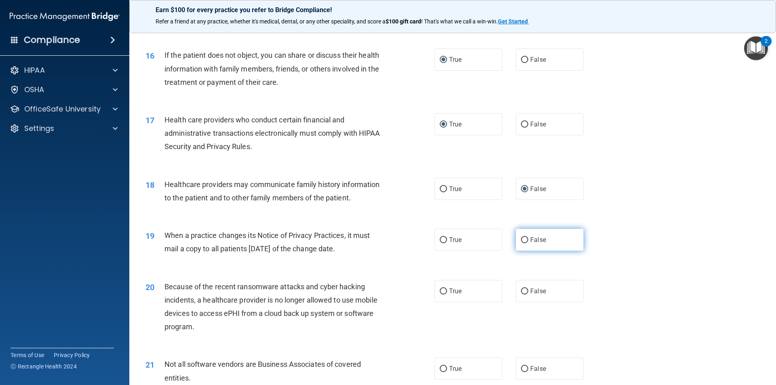
click at [522, 239] on input "False" at bounding box center [524, 240] width 7 height 6
radio input "true"
click at [523, 289] on input "False" at bounding box center [524, 292] width 7 height 6
radio input "true"
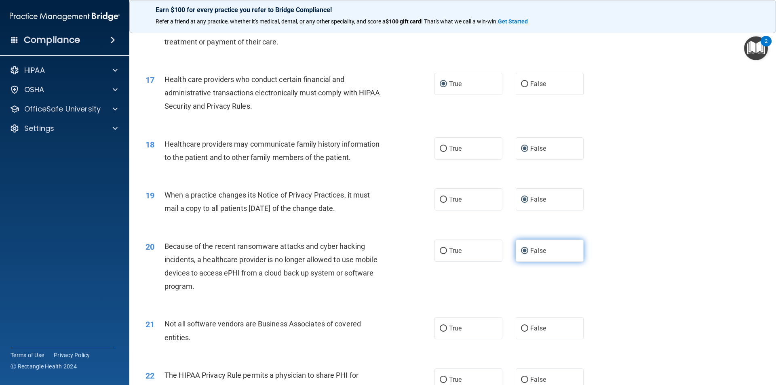
scroll to position [1010, 0]
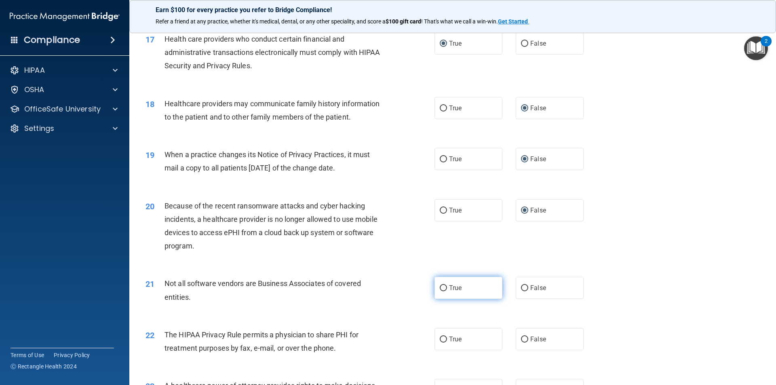
click at [440, 288] on input "True" at bounding box center [443, 288] width 7 height 6
radio input "true"
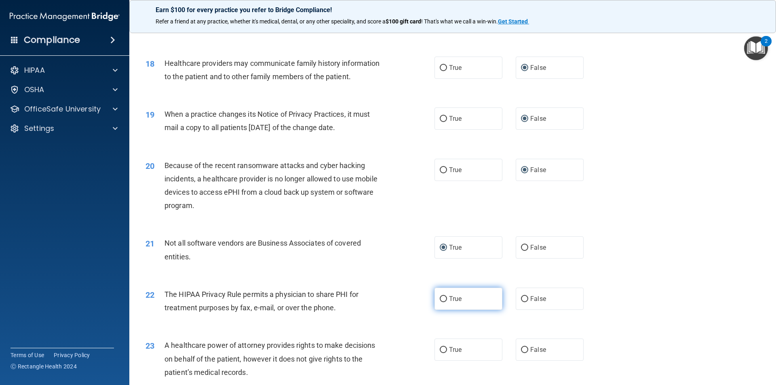
click at [443, 299] on input "True" at bounding box center [443, 299] width 7 height 6
radio input "true"
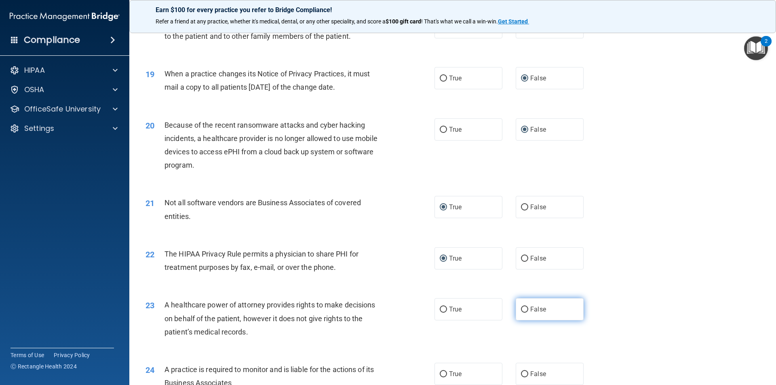
click at [523, 309] on input "False" at bounding box center [524, 310] width 7 height 6
radio input "true"
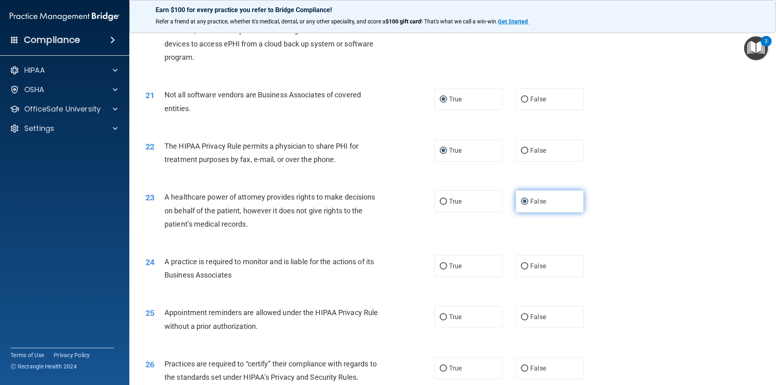
scroll to position [1212, 0]
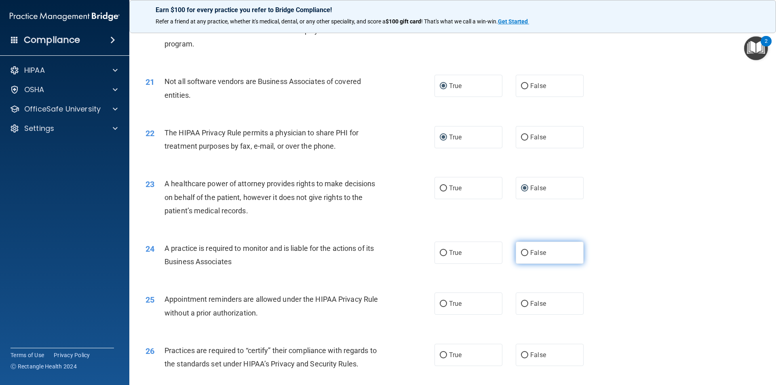
click at [521, 253] on input "False" at bounding box center [524, 253] width 7 height 6
radio input "true"
click at [440, 301] on input "True" at bounding box center [443, 304] width 7 height 6
radio input "true"
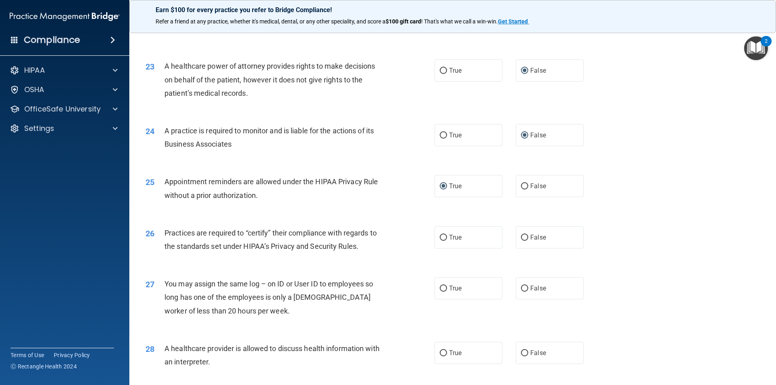
scroll to position [1334, 0]
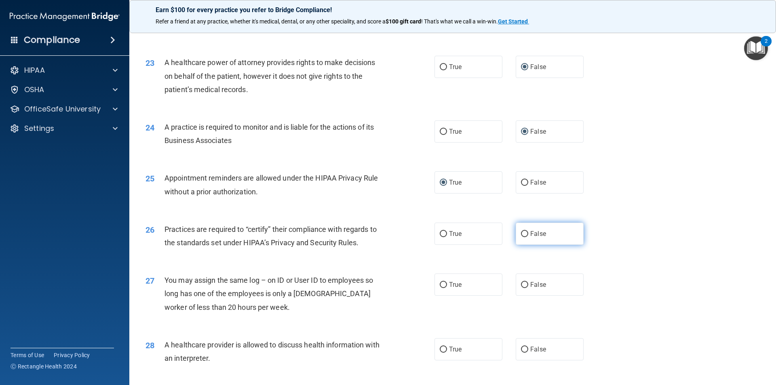
click at [521, 232] on input "False" at bounding box center [524, 234] width 7 height 6
radio input "true"
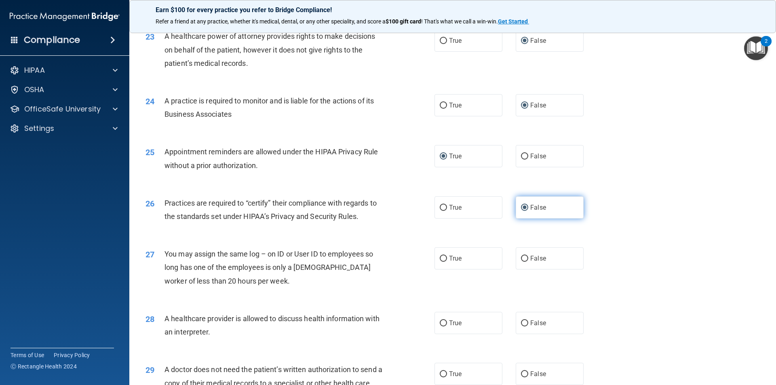
scroll to position [1374, 0]
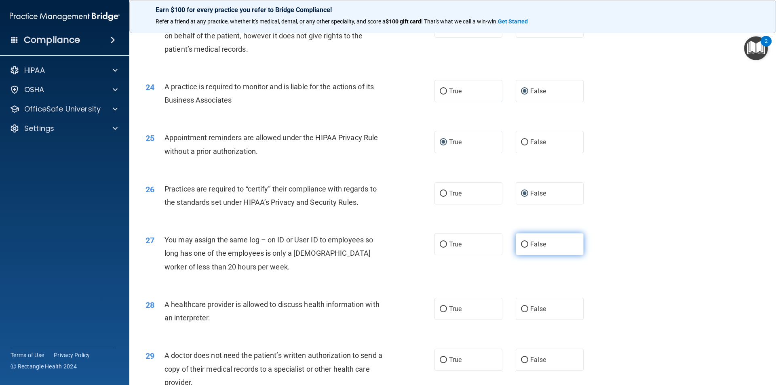
click at [521, 243] on input "False" at bounding box center [524, 245] width 7 height 6
radio input "true"
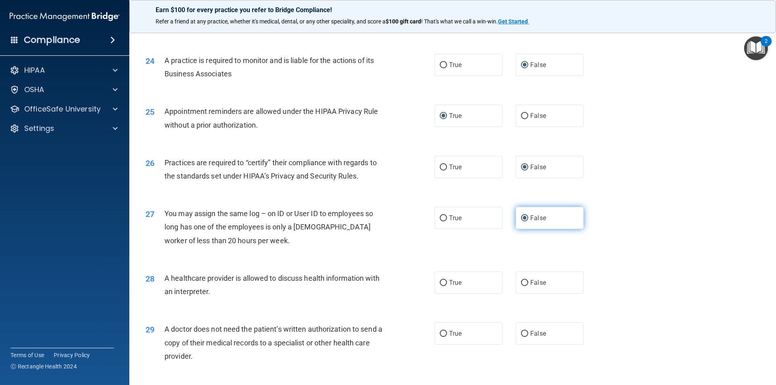
scroll to position [1414, 0]
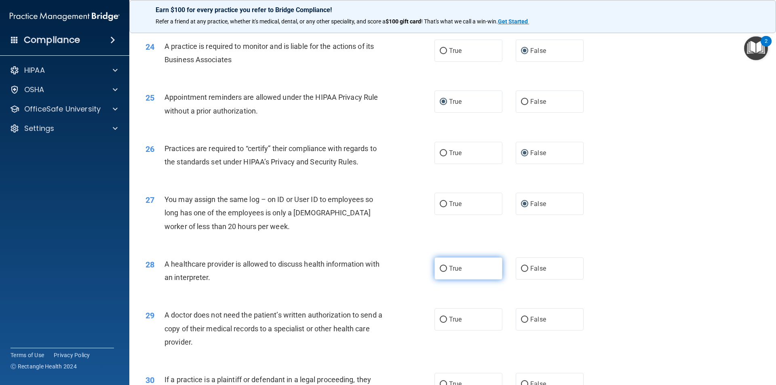
click at [440, 268] on input "True" at bounding box center [443, 269] width 7 height 6
radio input "true"
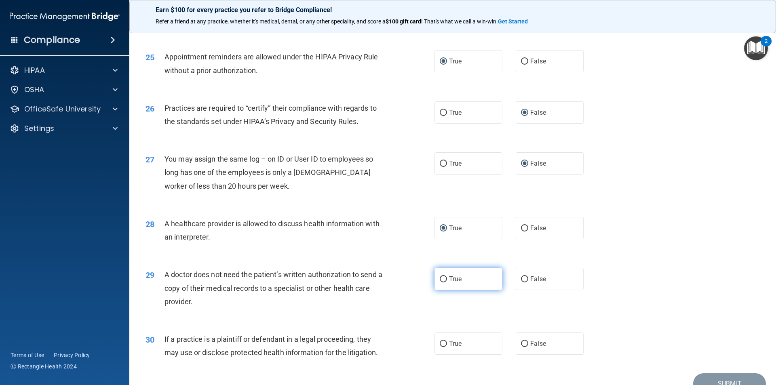
click at [440, 279] on input "True" at bounding box center [443, 279] width 7 height 6
radio input "true"
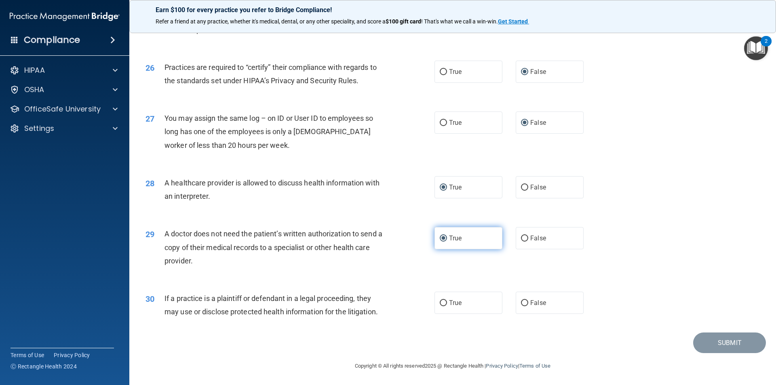
scroll to position [1496, 0]
click at [441, 300] on input "True" at bounding box center [443, 303] width 7 height 6
radio input "true"
click at [733, 343] on button "Submit" at bounding box center [729, 342] width 73 height 21
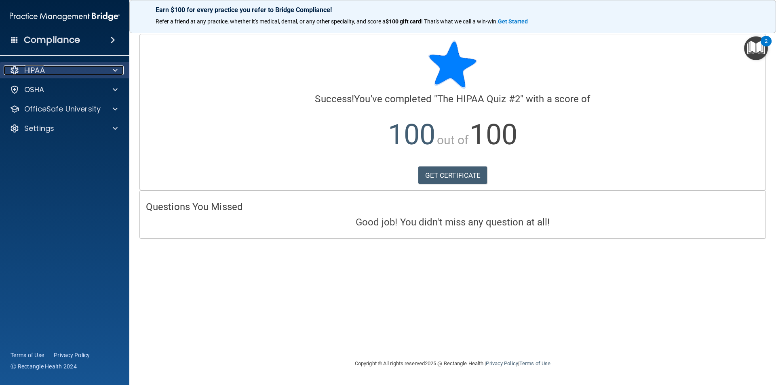
click at [116, 68] on span at bounding box center [115, 70] width 5 height 10
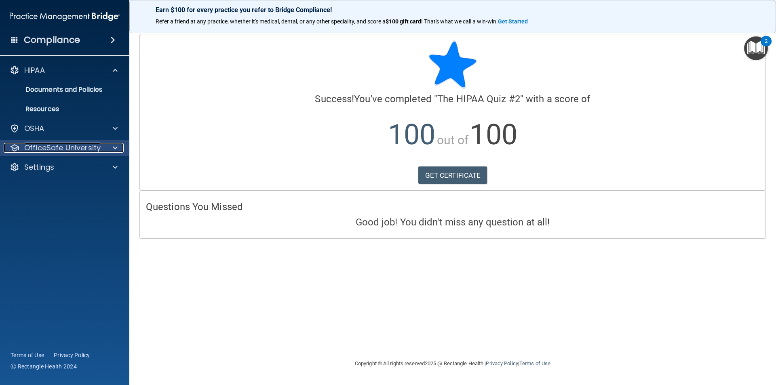
click at [115, 146] on span at bounding box center [115, 148] width 5 height 10
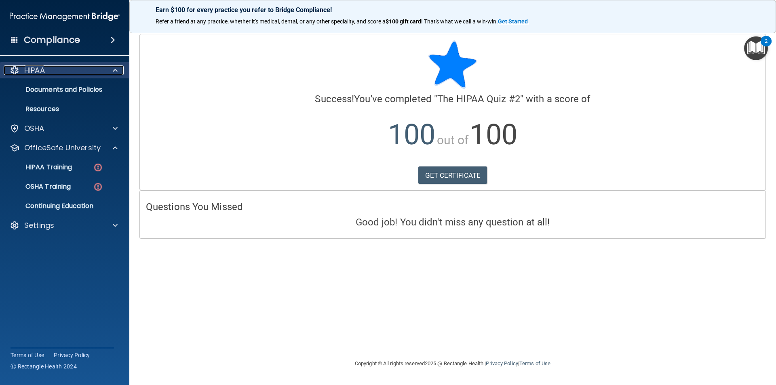
click at [117, 69] on span at bounding box center [115, 70] width 5 height 10
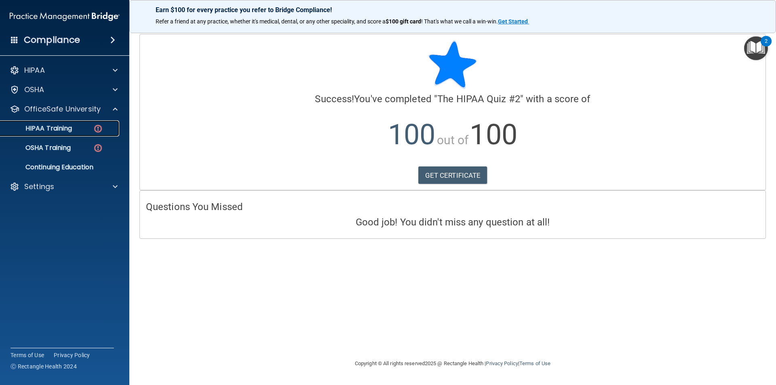
click at [52, 129] on p "HIPAA Training" at bounding box center [38, 128] width 67 height 8
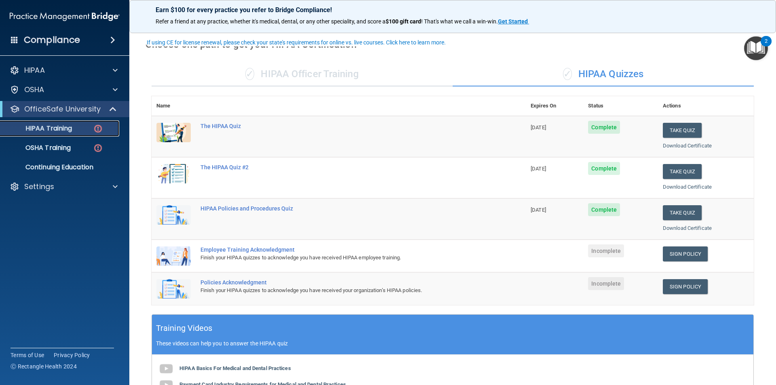
scroll to position [40, 0]
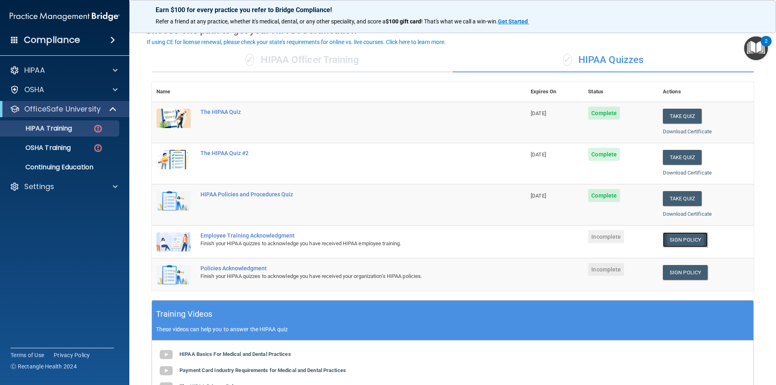
click at [687, 242] on link "Sign Policy" at bounding box center [685, 239] width 45 height 15
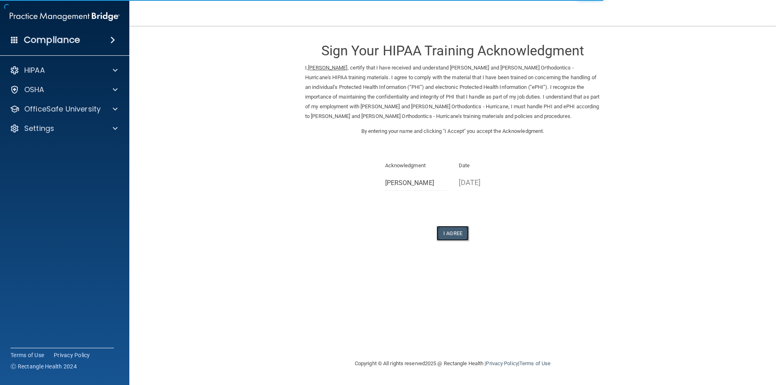
click at [451, 234] on button "I Agree" at bounding box center [452, 233] width 32 height 15
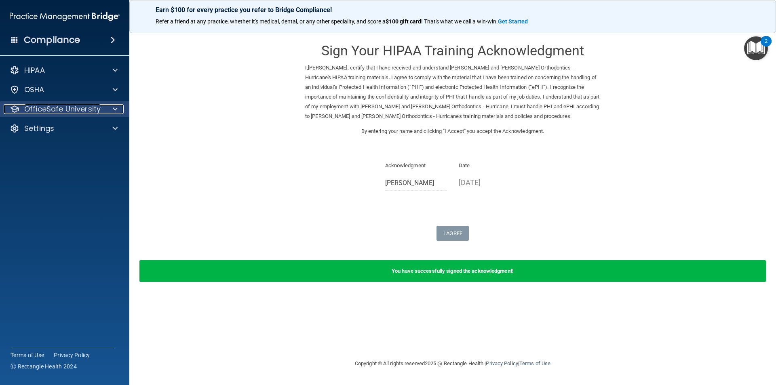
click at [116, 108] on span at bounding box center [115, 109] width 5 height 10
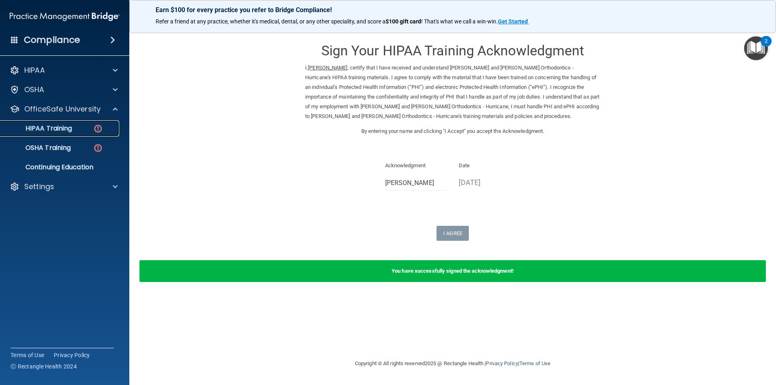
click at [86, 125] on div "HIPAA Training" at bounding box center [60, 128] width 110 height 8
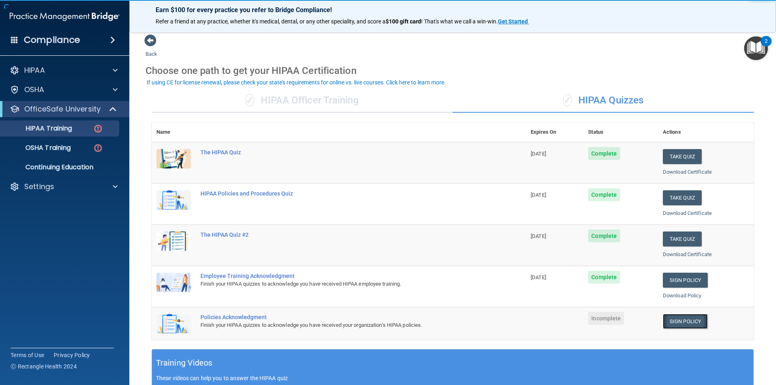
click at [680, 318] on link "Sign Policy" at bounding box center [685, 321] width 45 height 15
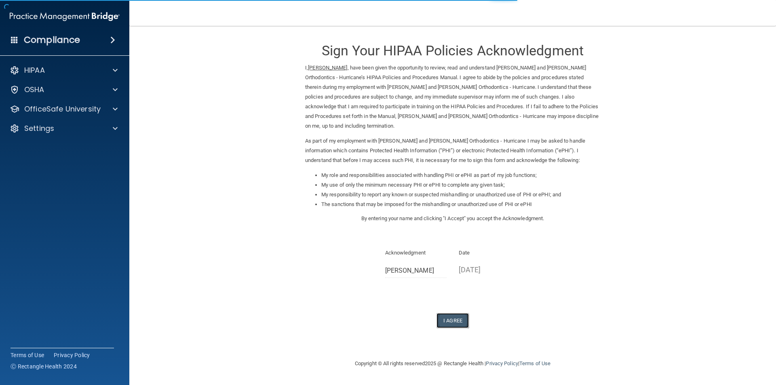
click at [461, 317] on button "I Agree" at bounding box center [452, 320] width 32 height 15
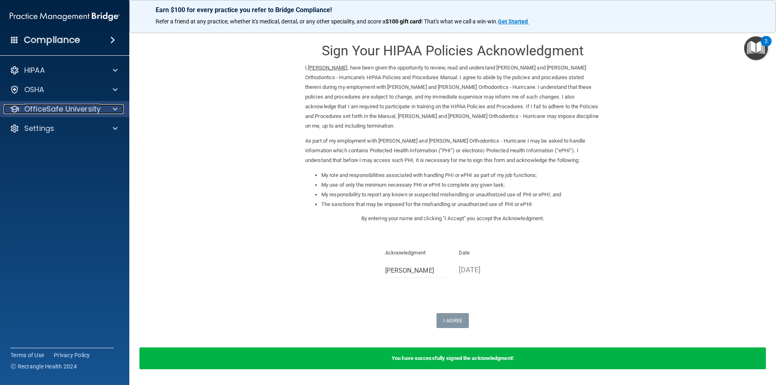
click at [114, 111] on span at bounding box center [115, 109] width 5 height 10
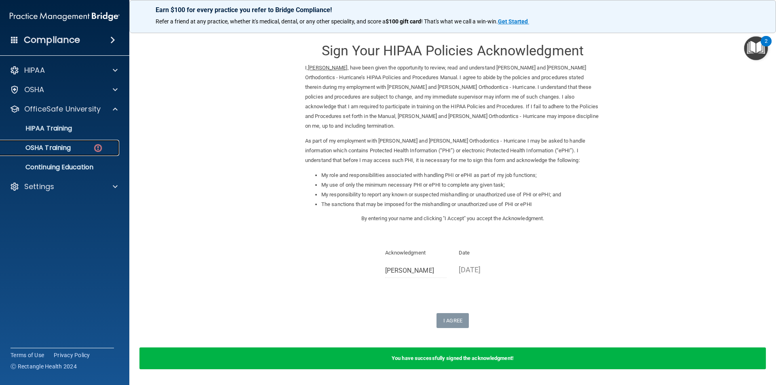
click at [85, 145] on div "OSHA Training" at bounding box center [60, 148] width 110 height 8
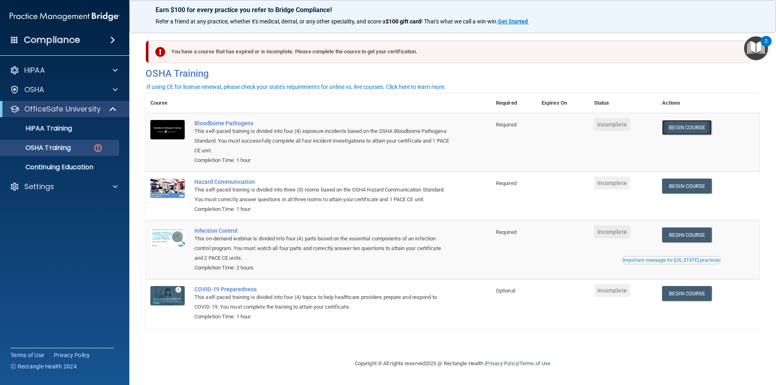
click at [686, 130] on link "Begin Course" at bounding box center [686, 127] width 49 height 15
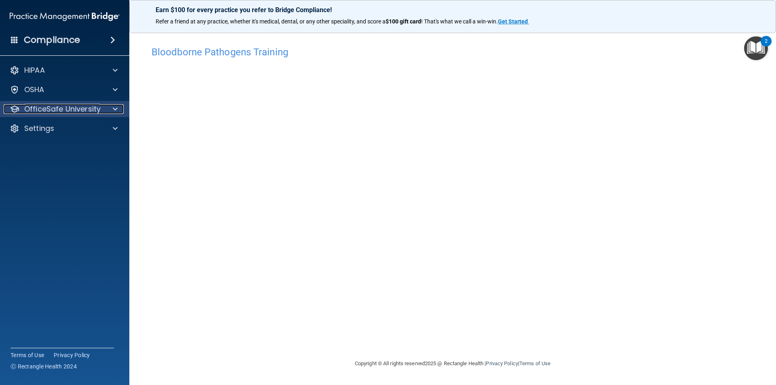
click at [115, 108] on span at bounding box center [115, 109] width 5 height 10
click at [114, 110] on span at bounding box center [115, 109] width 5 height 10
click at [114, 106] on span at bounding box center [115, 109] width 5 height 10
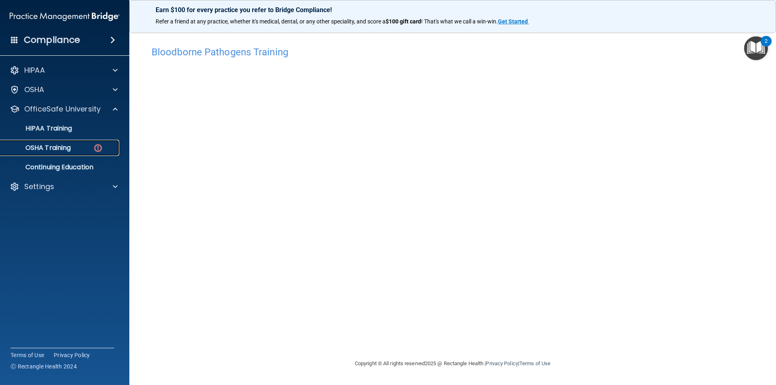
click at [67, 148] on p "OSHA Training" at bounding box center [37, 148] width 65 height 8
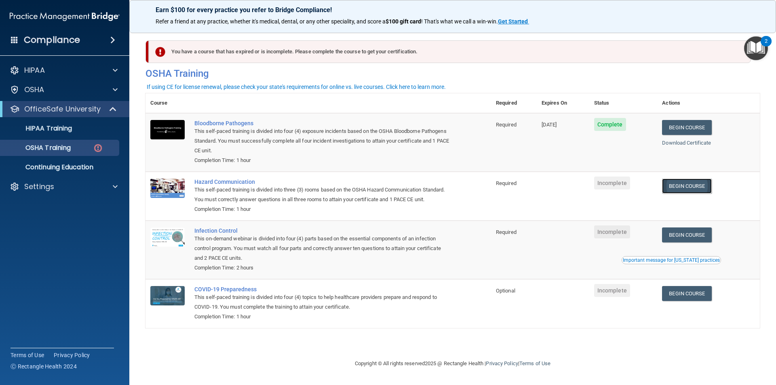
click at [708, 184] on link "Begin Course" at bounding box center [686, 186] width 49 height 15
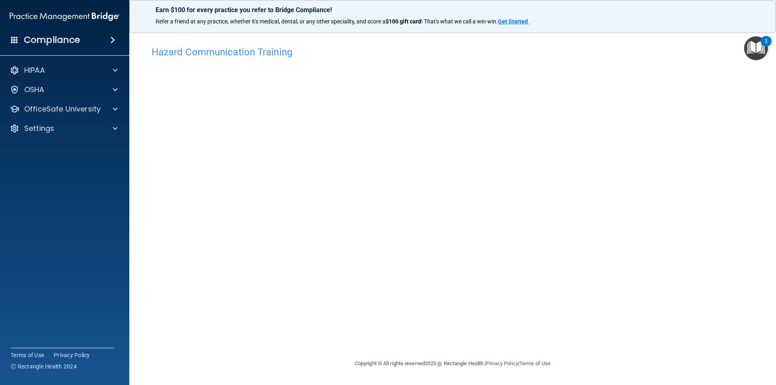
click at [755, 44] on img "Open Resource Center, 2 new notifications" at bounding box center [756, 48] width 24 height 24
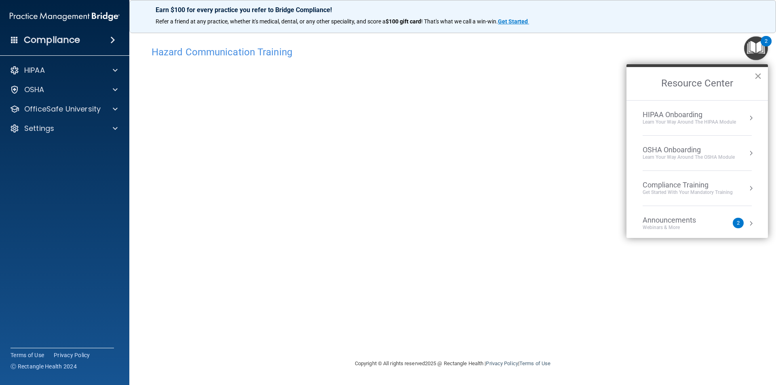
click at [758, 76] on button "×" at bounding box center [758, 76] width 8 height 13
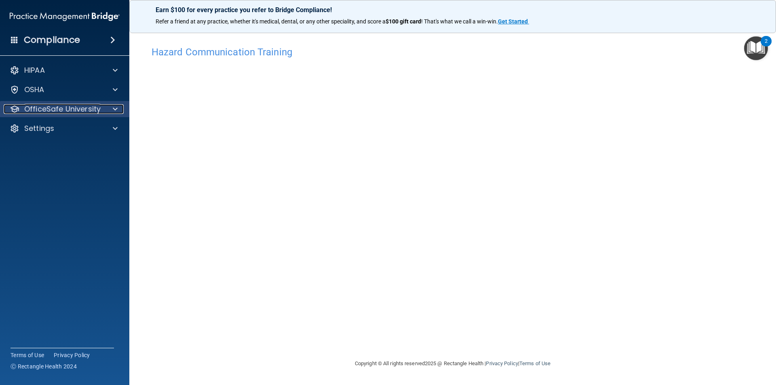
click at [112, 108] on div at bounding box center [114, 109] width 20 height 10
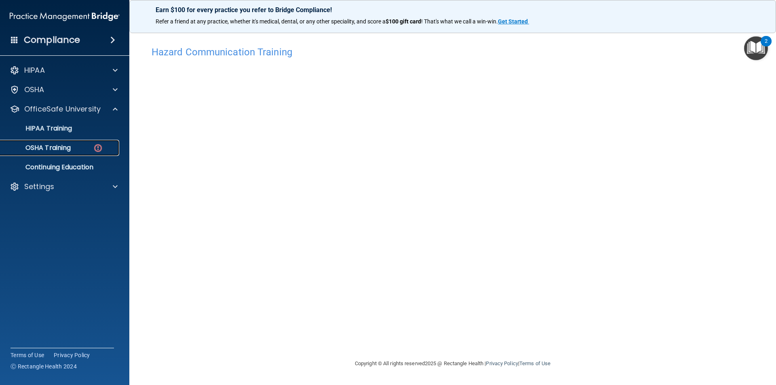
click at [83, 146] on div "OSHA Training" at bounding box center [60, 148] width 110 height 8
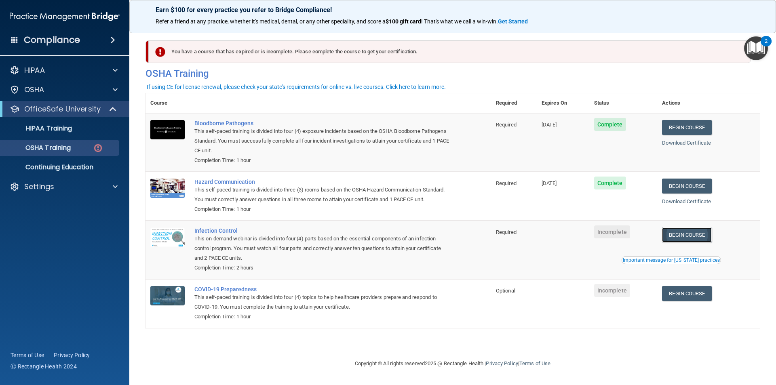
click at [694, 235] on link "Begin Course" at bounding box center [686, 235] width 49 height 15
